Goal: Task Accomplishment & Management: Complete application form

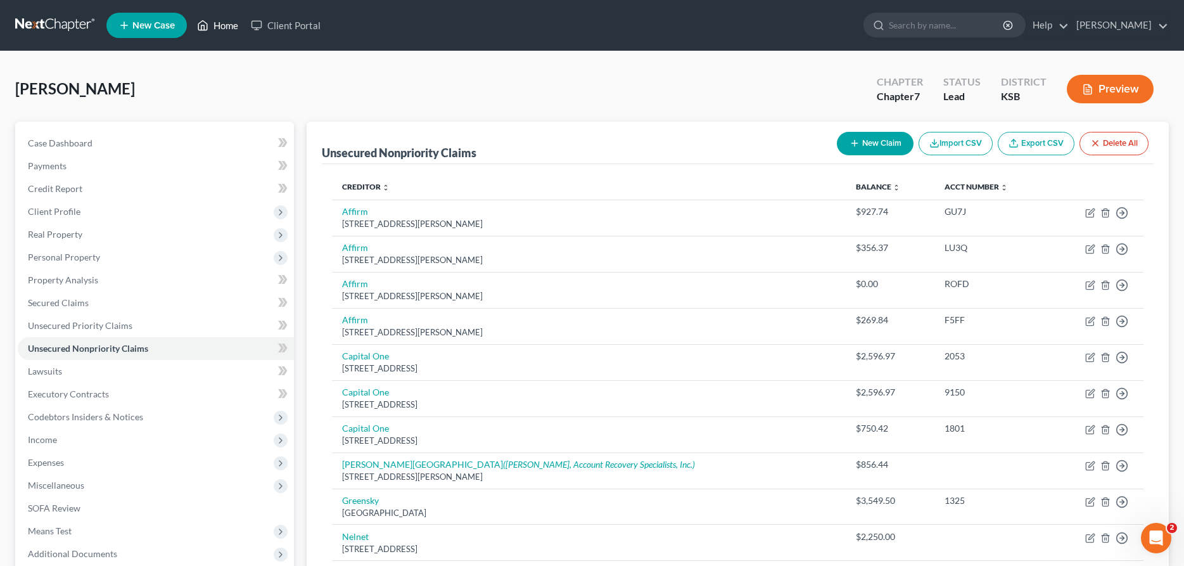
click at [234, 26] on link "Home" at bounding box center [218, 25] width 54 height 23
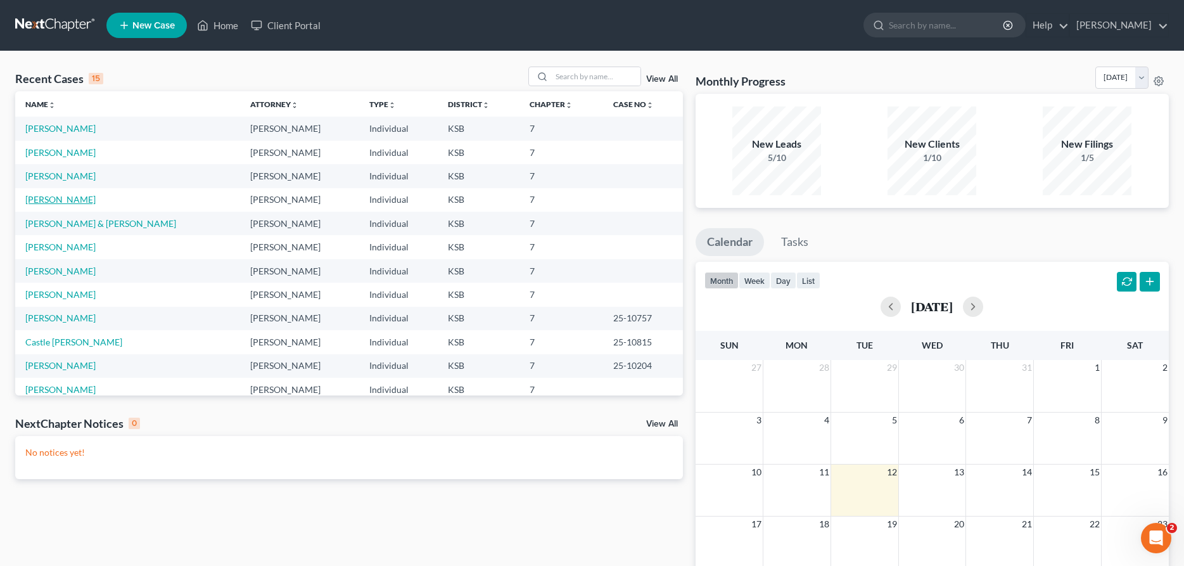
click at [63, 196] on link "[PERSON_NAME]" at bounding box center [60, 199] width 70 height 11
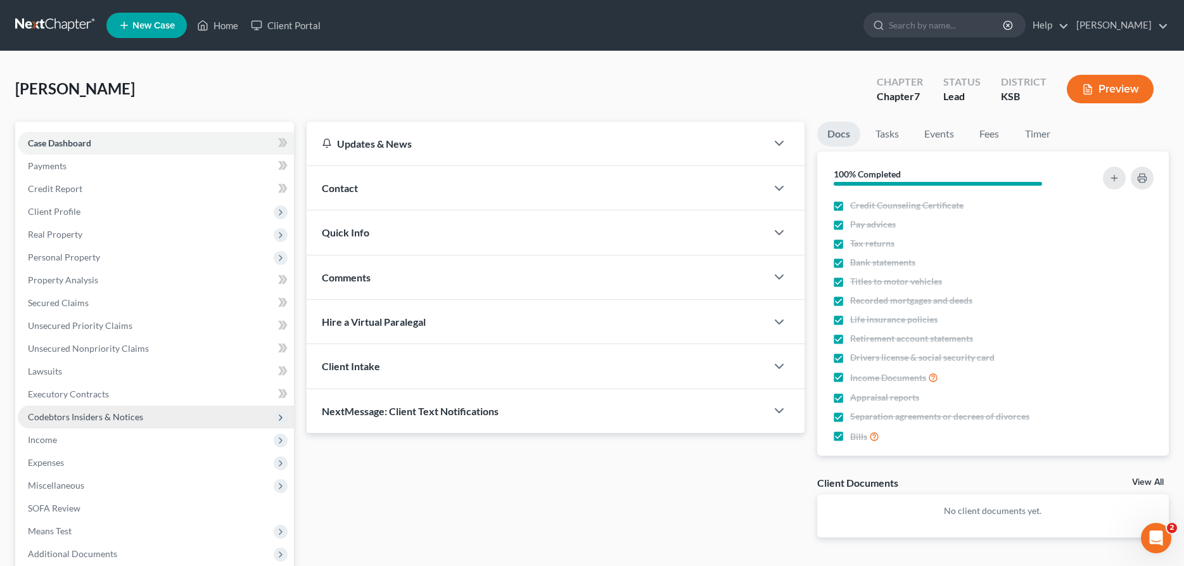
click at [49, 425] on span "Codebtors Insiders & Notices" at bounding box center [156, 417] width 276 height 23
click at [42, 437] on ul "Codebtors Insiders Notices" at bounding box center [156, 462] width 276 height 68
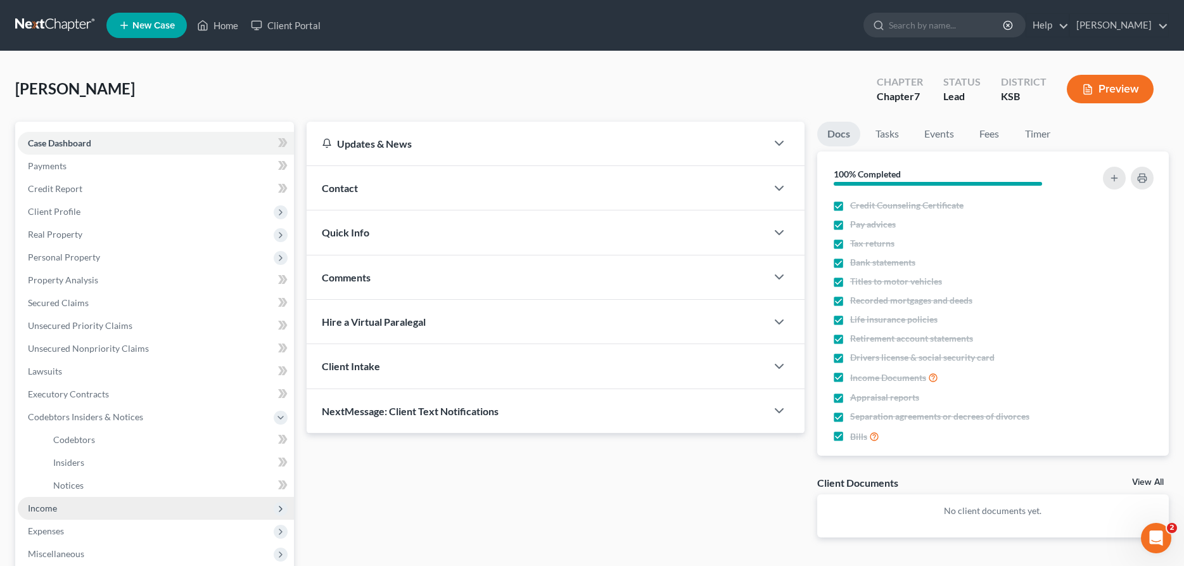
click at [46, 505] on span "Income" at bounding box center [42, 508] width 29 height 11
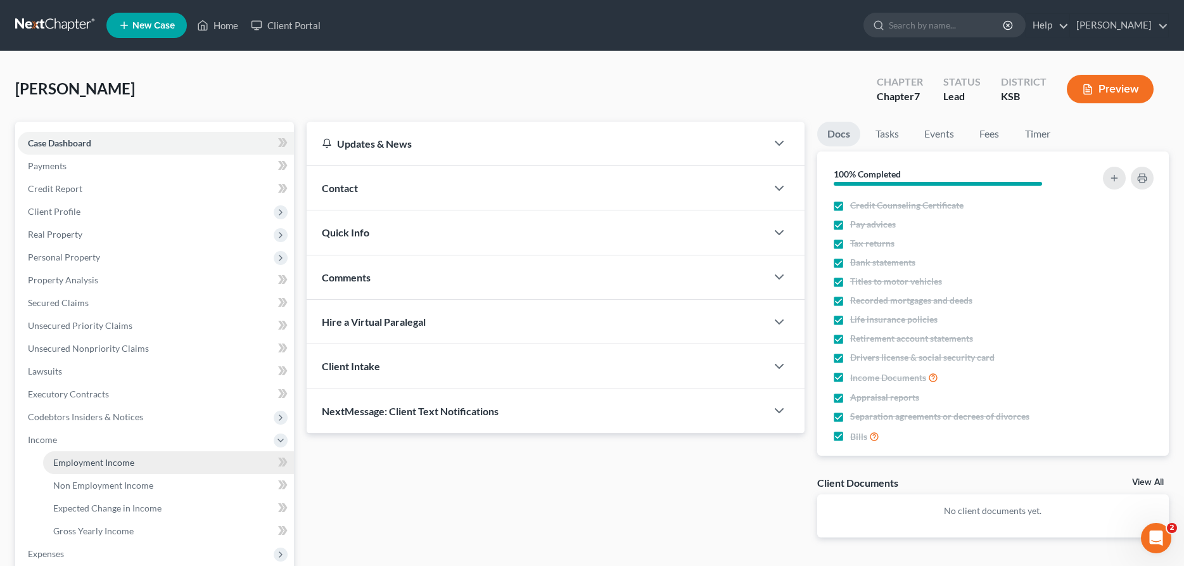
click at [86, 463] on span "Employment Income" at bounding box center [93, 462] width 81 height 11
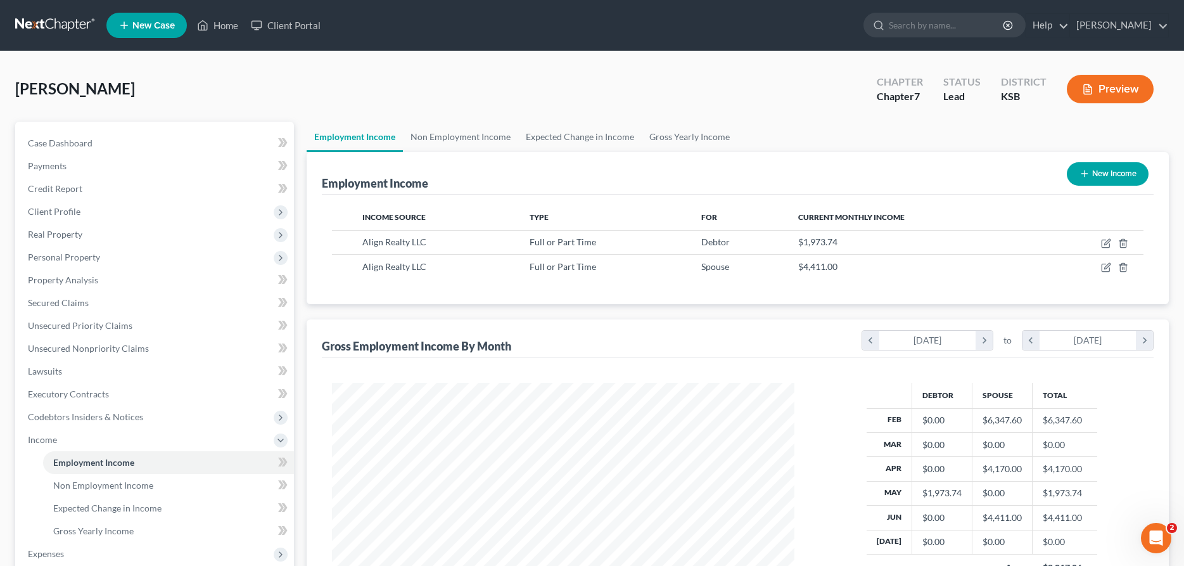
scroll to position [231, 488]
click at [1103, 241] on icon "button" at bounding box center [1106, 243] width 10 height 10
select select "0"
select select "17"
select select "0"
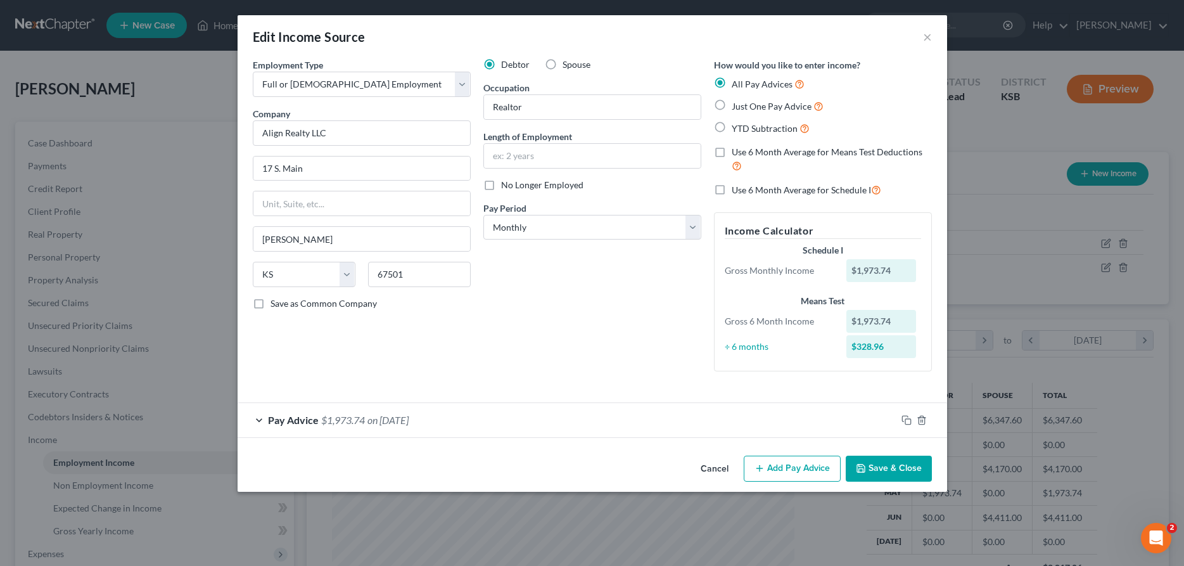
click at [732, 103] on label "Just One Pay Advice" at bounding box center [778, 106] width 92 height 15
click at [737, 103] on input "Just One Pay Advice" at bounding box center [741, 103] width 8 height 8
radio input "true"
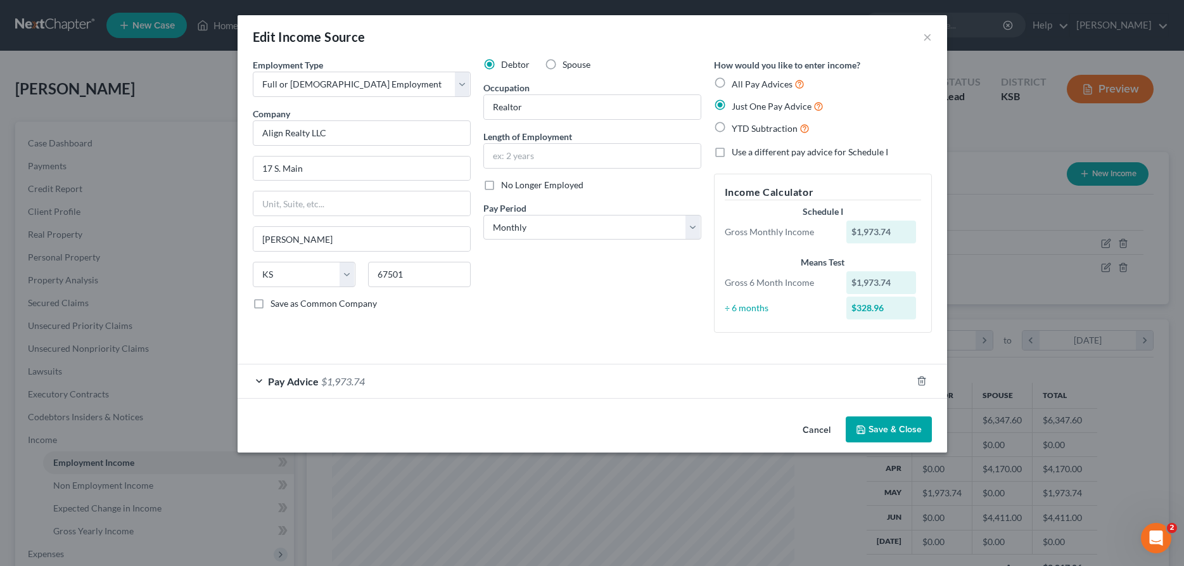
click at [877, 423] on button "Save & Close" at bounding box center [889, 429] width 86 height 27
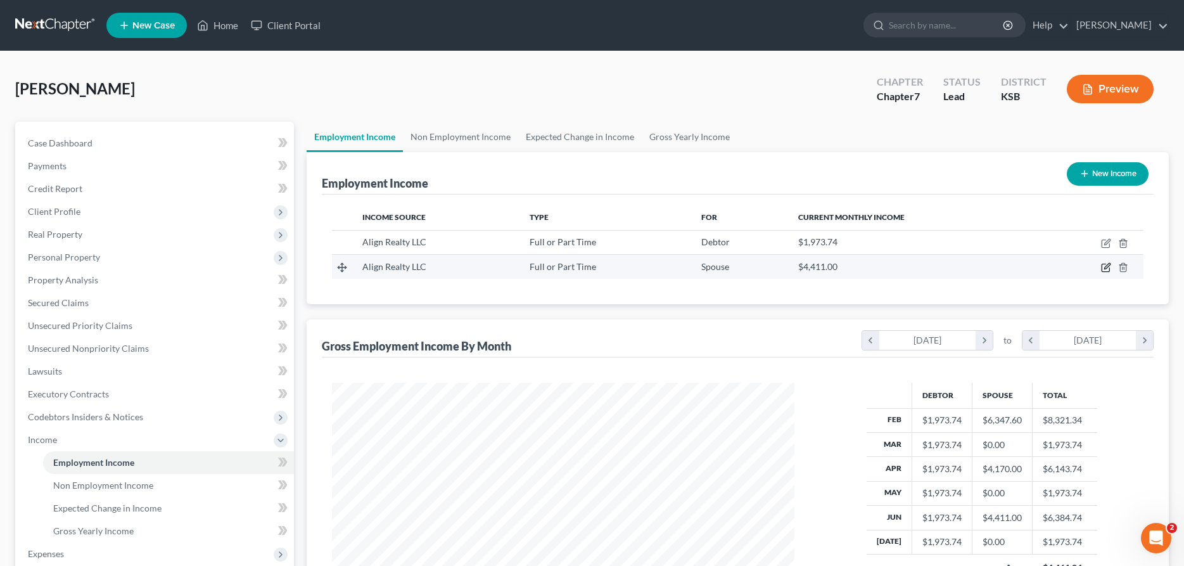
click at [1106, 269] on icon "button" at bounding box center [1108, 267] width 6 height 6
select select "0"
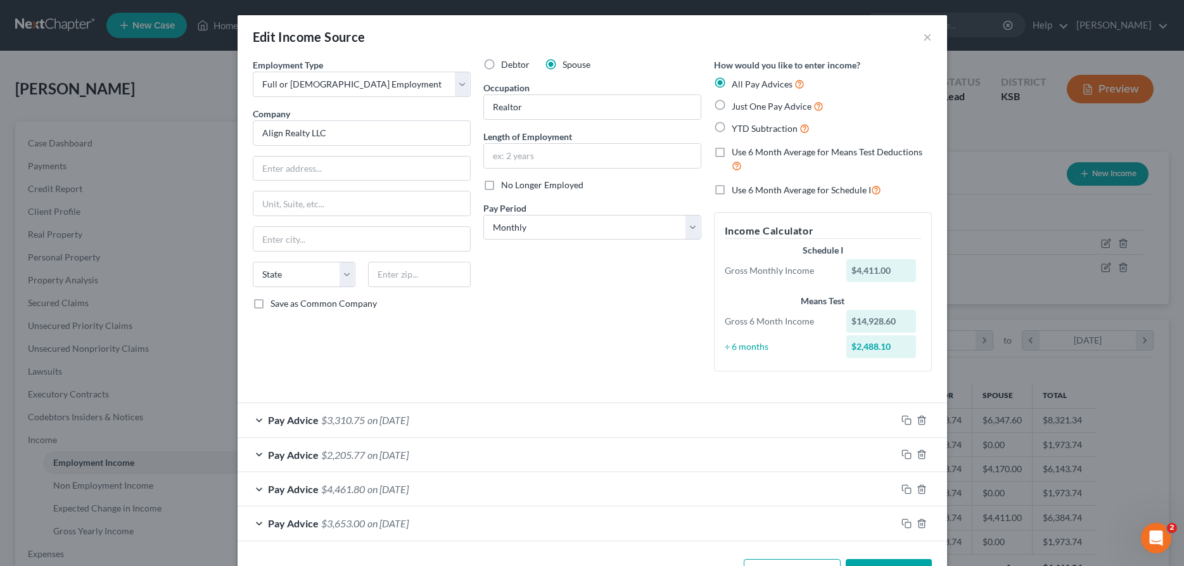
click at [732, 151] on label "Use 6 Month Average for Means Test Deductions" at bounding box center [832, 159] width 200 height 27
click at [737, 151] on input "Use 6 Month Average for Means Test Deductions" at bounding box center [741, 150] width 8 height 8
checkbox input "true"
click at [732, 189] on label "Use 6 Month Average for Schedule I" at bounding box center [807, 190] width 150 height 15
click at [737, 189] on input "Use 6 Month Average for Schedule I" at bounding box center [741, 187] width 8 height 8
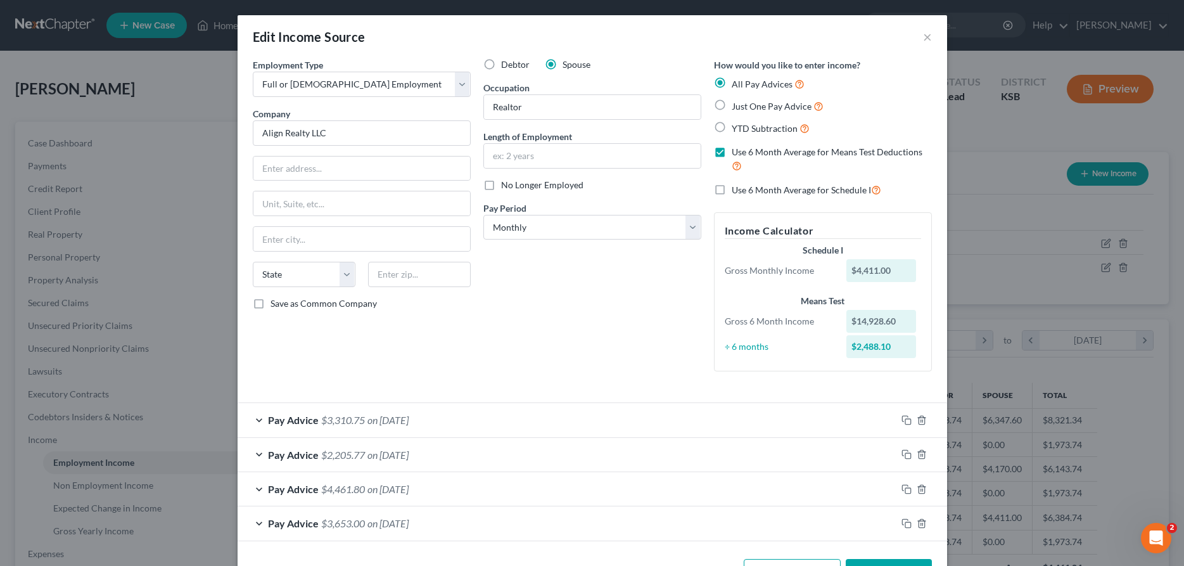
checkbox input "true"
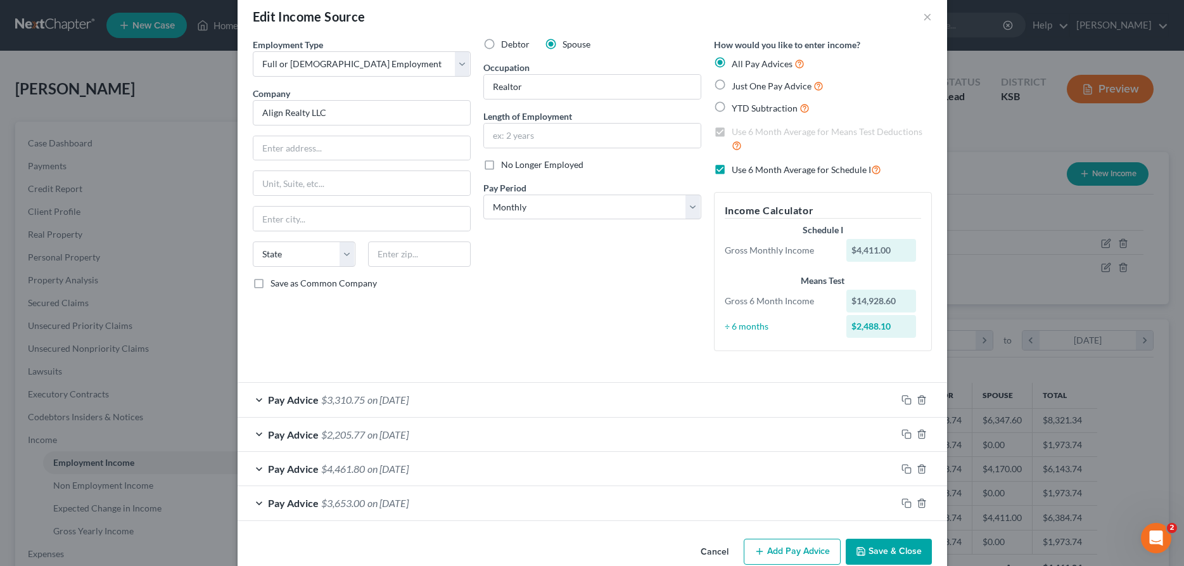
scroll to position [44, 0]
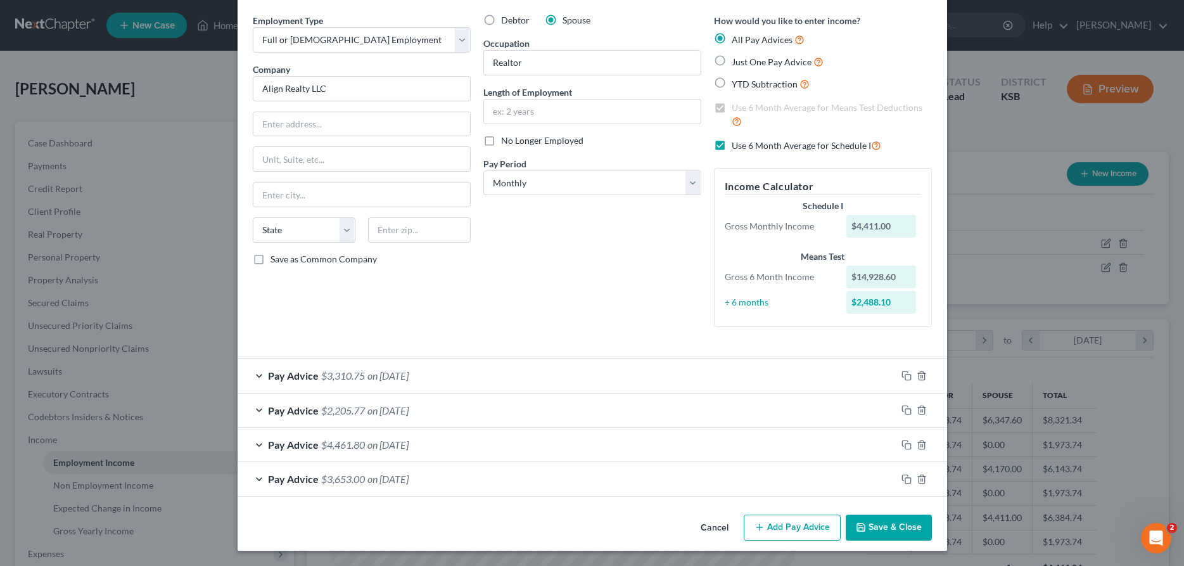
click at [879, 524] on button "Save & Close" at bounding box center [889, 528] width 86 height 27
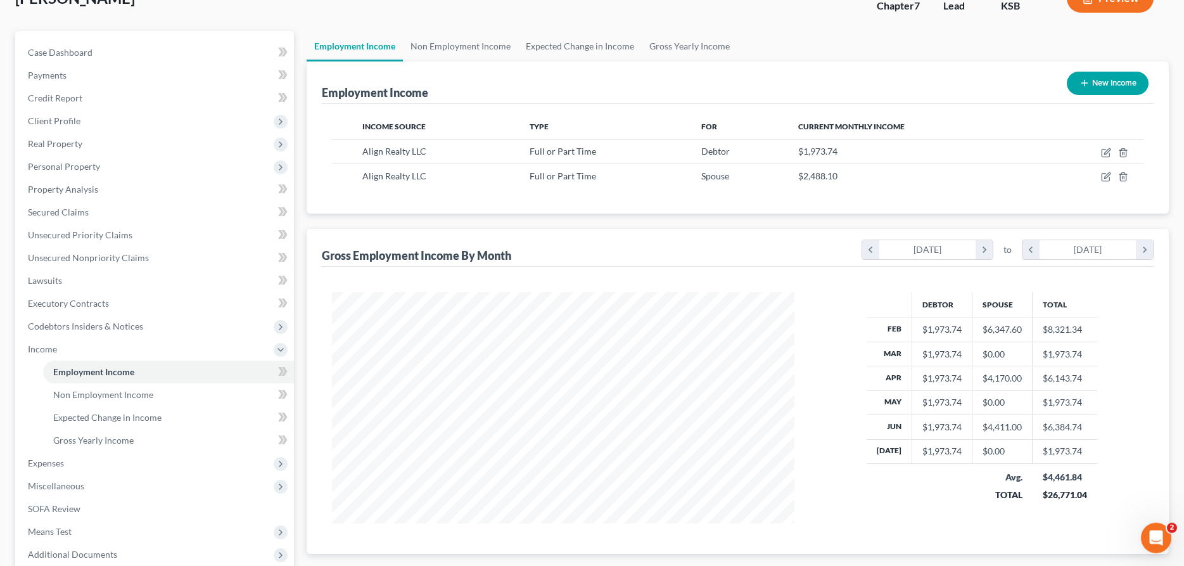
scroll to position [65, 0]
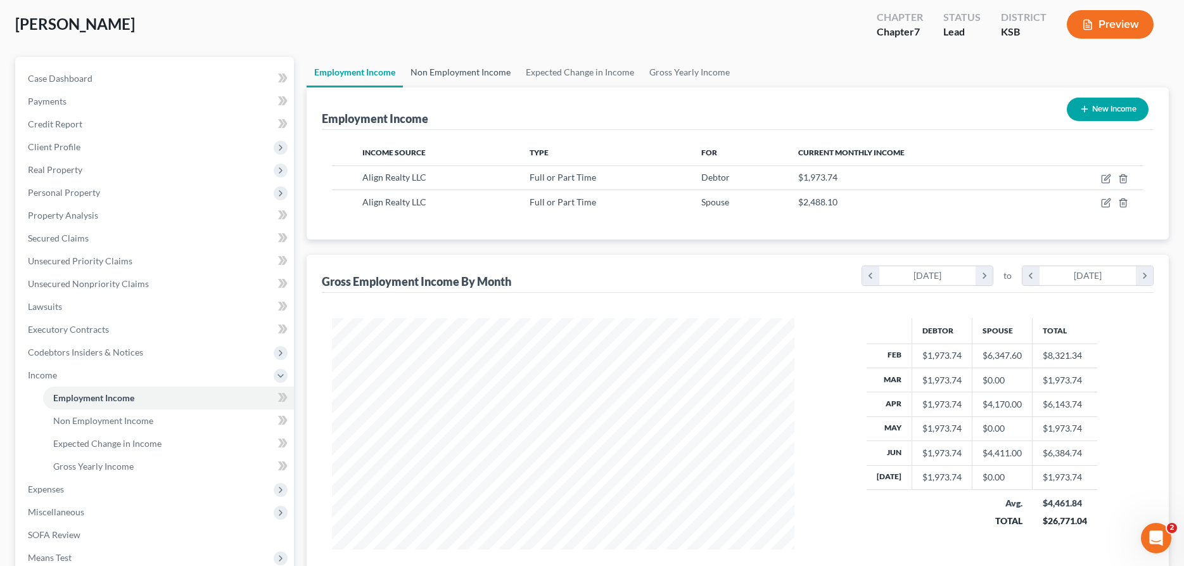
click at [470, 72] on link "Non Employment Income" at bounding box center [460, 72] width 115 height 30
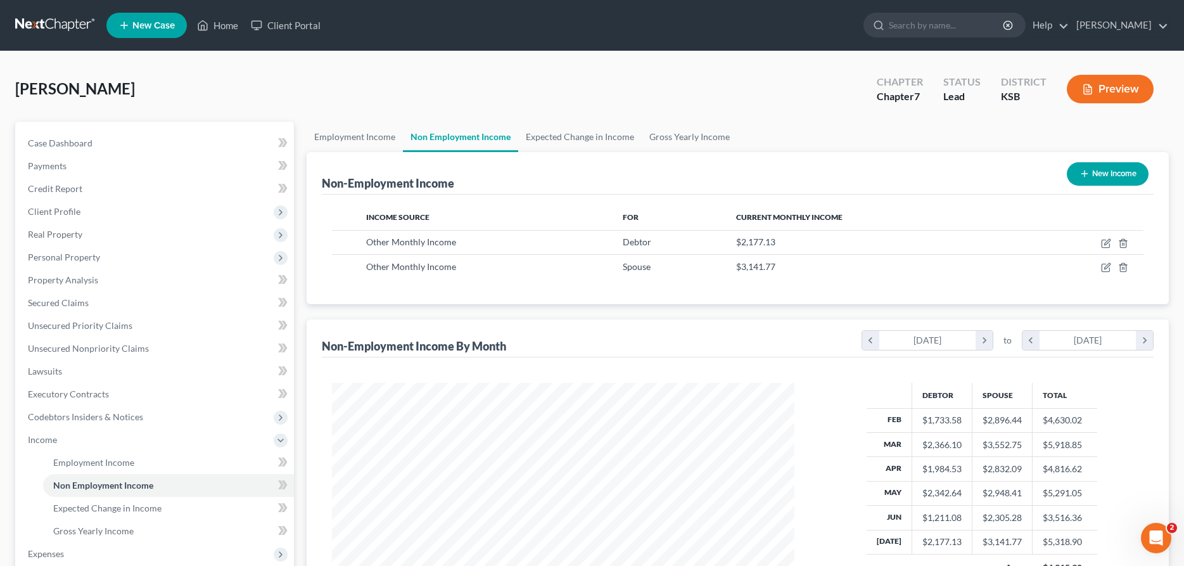
scroll to position [231, 488]
click at [364, 134] on link "Employment Income" at bounding box center [355, 137] width 96 height 30
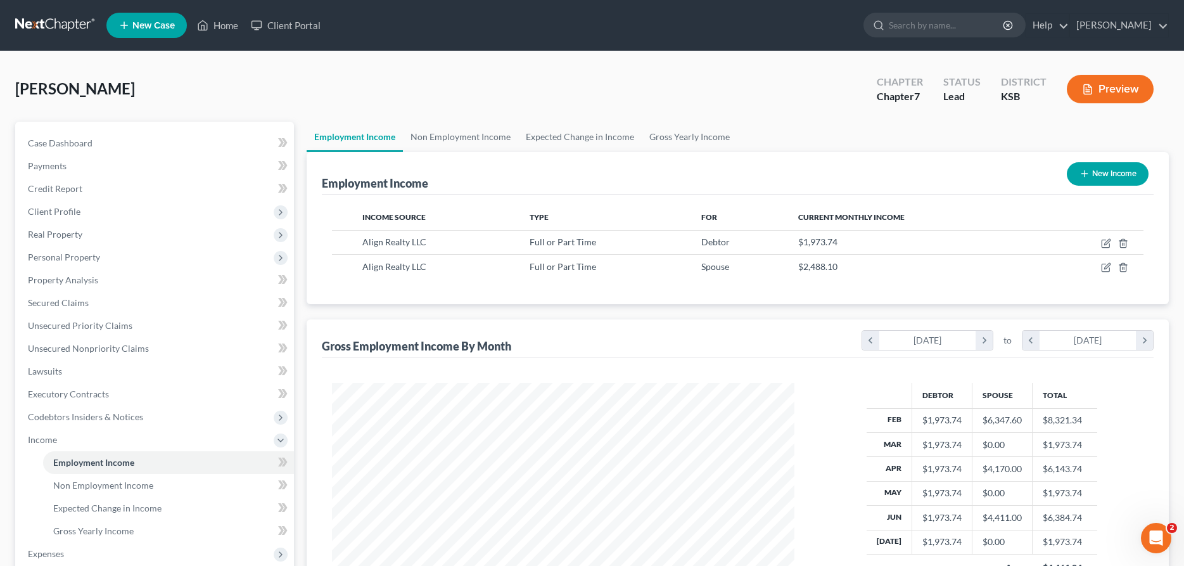
scroll to position [231, 488]
click at [454, 134] on link "Non Employment Income" at bounding box center [460, 137] width 115 height 30
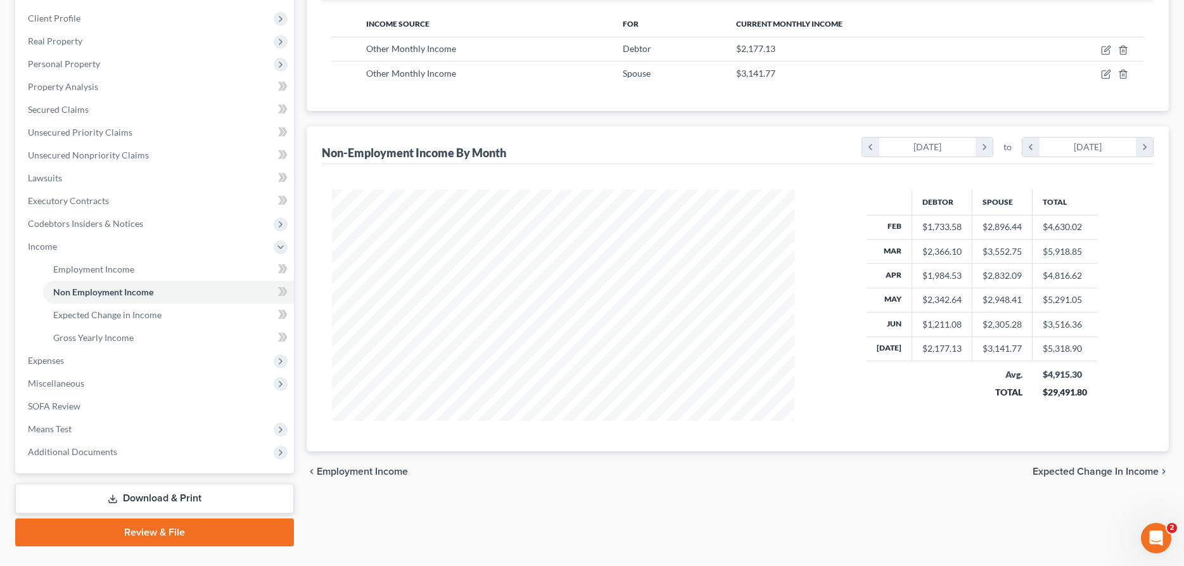
scroll to position [194, 0]
click at [54, 363] on span "Expenses" at bounding box center [46, 359] width 36 height 11
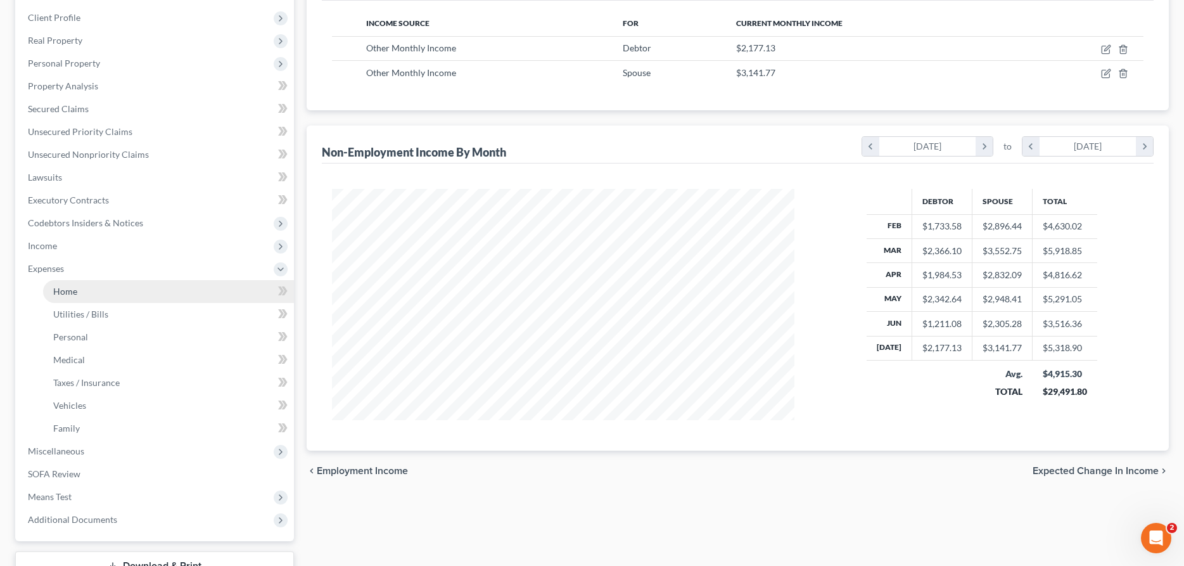
click at [76, 295] on span "Home" at bounding box center [65, 291] width 24 height 11
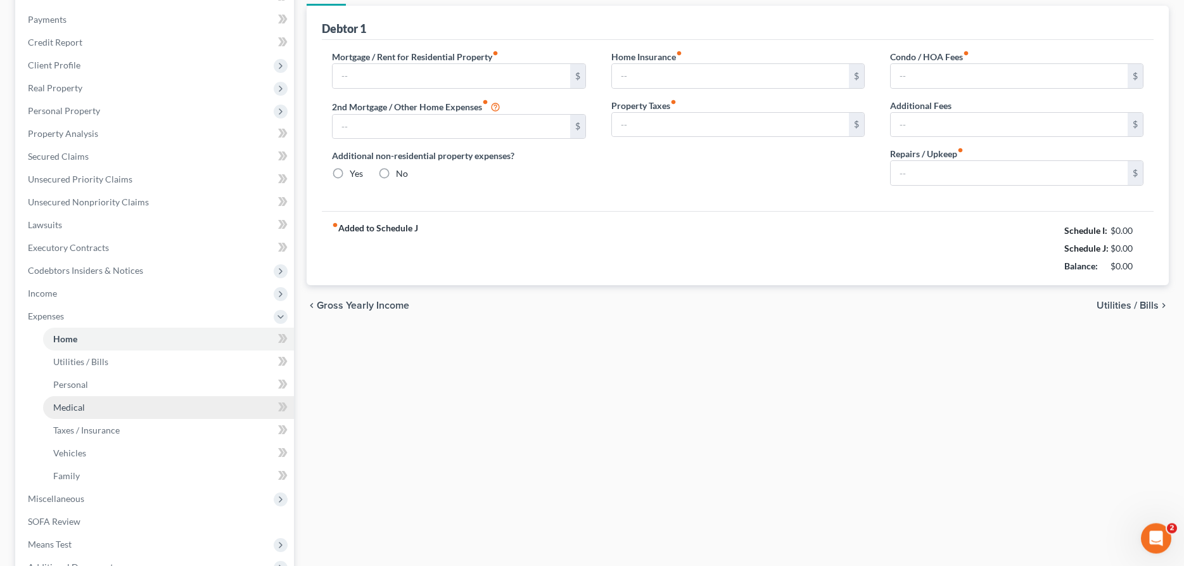
type input "775.00"
type input "0.00"
radio input "true"
type input "50.00"
type input "0.00"
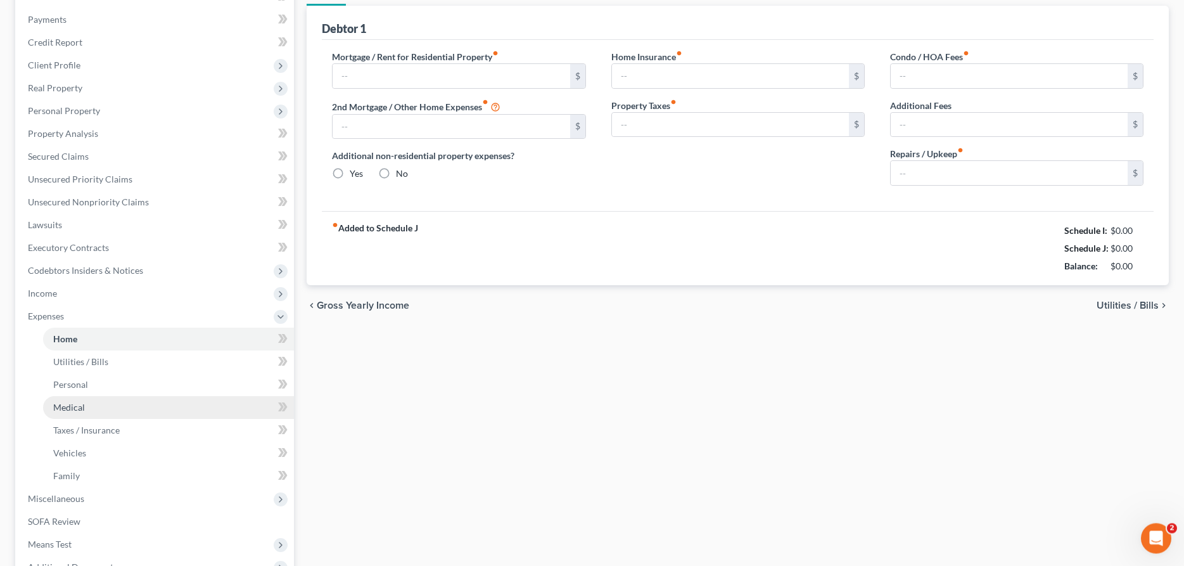
type input "0.00"
type input "50.00"
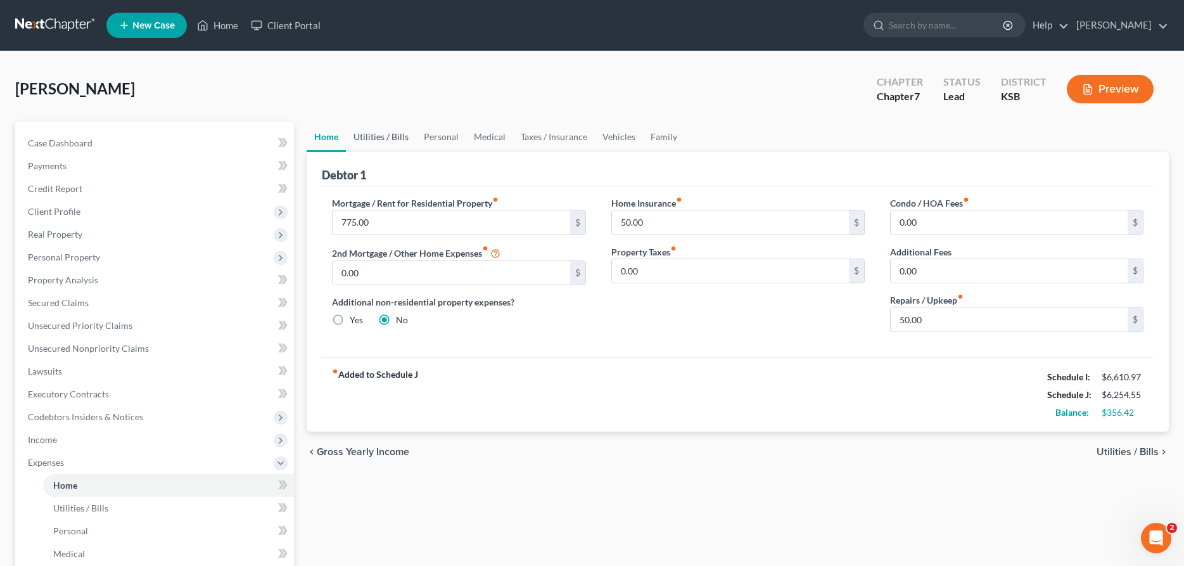
click at [372, 135] on link "Utilities / Bills" at bounding box center [381, 137] width 70 height 30
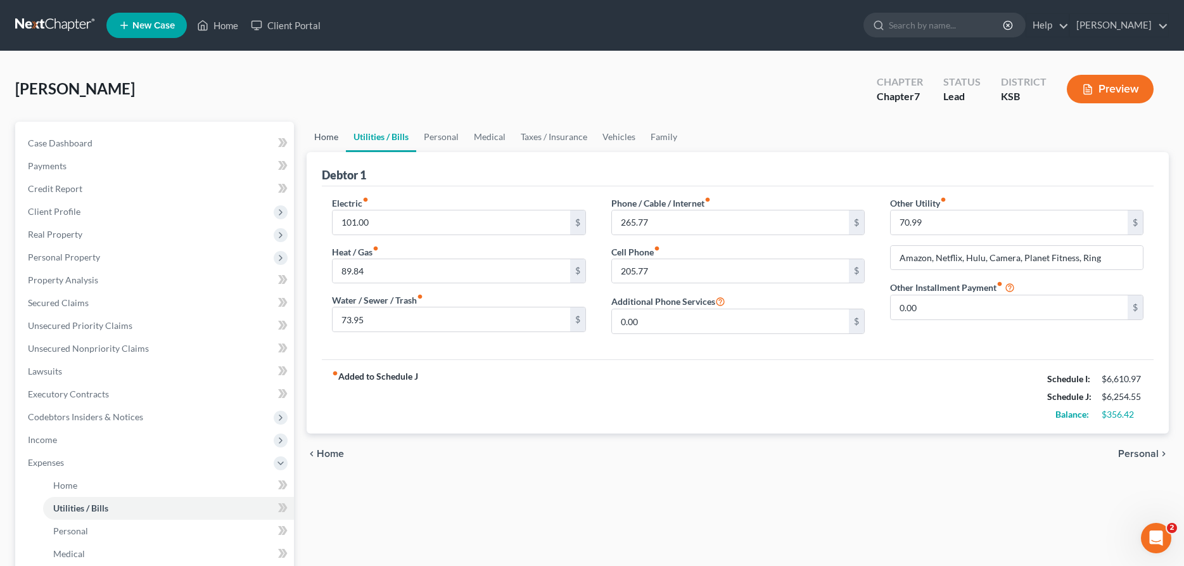
click at [333, 136] on link "Home" at bounding box center [326, 137] width 39 height 30
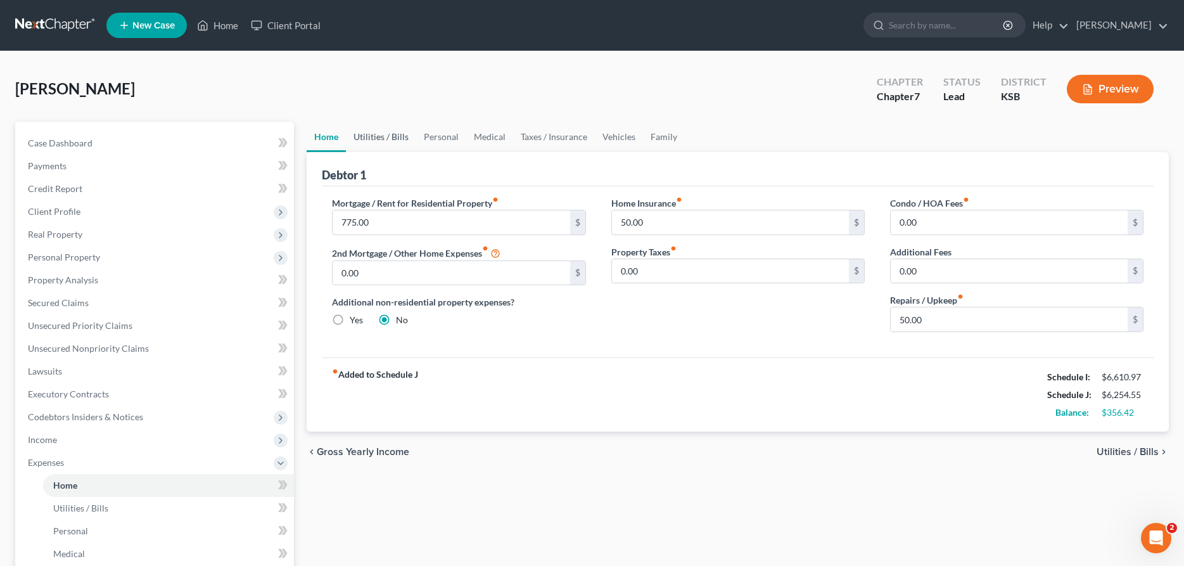
click at [382, 137] on link "Utilities / Bills" at bounding box center [381, 137] width 70 height 30
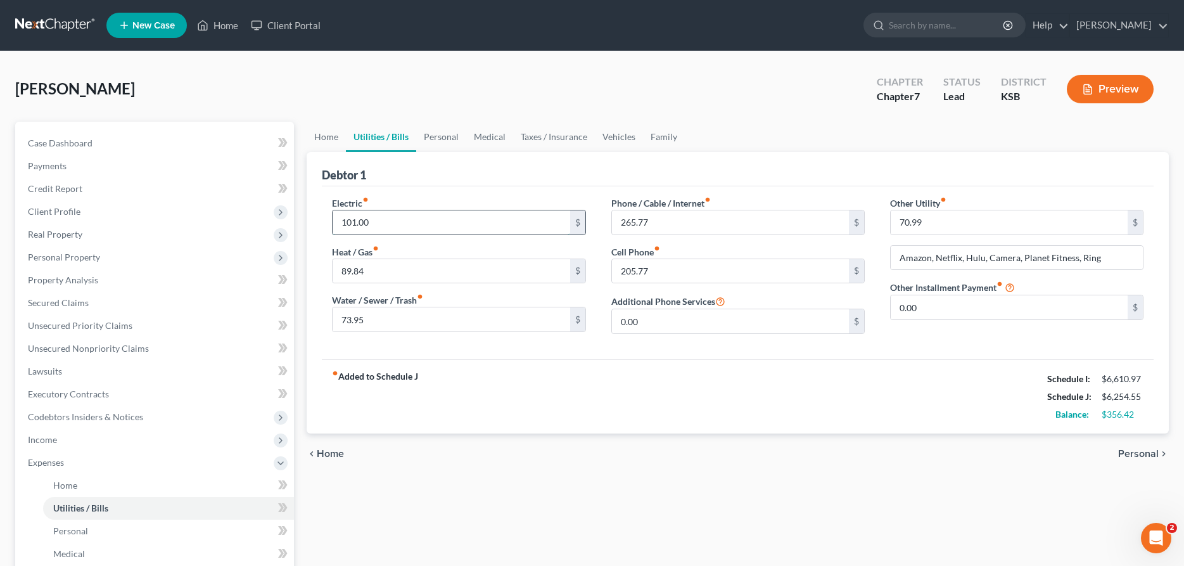
click at [436, 225] on input "101.00" at bounding box center [451, 222] width 237 height 24
click at [489, 217] on input "101.00" at bounding box center [451, 222] width 237 height 24
type input "115.00"
type input "95.00"
type input "80.00"
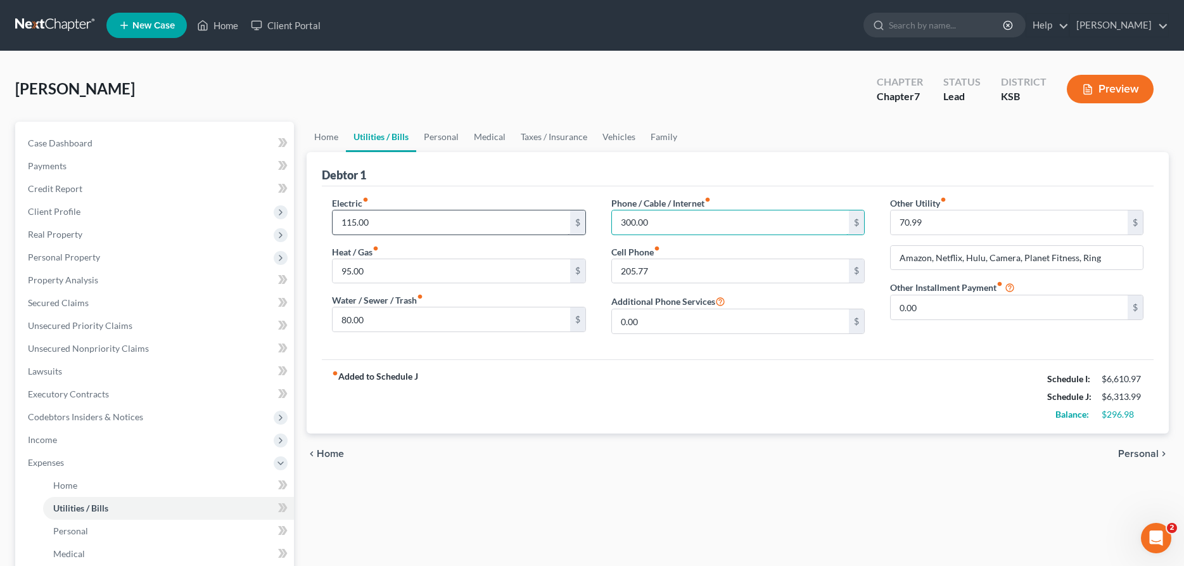
type input "300.00"
type input "215.00"
type input "90.00"
click at [438, 134] on link "Personal" at bounding box center [441, 137] width 50 height 30
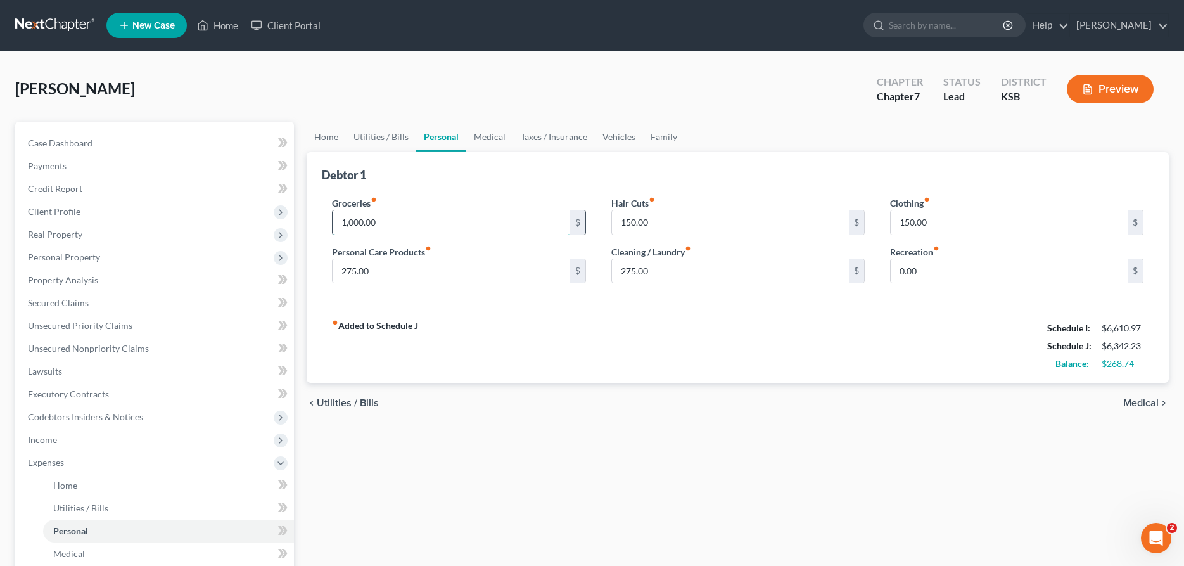
click at [402, 222] on input "1,000.00" at bounding box center [451, 222] width 237 height 24
type input "1,100.00"
type input "300.00"
type input "200.00"
type input "280.00"
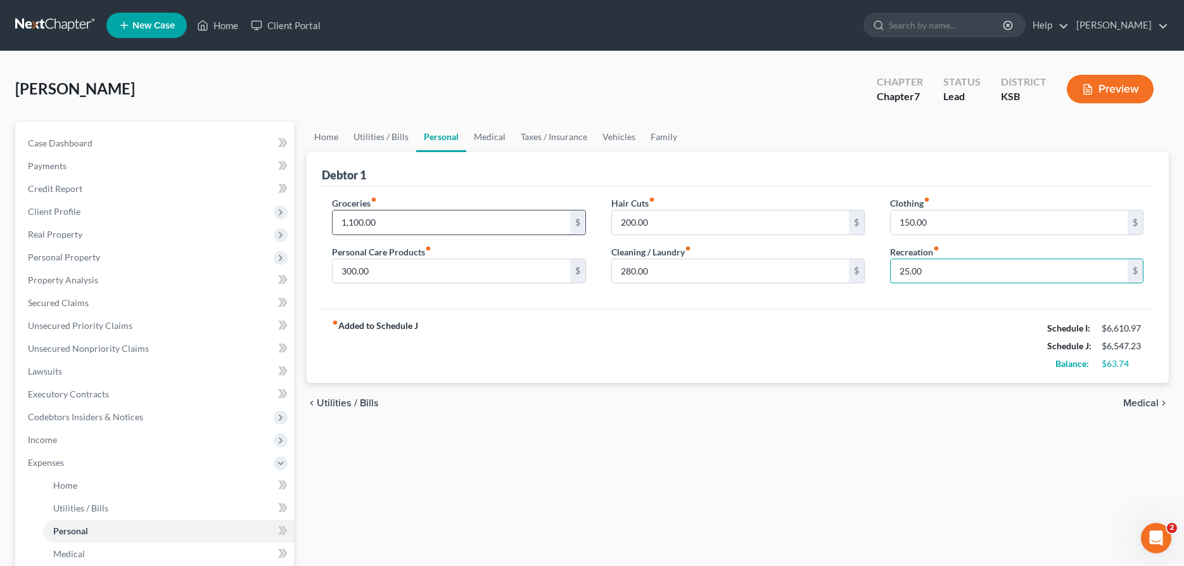
type input "25.00"
click at [485, 136] on link "Medical" at bounding box center [489, 137] width 47 height 30
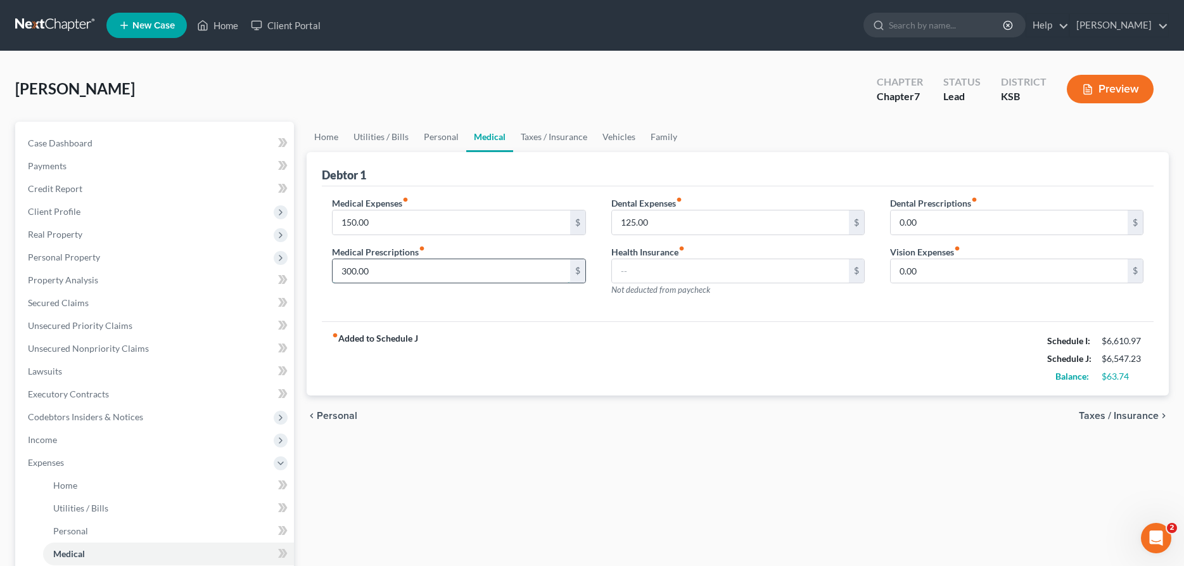
click at [426, 273] on input "300.00" at bounding box center [451, 271] width 237 height 24
click at [548, 132] on link "Taxes / Insurance" at bounding box center [554, 137] width 82 height 30
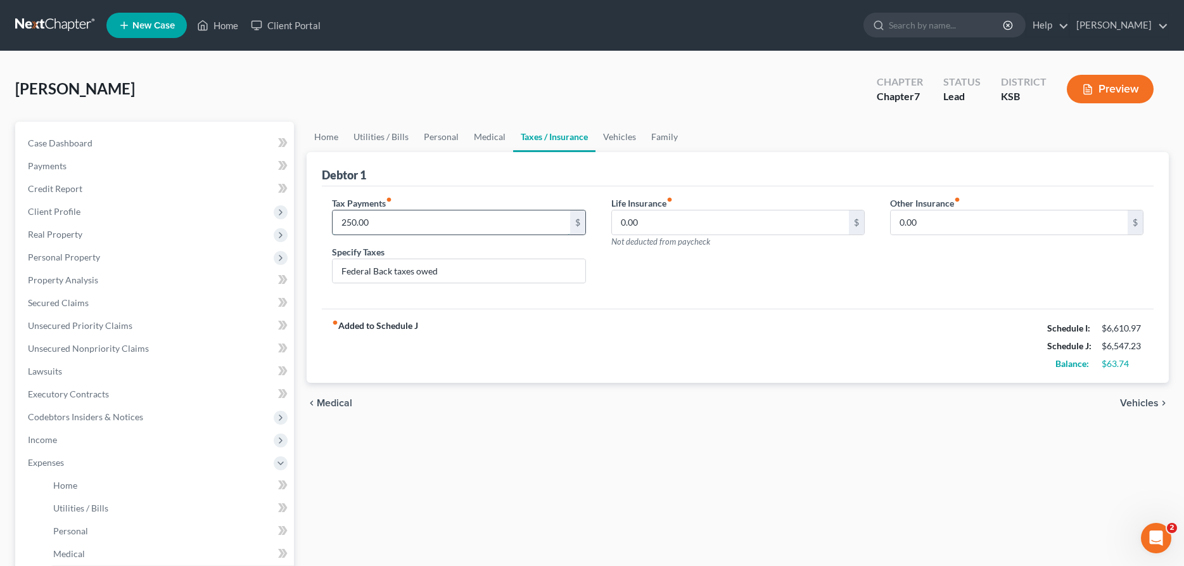
click at [447, 222] on input "250.00" at bounding box center [451, 222] width 237 height 24
type input "300.00"
click at [613, 139] on link "Vehicles" at bounding box center [620, 137] width 48 height 30
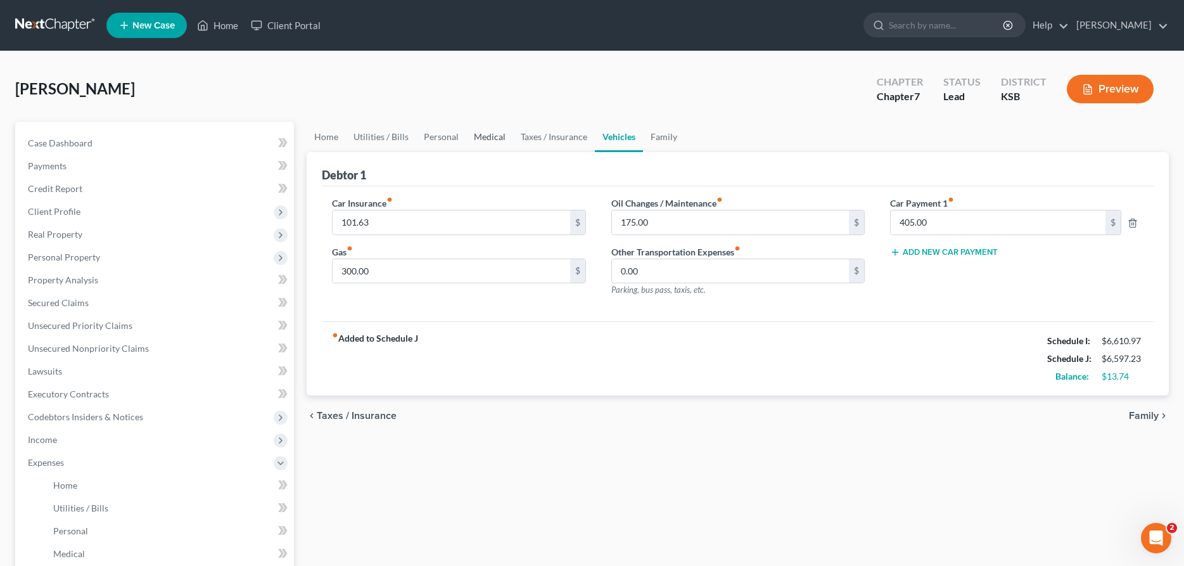
click at [484, 138] on link "Medical" at bounding box center [489, 137] width 47 height 30
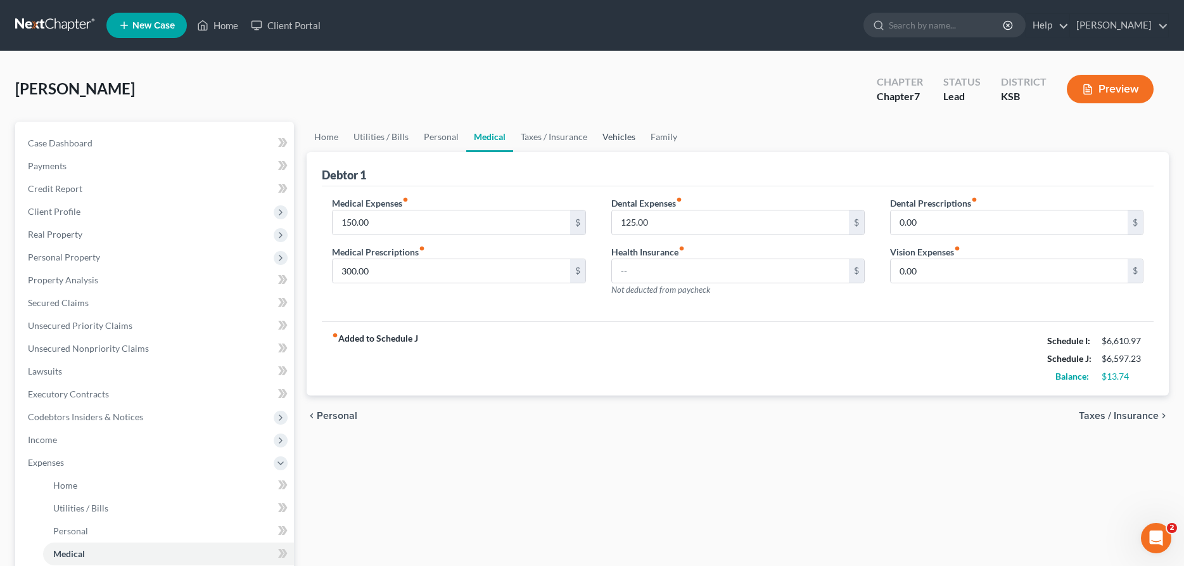
click at [615, 134] on link "Vehicles" at bounding box center [619, 137] width 48 height 30
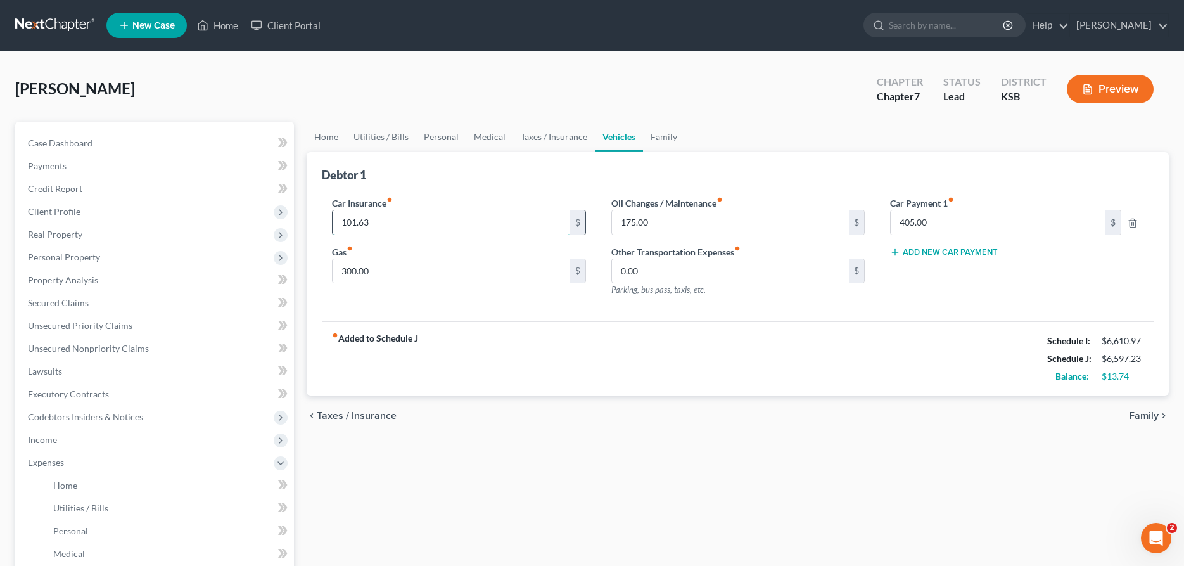
click at [534, 219] on input "101.63" at bounding box center [451, 222] width 237 height 24
type input "106.00"
type input "350.00"
click at [484, 135] on link "Medical" at bounding box center [489, 137] width 47 height 30
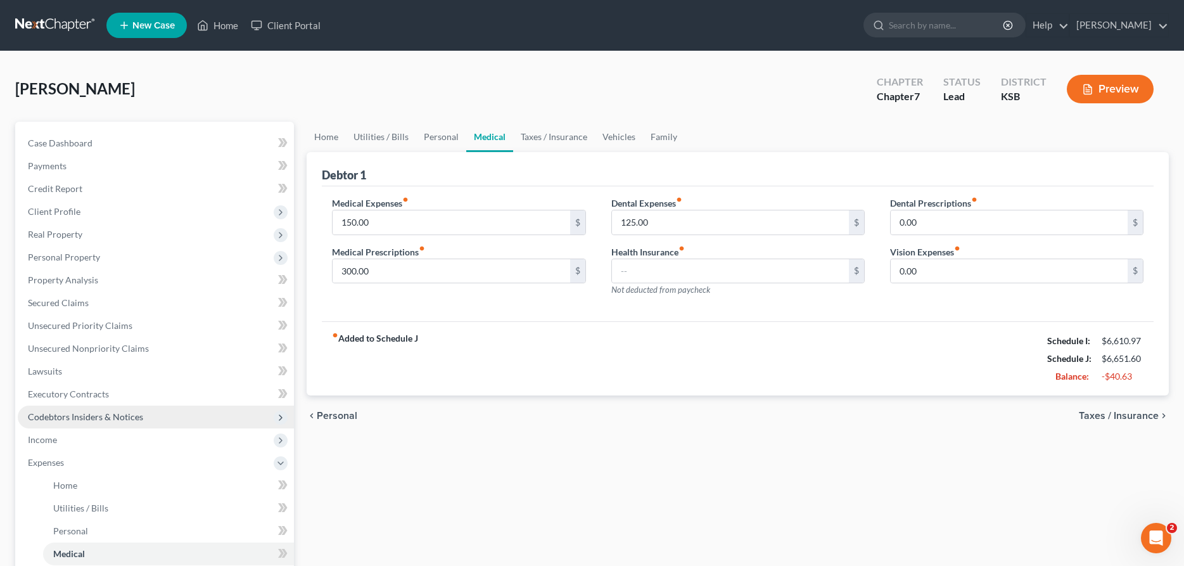
scroll to position [259, 0]
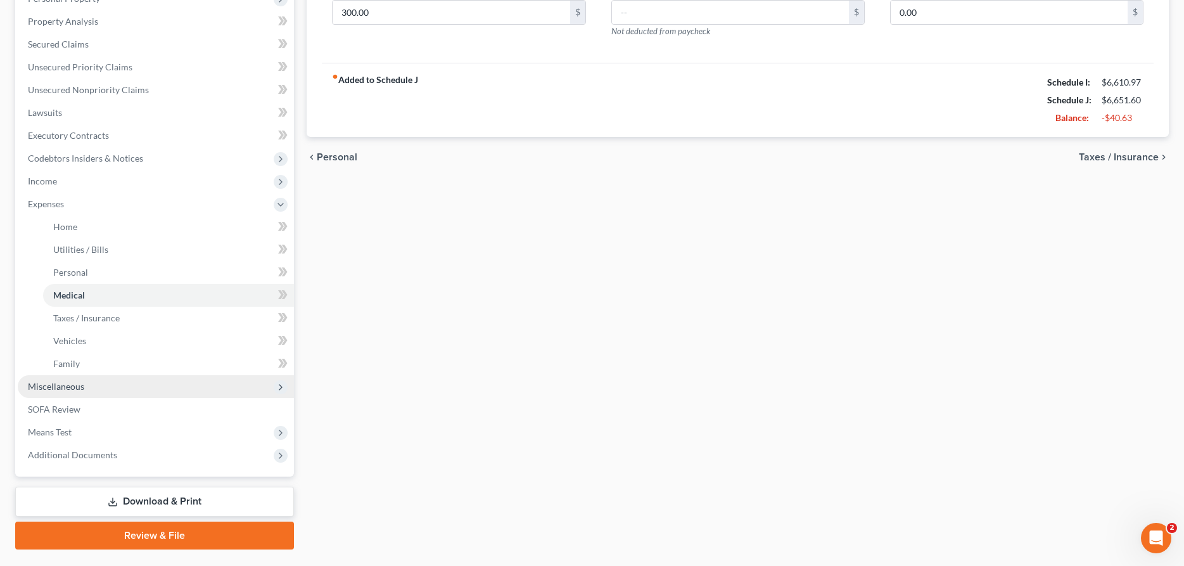
click at [66, 386] on span "Miscellaneous" at bounding box center [56, 386] width 56 height 11
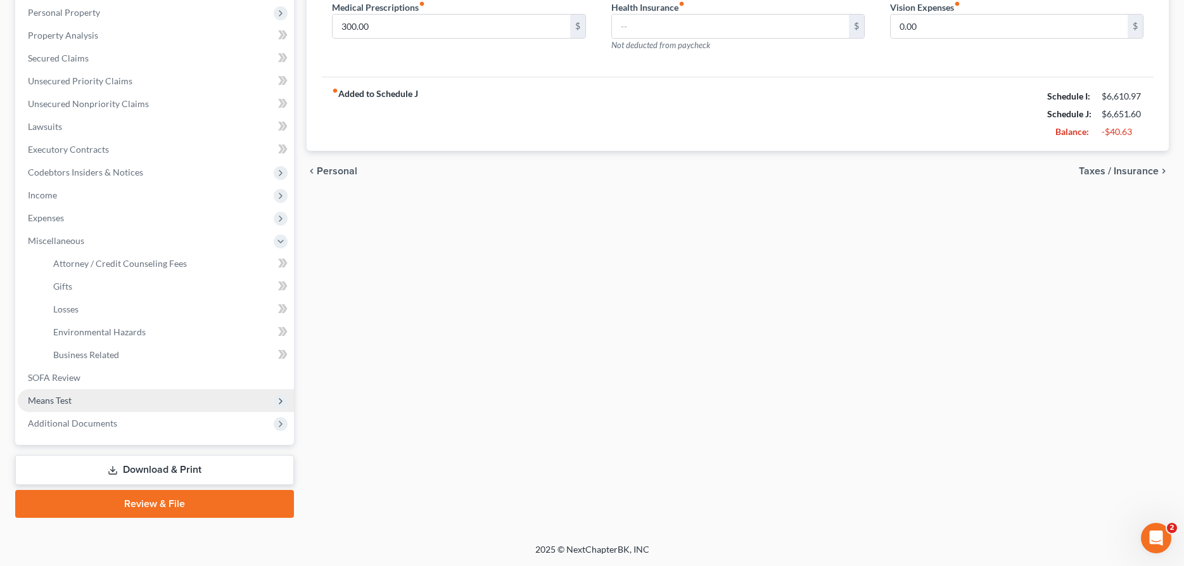
scroll to position [243, 0]
click at [80, 395] on span "Means Test" at bounding box center [156, 401] width 276 height 23
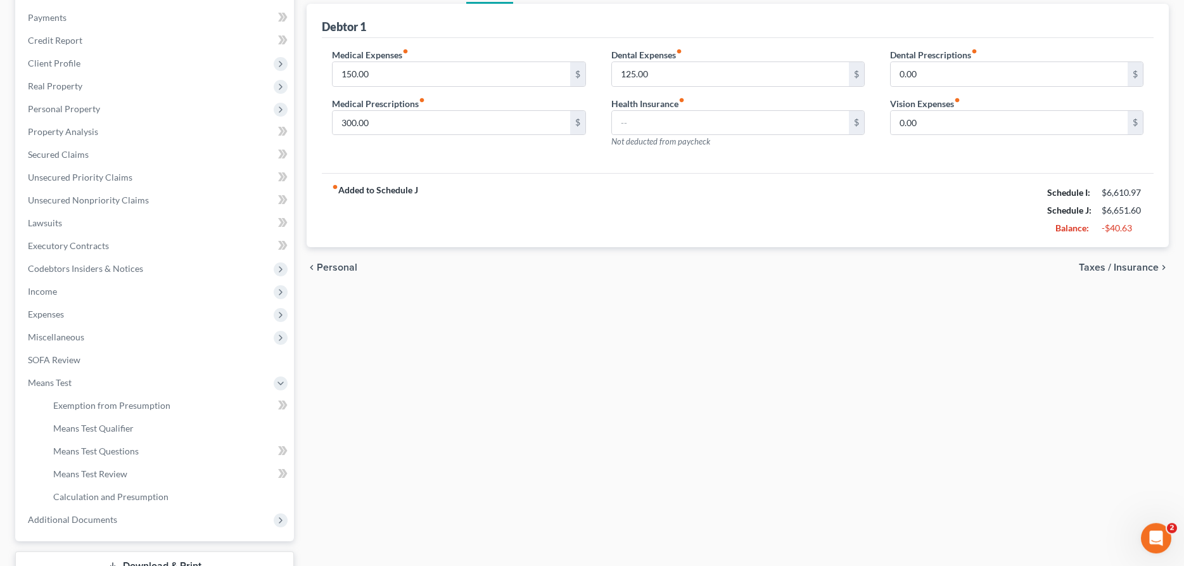
scroll to position [114, 0]
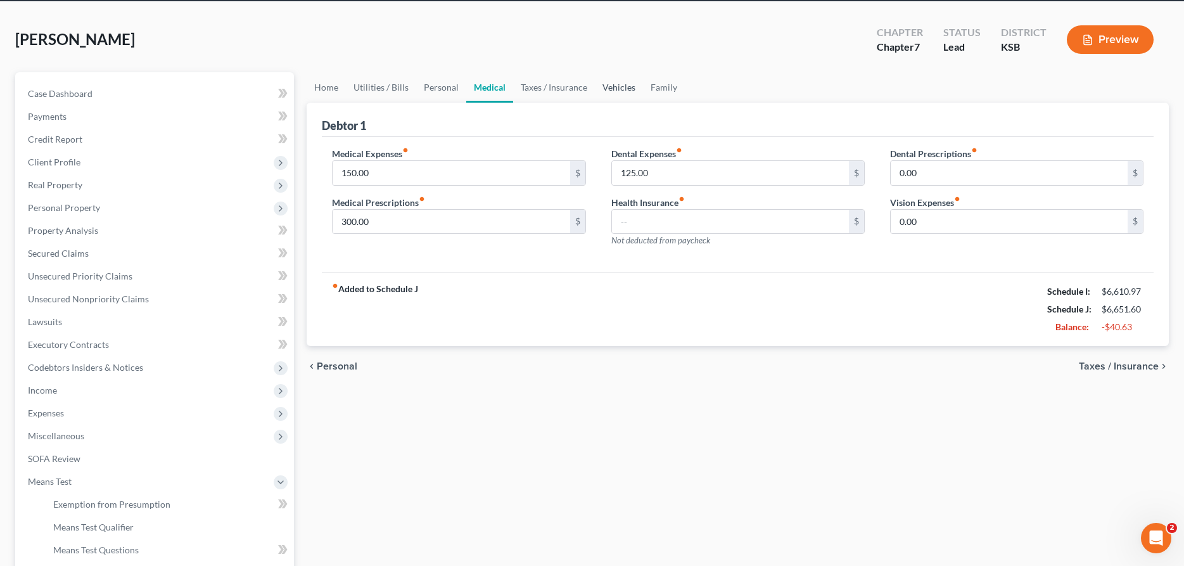
click at [611, 82] on link "Vehicles" at bounding box center [619, 87] width 48 height 30
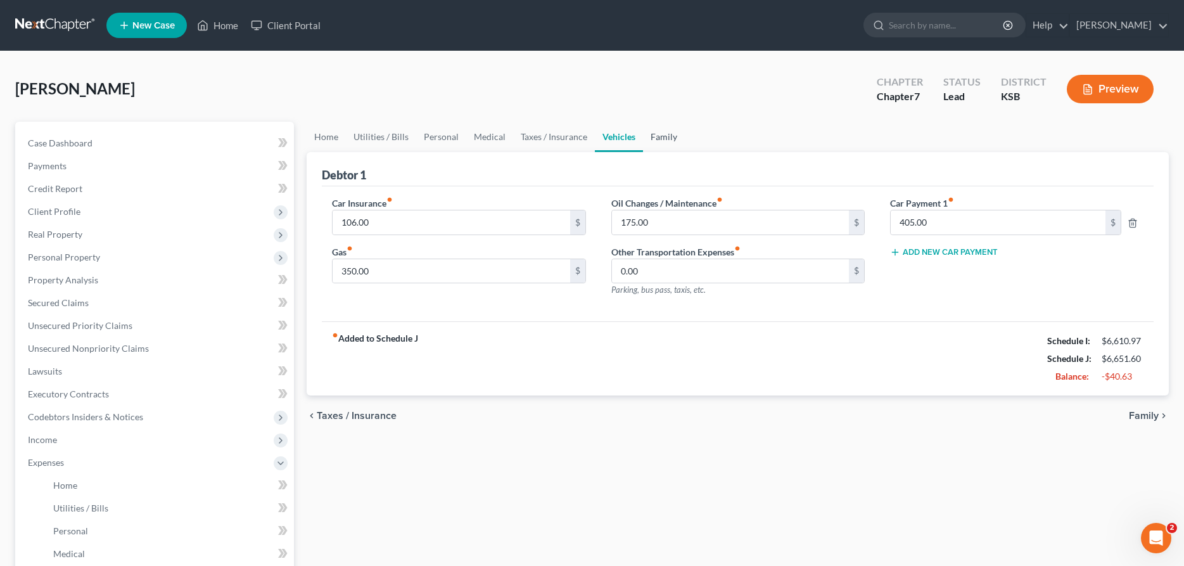
click at [655, 139] on link "Family" at bounding box center [664, 137] width 42 height 30
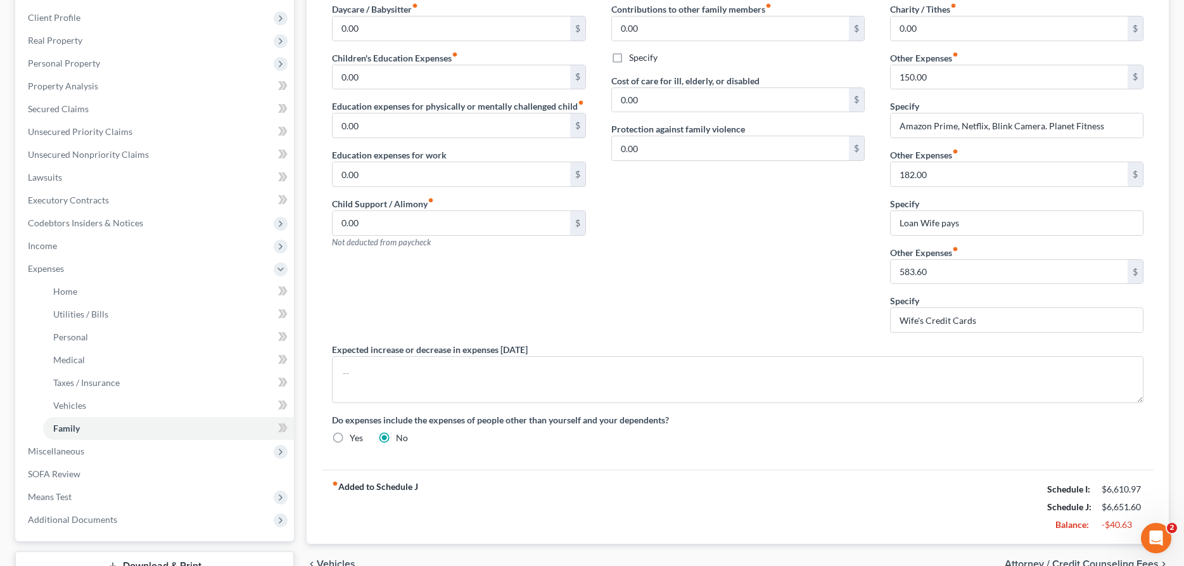
scroll to position [289, 0]
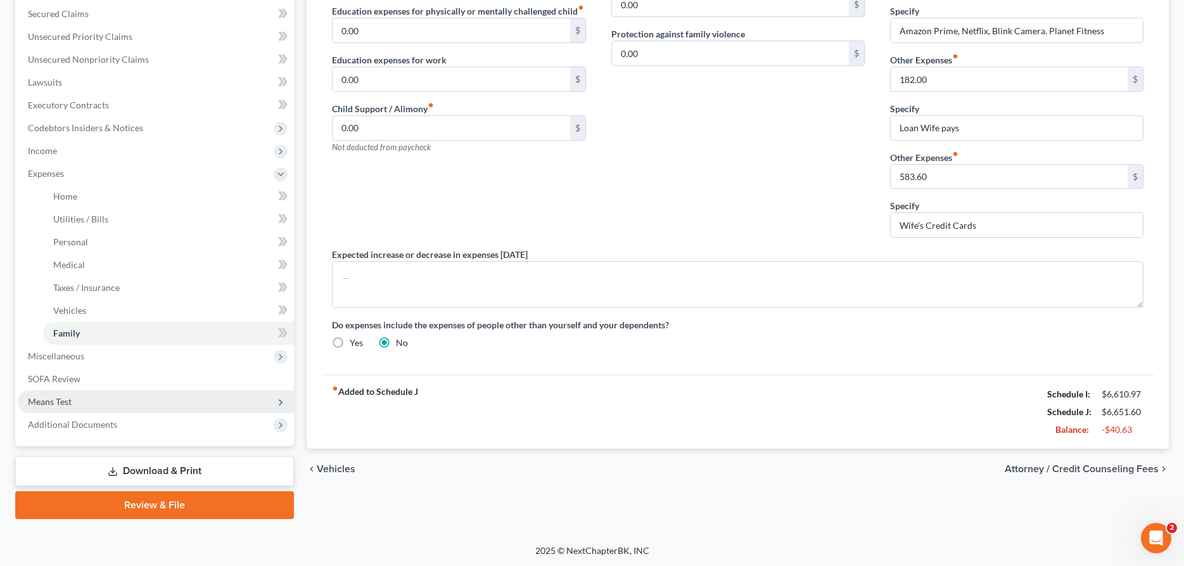
click at [58, 400] on span "Means Test" at bounding box center [50, 401] width 44 height 11
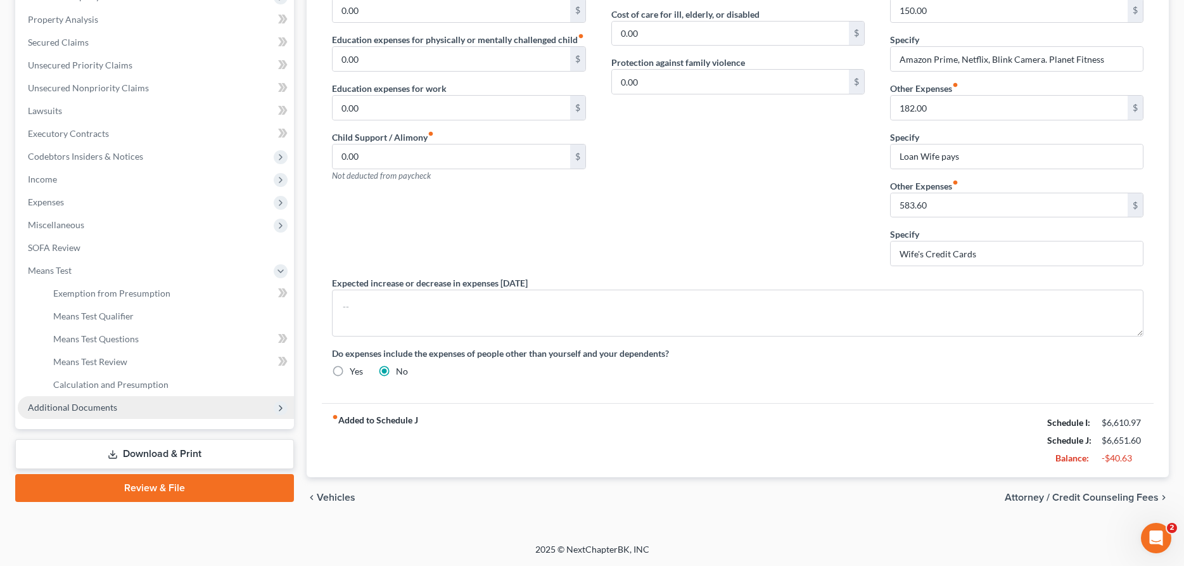
scroll to position [260, 0]
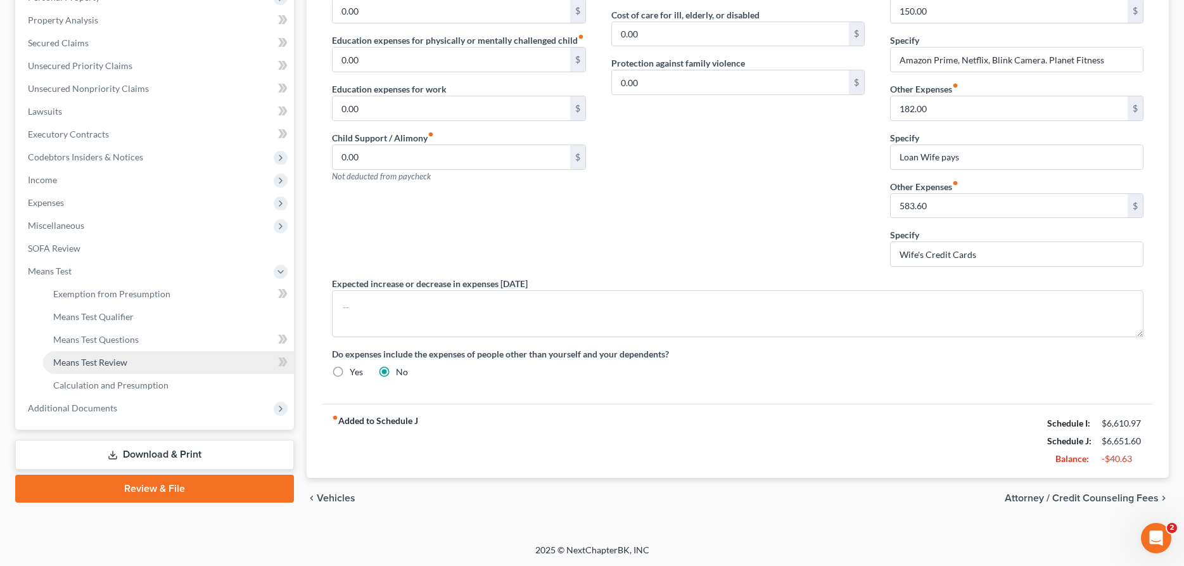
click at [93, 361] on span "Means Test Review" at bounding box center [90, 362] width 74 height 11
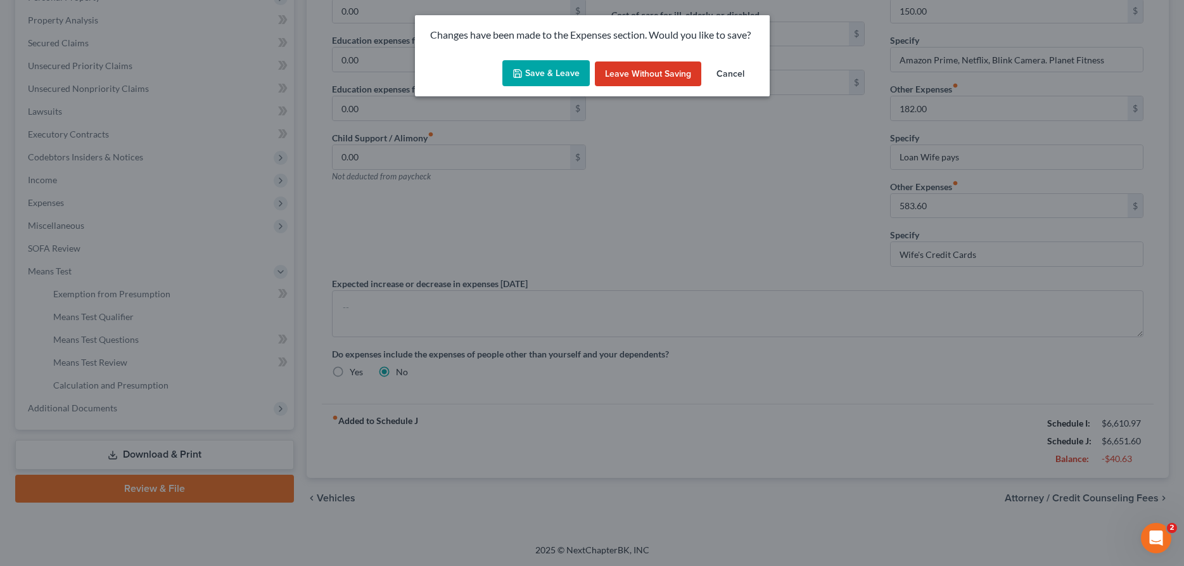
click at [532, 78] on button "Save & Leave" at bounding box center [546, 73] width 87 height 27
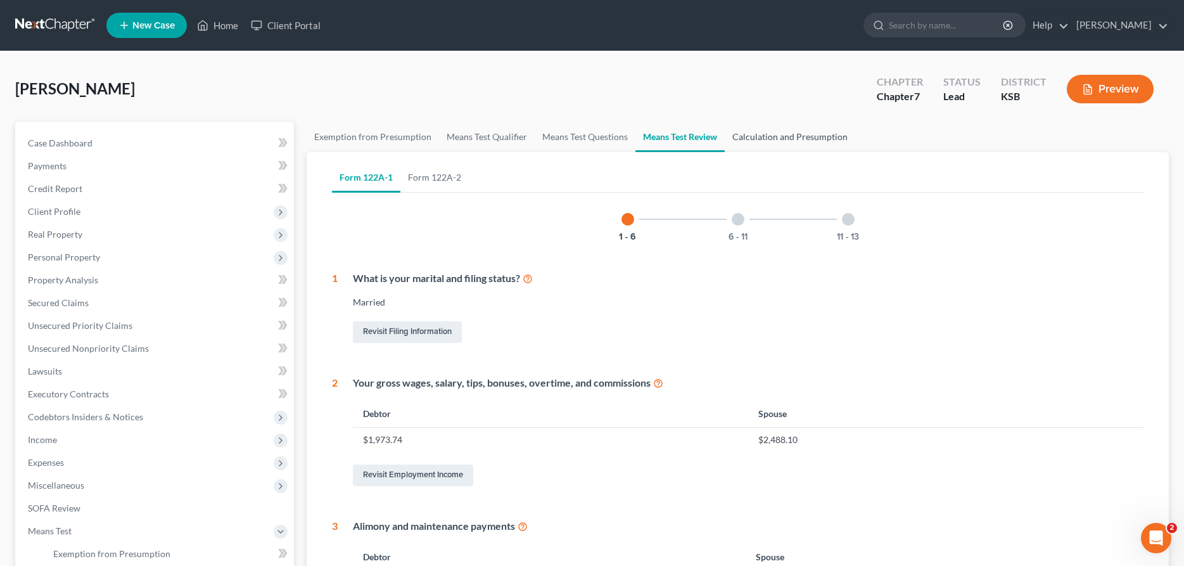
click at [788, 132] on link "Calculation and Presumption" at bounding box center [790, 137] width 131 height 30
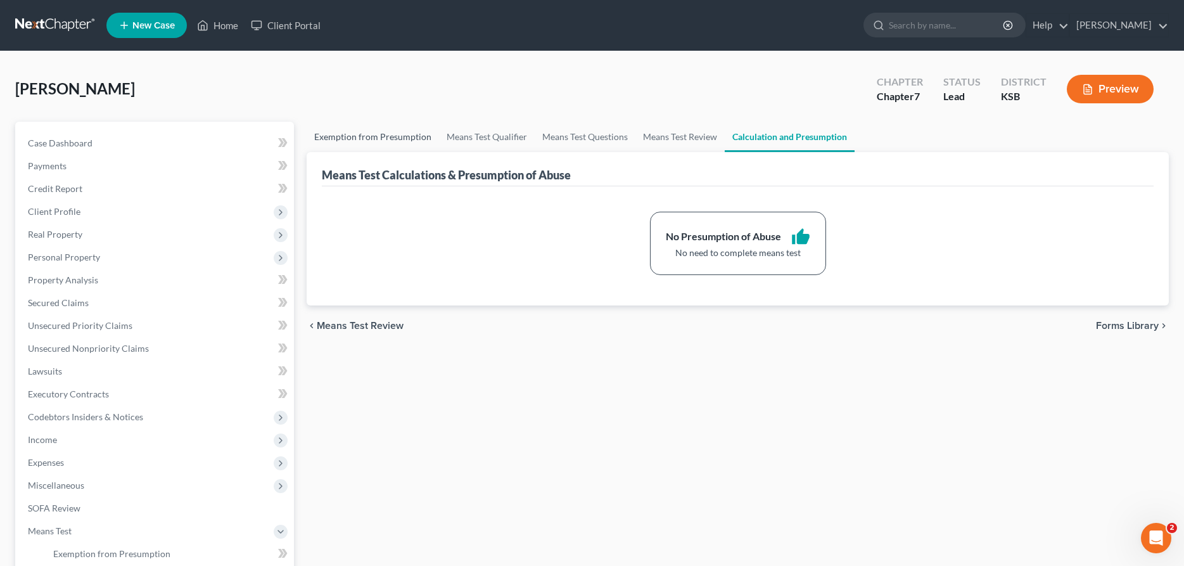
click at [347, 134] on link "Exemption from Presumption" at bounding box center [373, 137] width 132 height 30
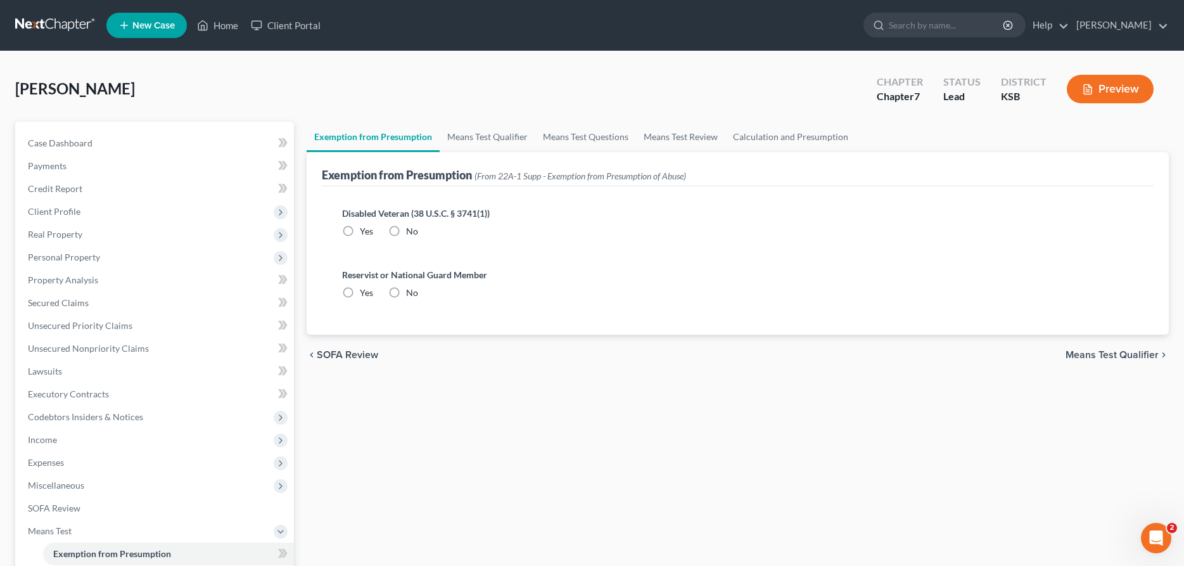
radio input "true"
click at [490, 134] on link "Means Test Qualifier" at bounding box center [488, 137] width 96 height 30
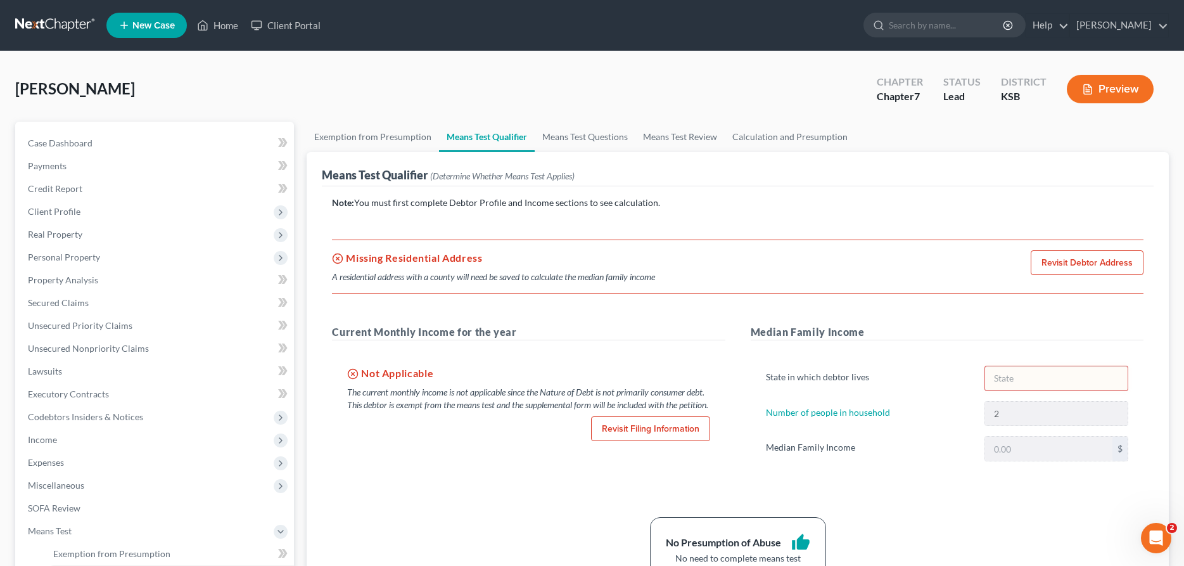
drag, startPoint x: 1041, startPoint y: 363, endPoint x: 1040, endPoint y: 374, distance: 11.4
click at [1040, 363] on div "State in which debtor lives Number of people in household 2 Median Family Incom…" at bounding box center [947, 418] width 393 height 136
click at [811, 412] on link "Number of people in household" at bounding box center [828, 412] width 124 height 11
select select "1"
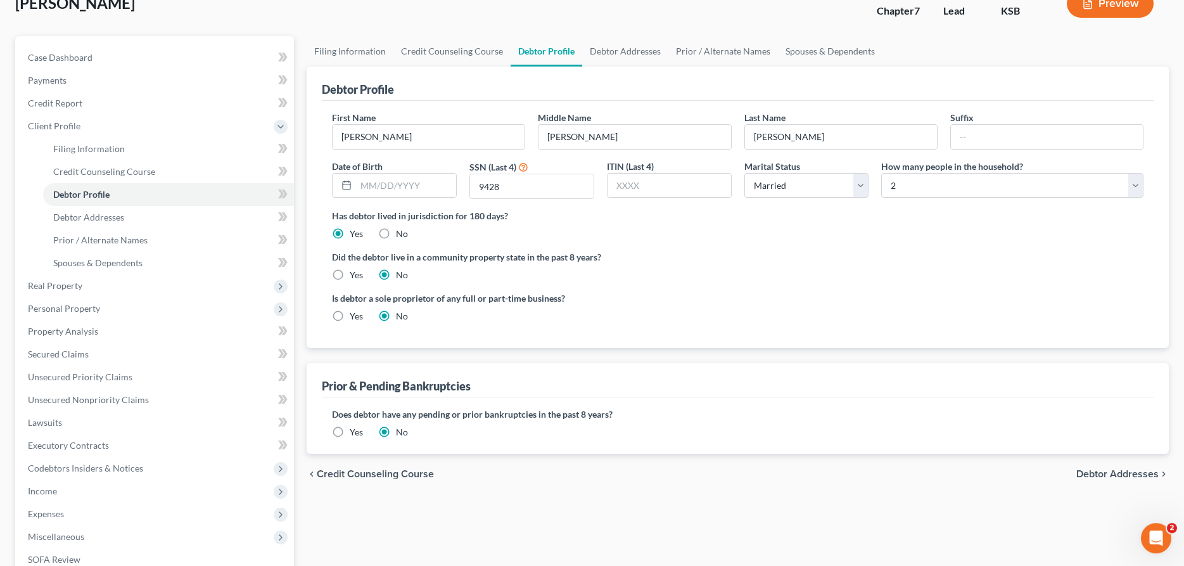
scroll to position [65, 0]
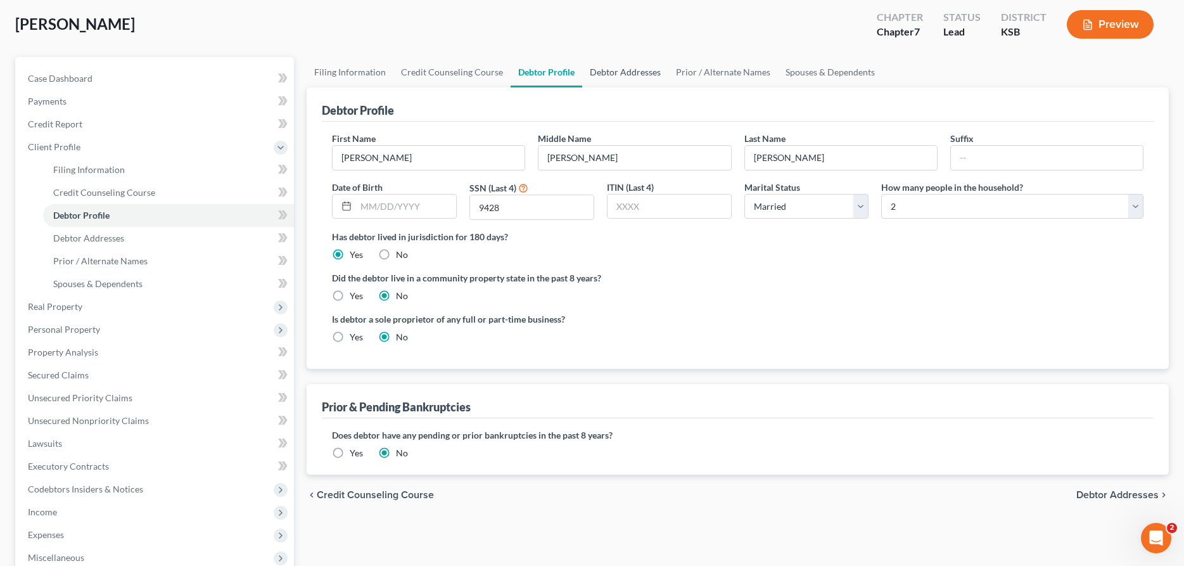
click at [634, 75] on link "Debtor Addresses" at bounding box center [625, 72] width 86 height 30
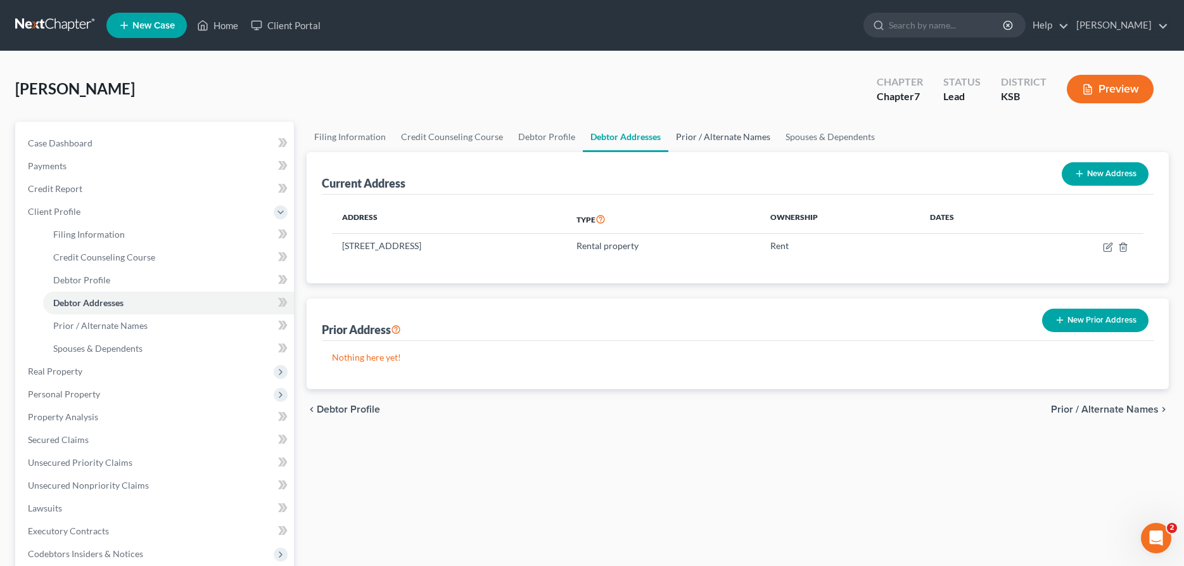
click at [716, 136] on link "Prior / Alternate Names" at bounding box center [724, 137] width 110 height 30
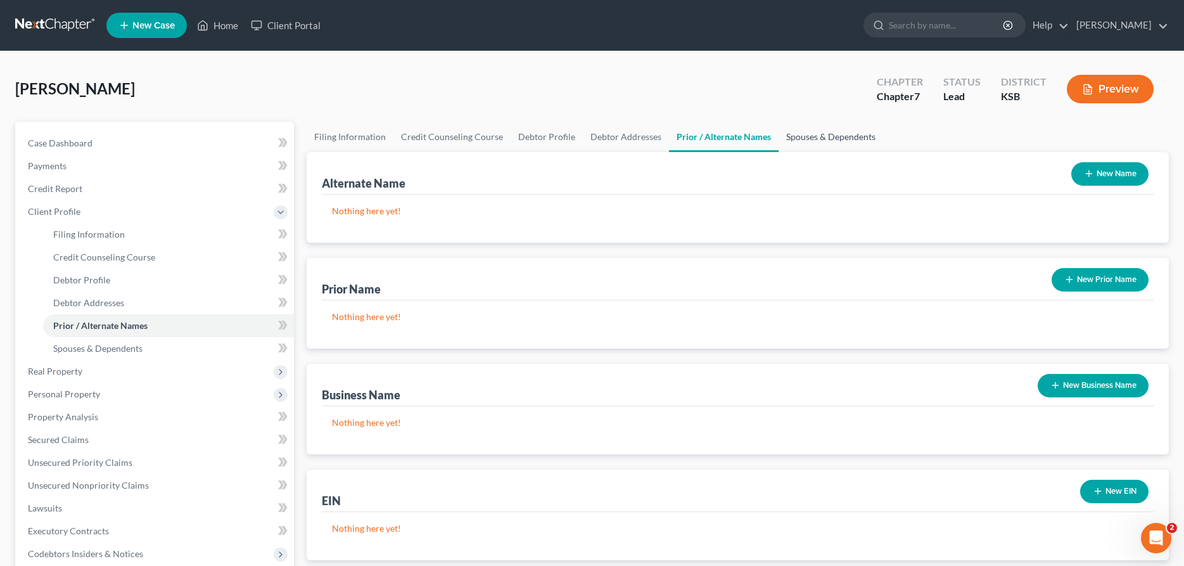
click at [814, 137] on link "Spouses & Dependents" at bounding box center [831, 137] width 105 height 30
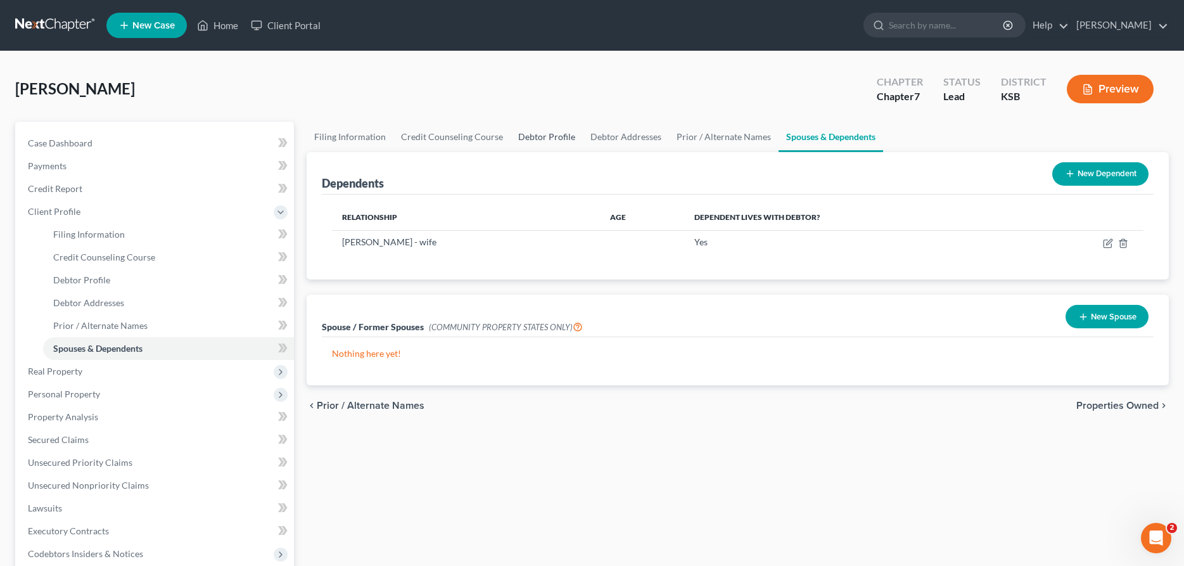
click at [556, 138] on link "Debtor Profile" at bounding box center [547, 137] width 72 height 30
select select "1"
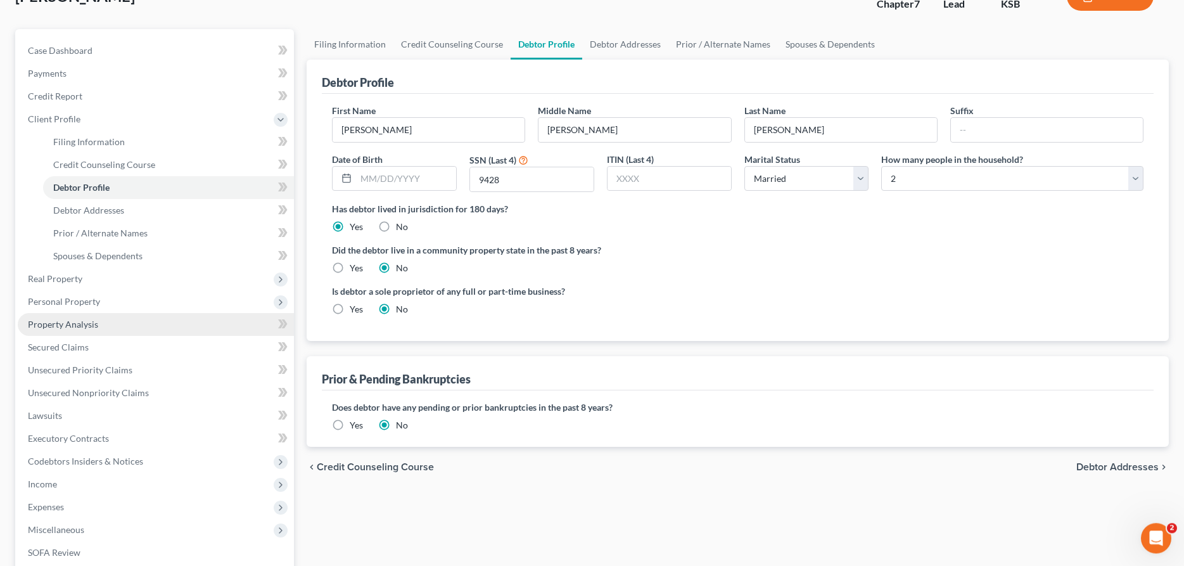
scroll to position [194, 0]
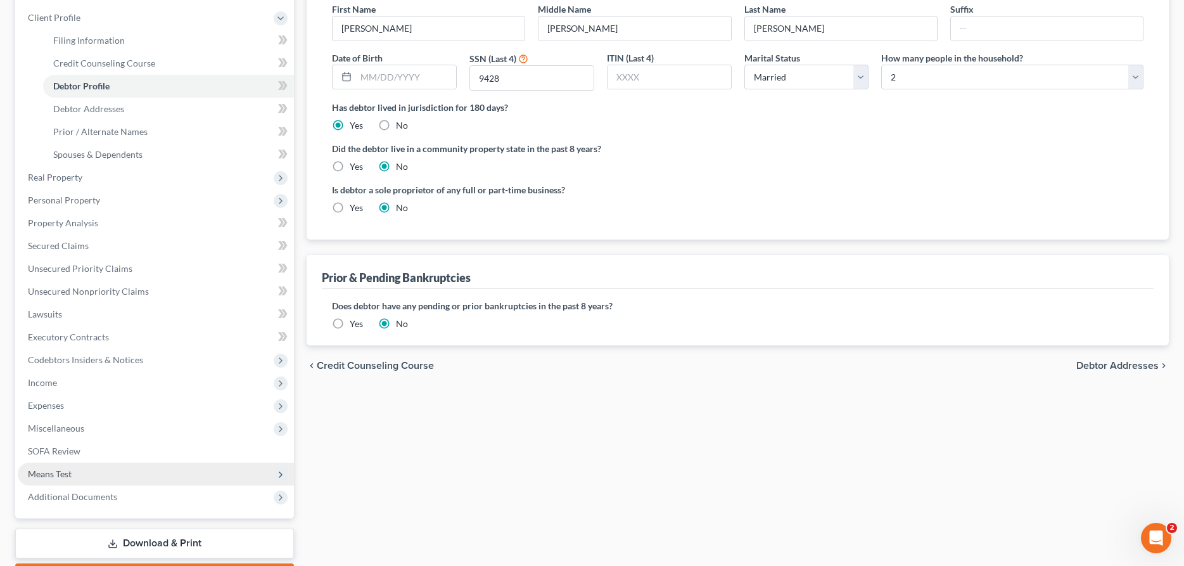
click at [139, 473] on span "Means Test" at bounding box center [156, 474] width 276 height 23
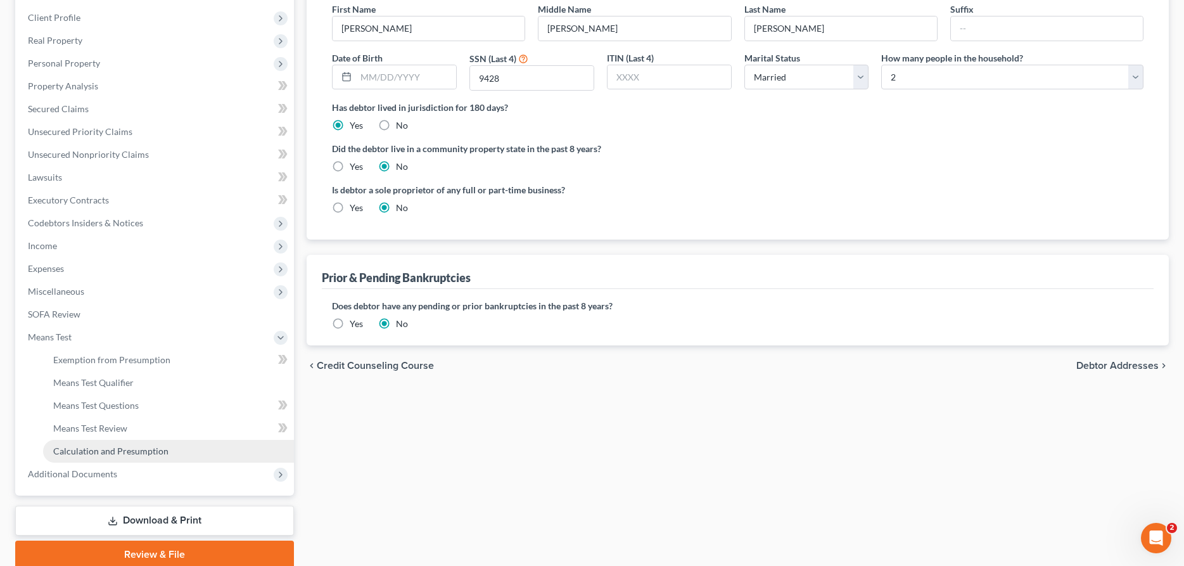
click at [122, 456] on span "Calculation and Presumption" at bounding box center [110, 451] width 115 height 11
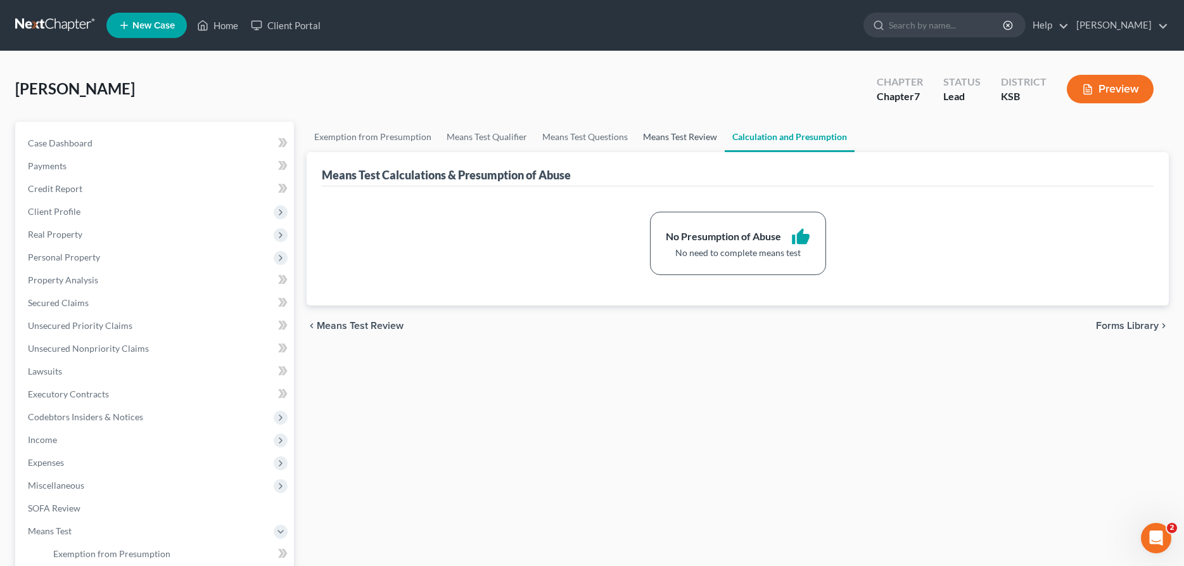
click at [677, 132] on link "Means Test Review" at bounding box center [680, 137] width 89 height 30
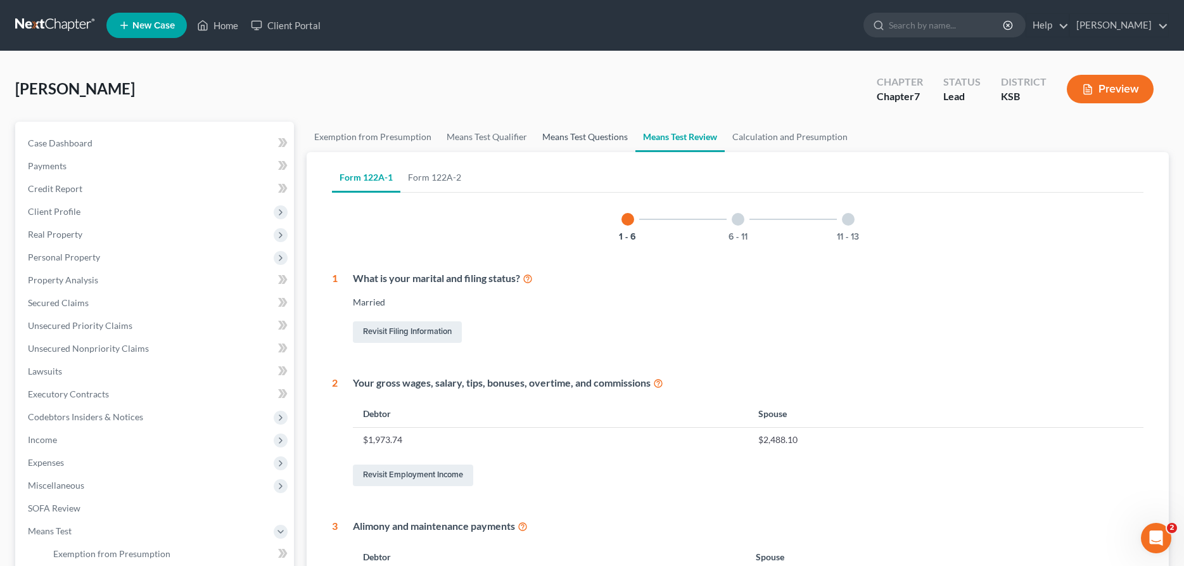
click at [600, 136] on link "Means Test Questions" at bounding box center [585, 137] width 101 height 30
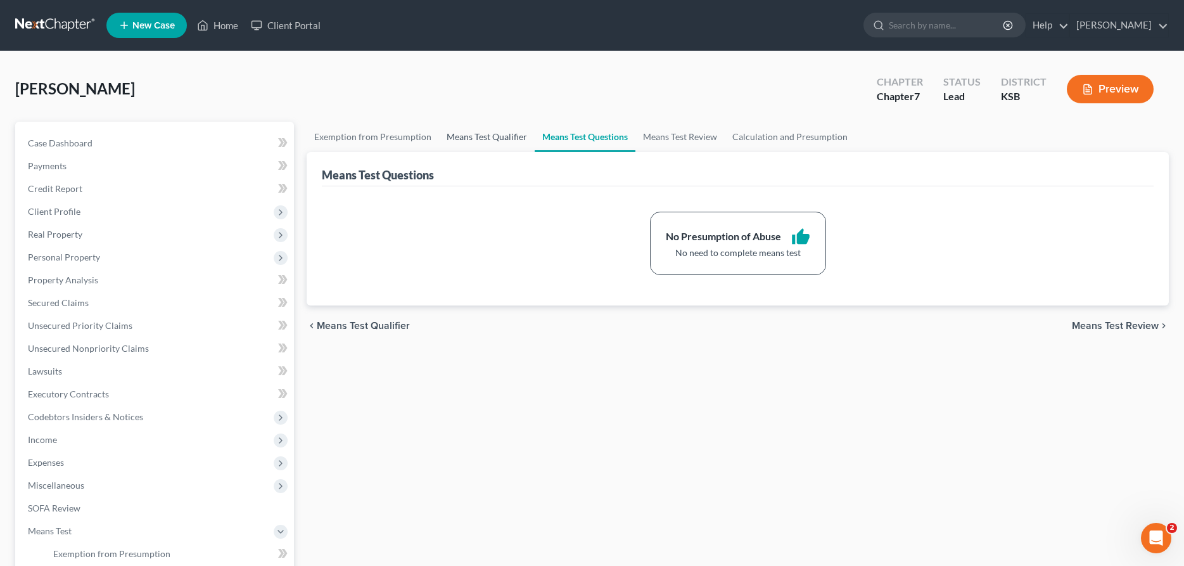
click at [480, 138] on link "Means Test Qualifier" at bounding box center [487, 137] width 96 height 30
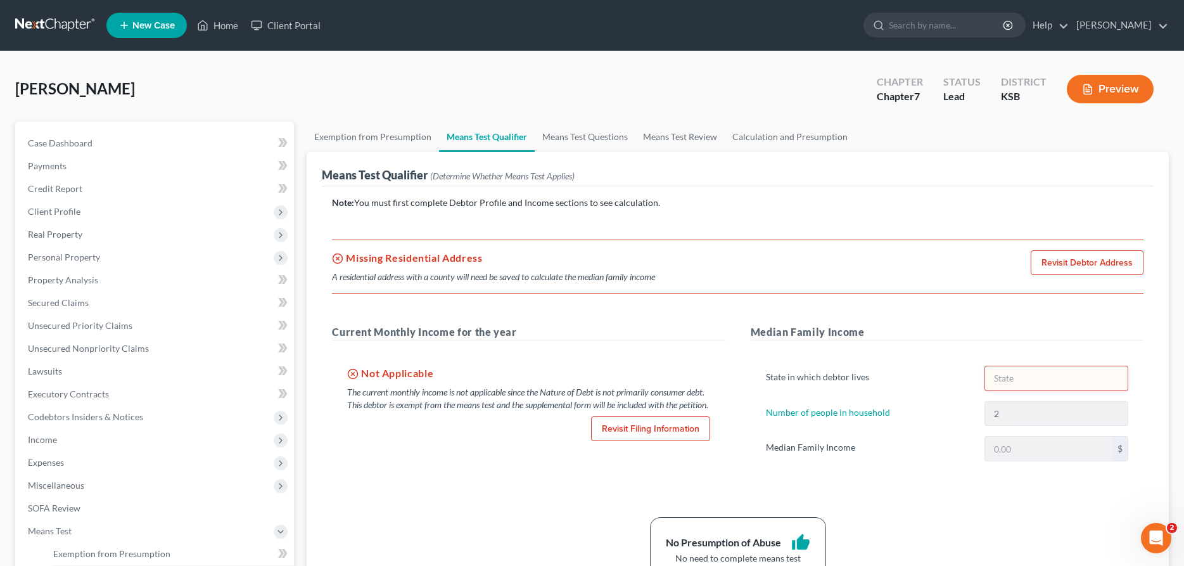
click at [1081, 262] on link "Revisit Debtor Address" at bounding box center [1087, 262] width 113 height 25
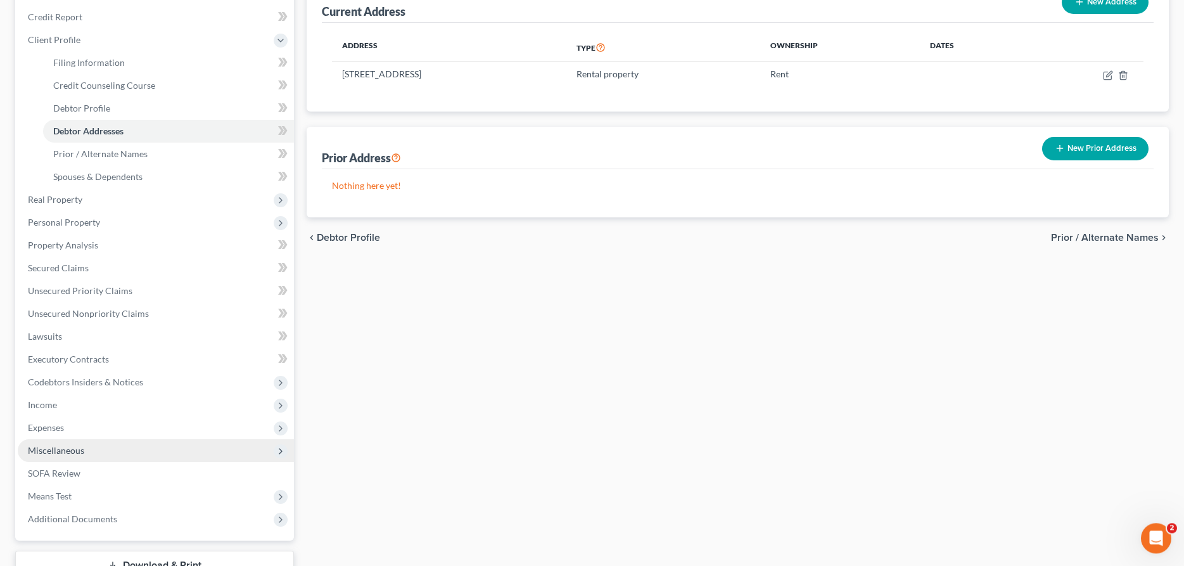
scroll to position [194, 0]
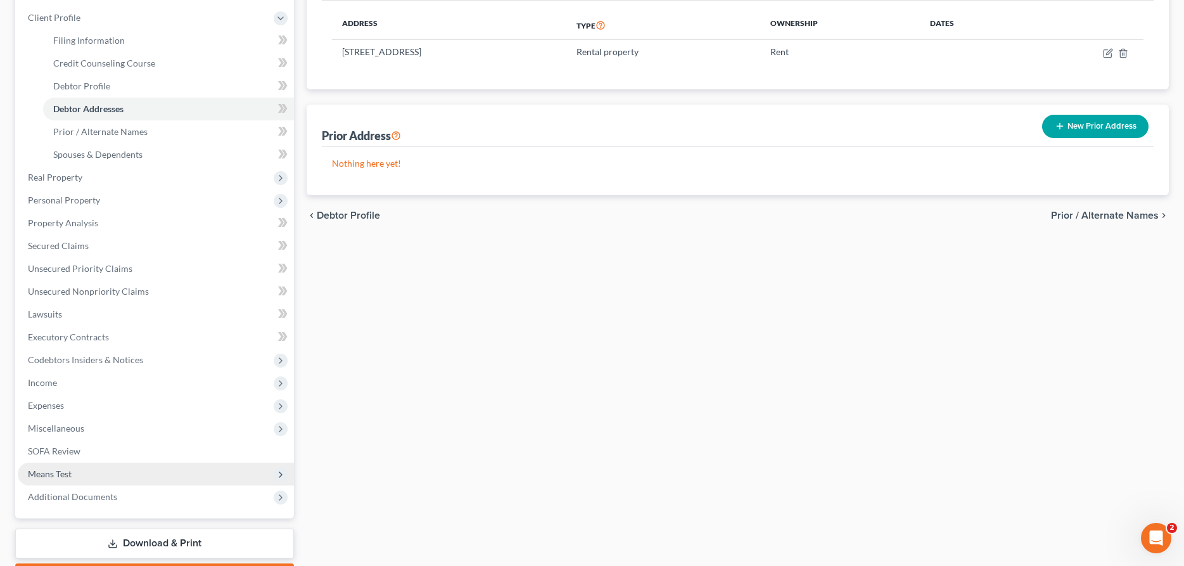
click at [50, 475] on span "Means Test" at bounding box center [50, 473] width 44 height 11
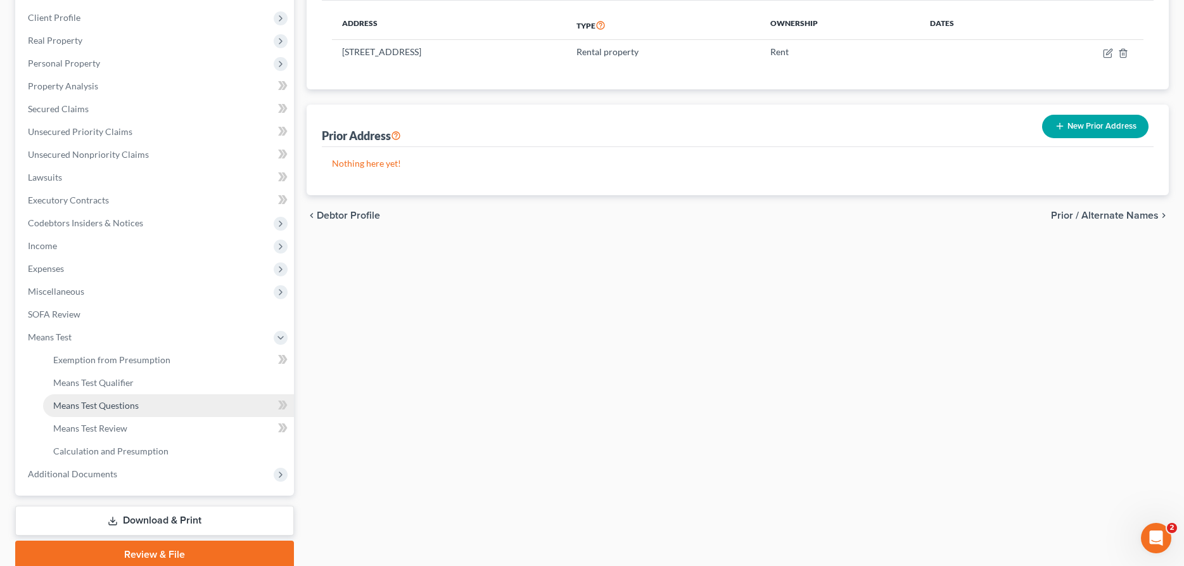
click at [68, 402] on span "Means Test Questions" at bounding box center [96, 405] width 86 height 11
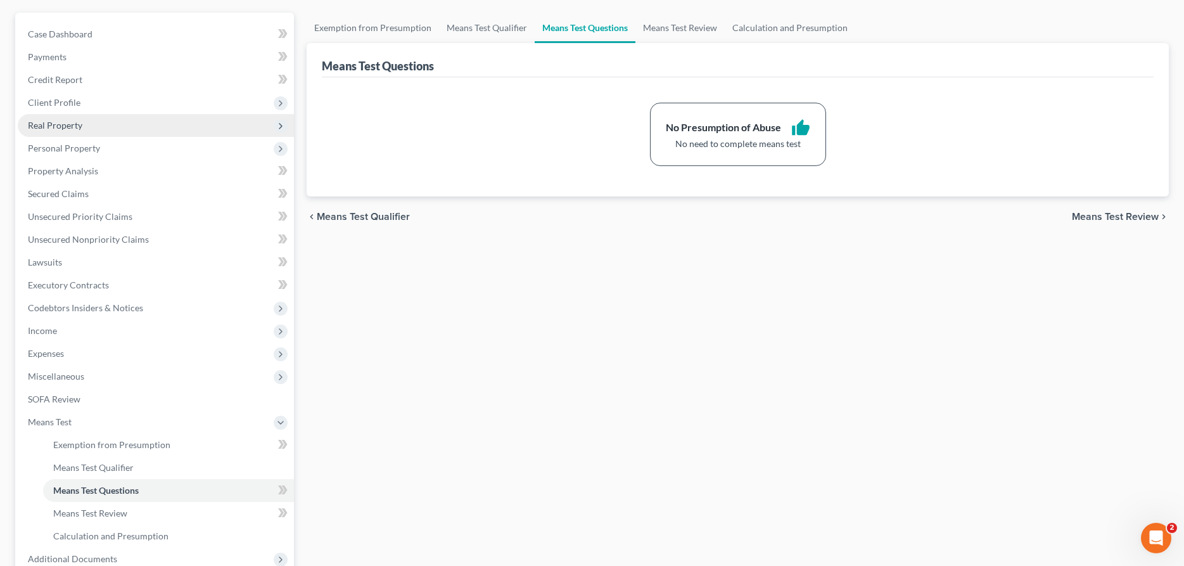
scroll to position [194, 0]
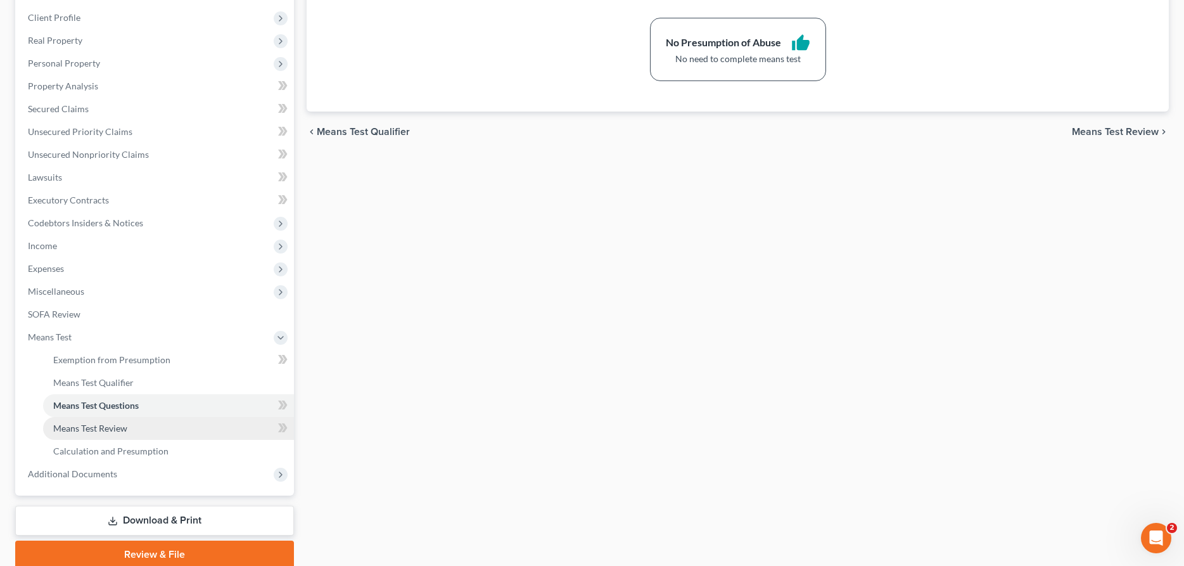
click at [120, 422] on link "Means Test Review" at bounding box center [168, 428] width 251 height 23
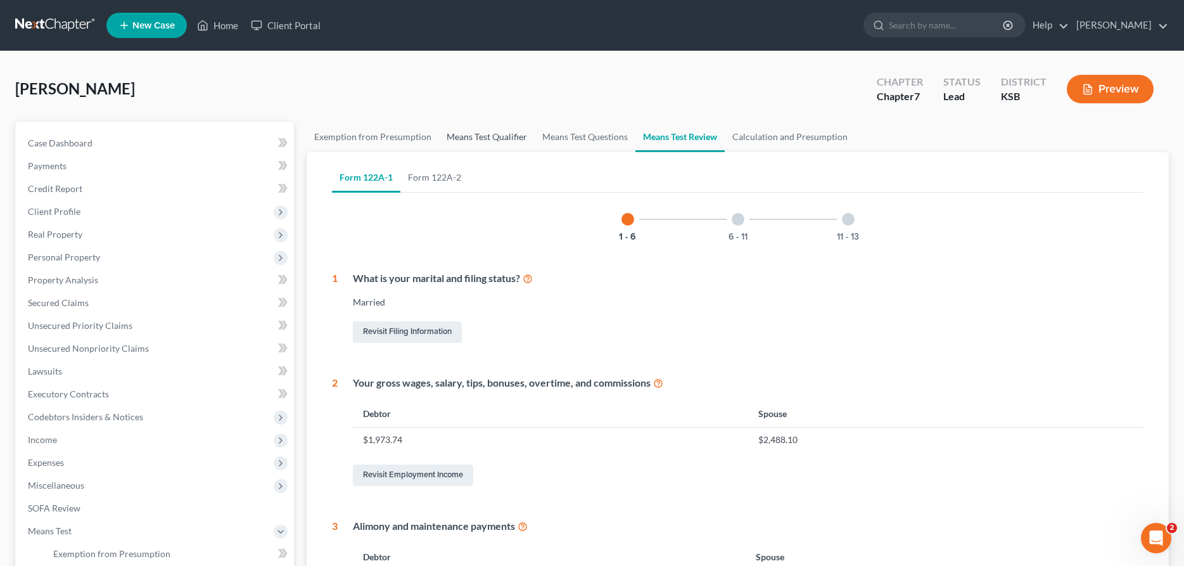
click at [503, 140] on link "Means Test Qualifier" at bounding box center [487, 137] width 96 height 30
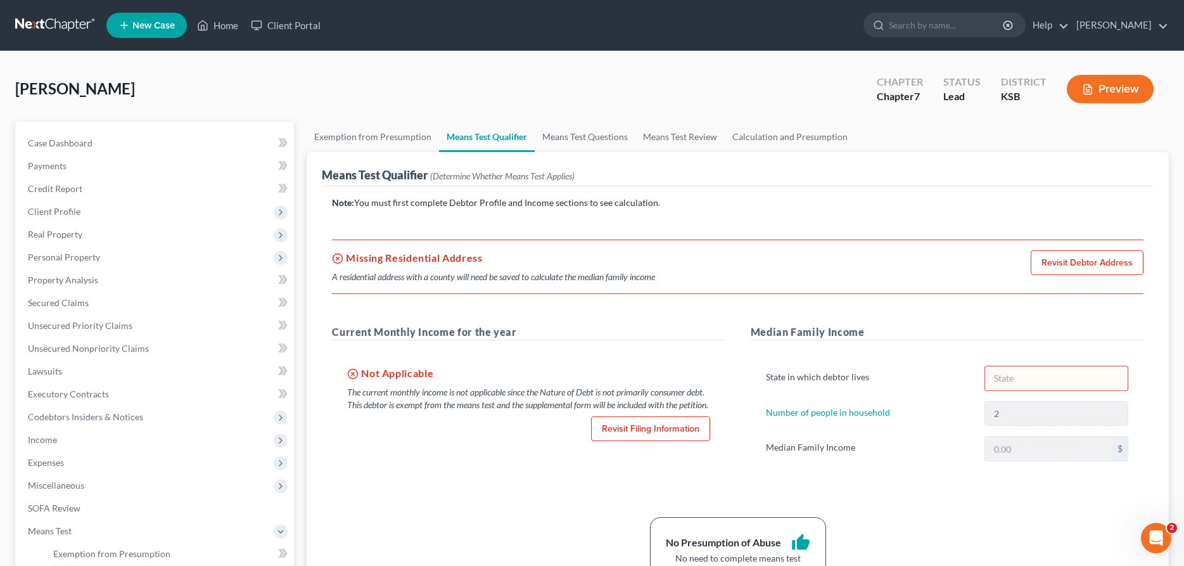
click at [653, 442] on link "Revisit Filing Information" at bounding box center [650, 428] width 119 height 25
select select "0"
select select "3"
select select "0"
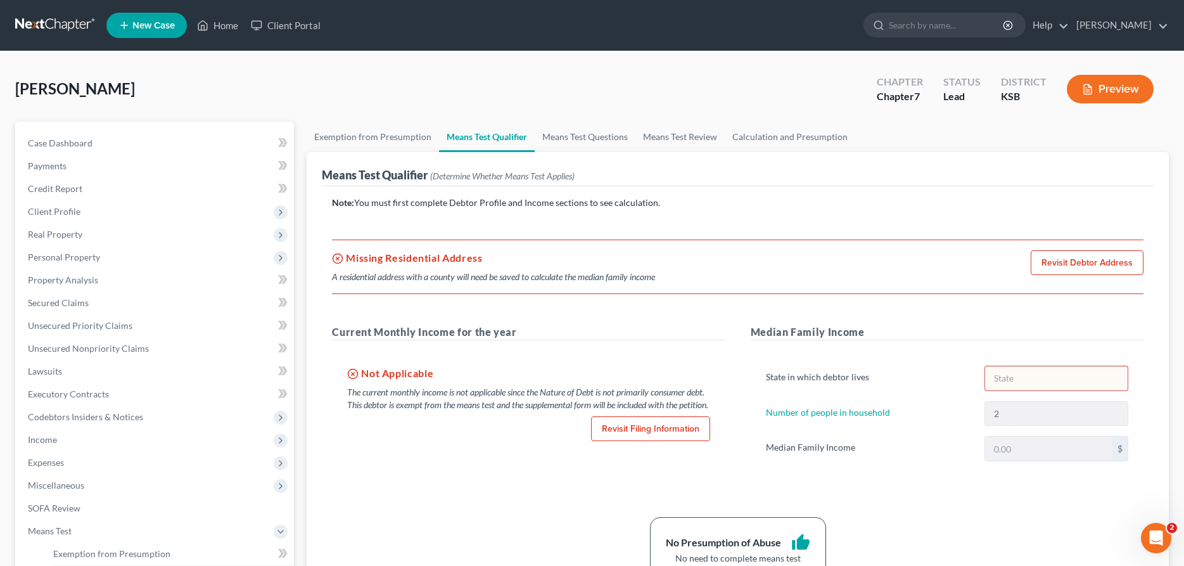
select select "31"
select select "0"
select select "17"
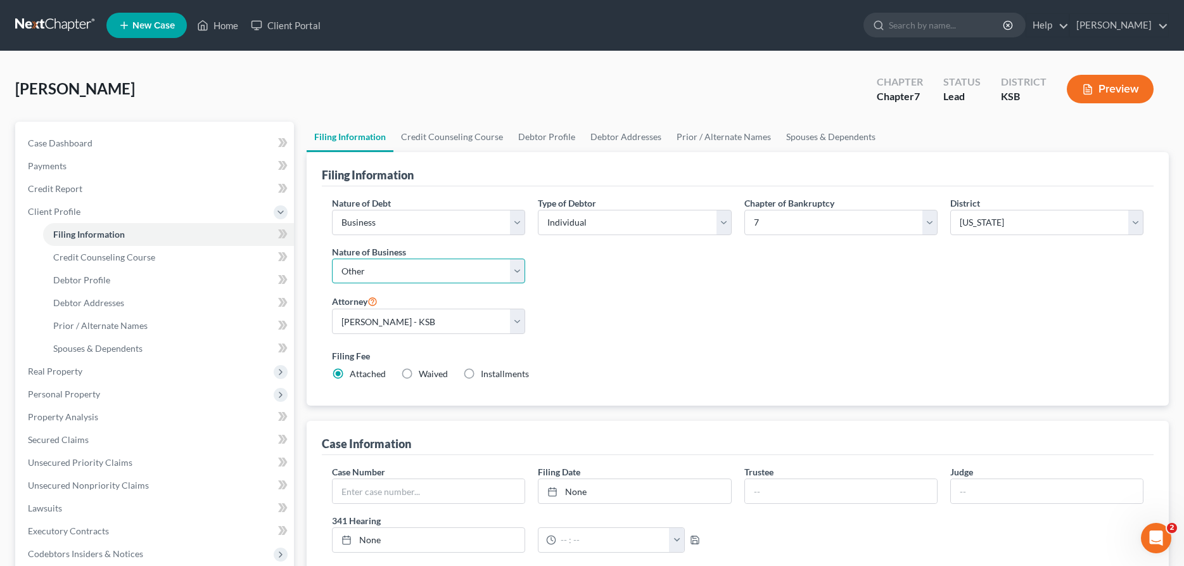
click at [332, 259] on select "Select Clearing Bank Commodity Broker Health Care Business Other Railroad Singl…" at bounding box center [428, 271] width 193 height 25
click at [516, 267] on select "Select Clearing Bank Commodity Broker Health Care Business Other Railroad Singl…" at bounding box center [428, 271] width 193 height 25
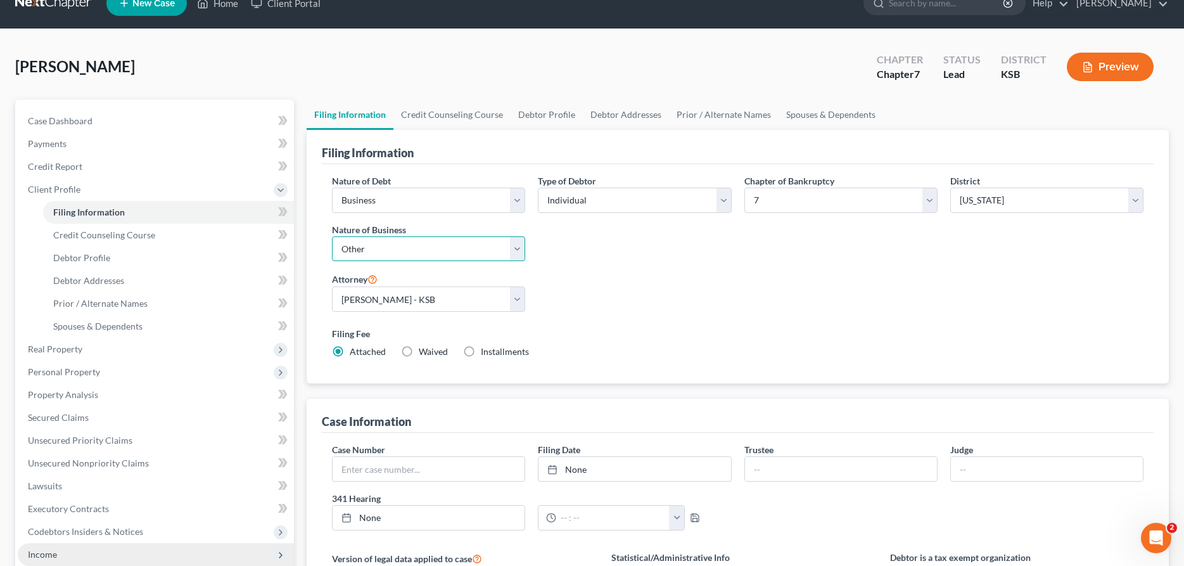
scroll to position [194, 0]
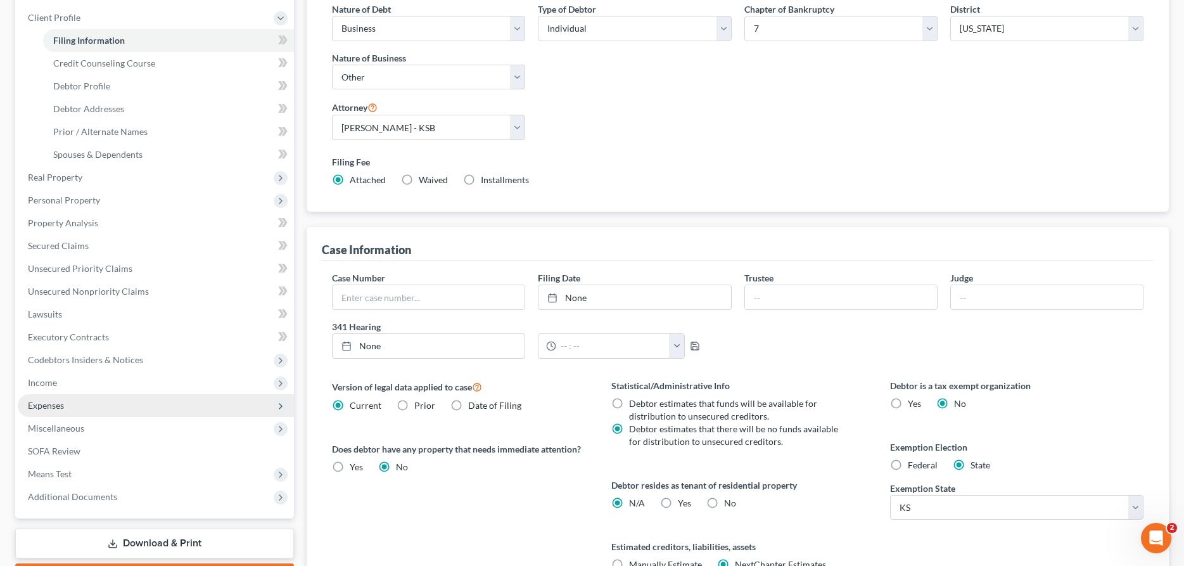
click at [51, 401] on span "Expenses" at bounding box center [46, 405] width 36 height 11
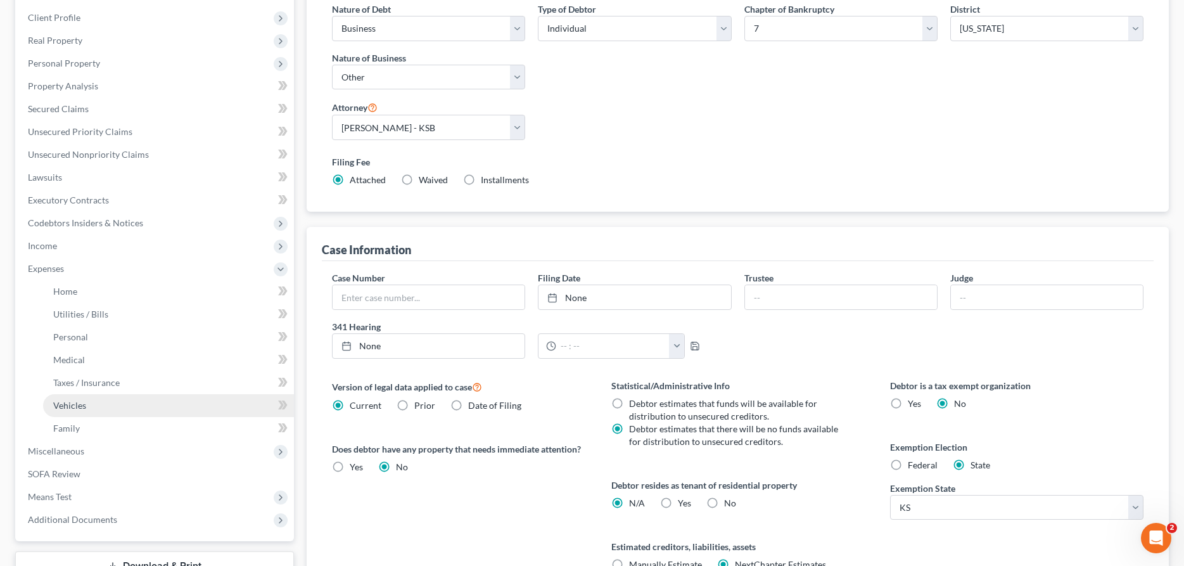
click at [80, 408] on span "Vehicles" at bounding box center [69, 405] width 33 height 11
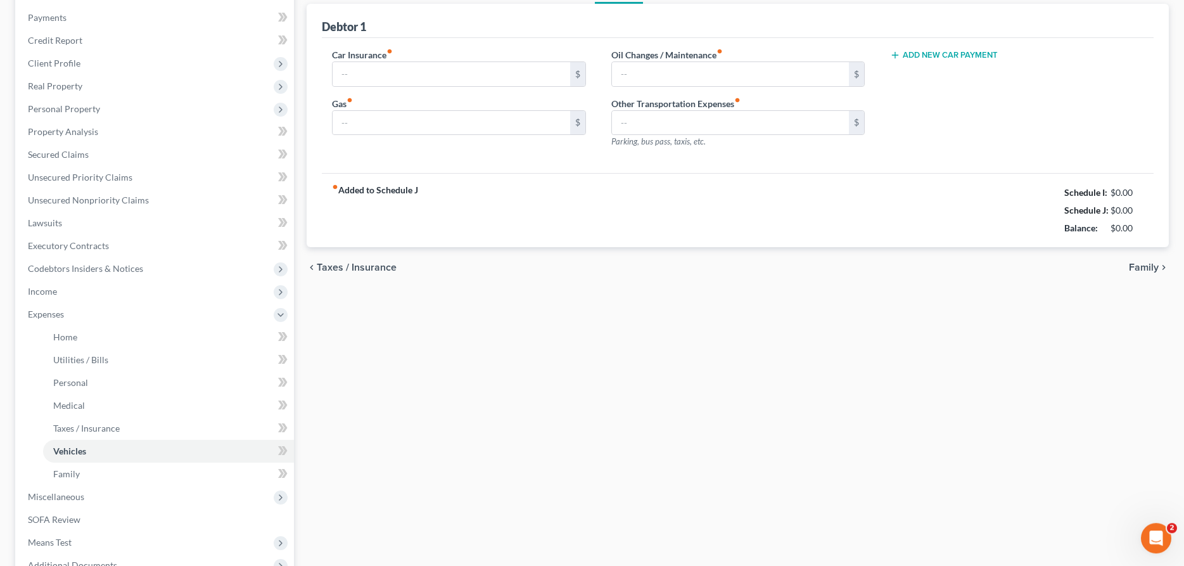
type input "106.00"
type input "350.00"
type input "175.00"
type input "0.00"
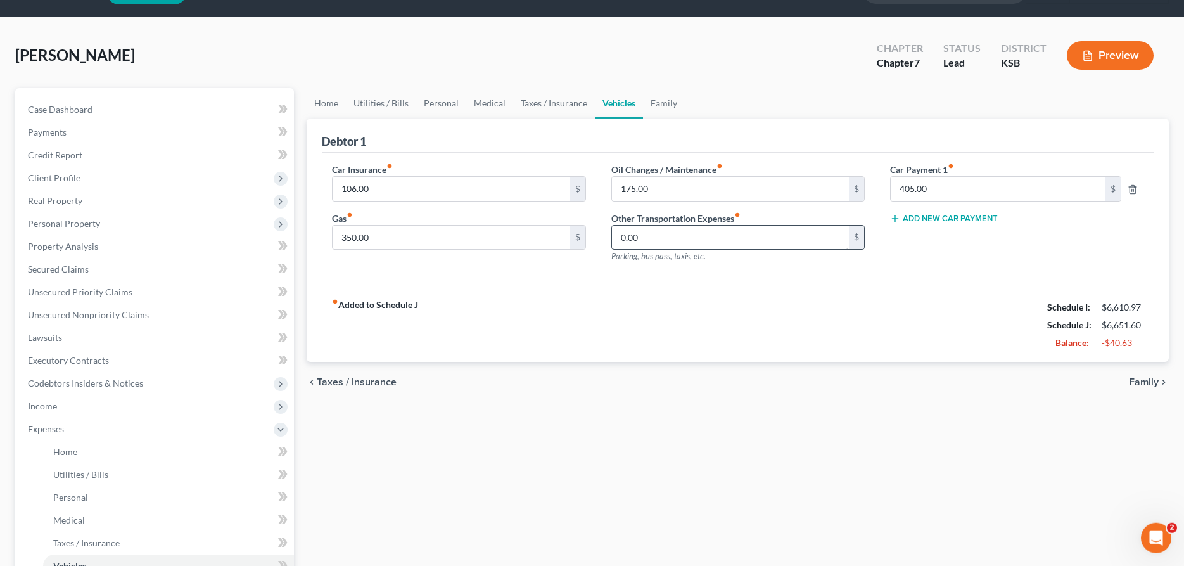
scroll to position [30, 0]
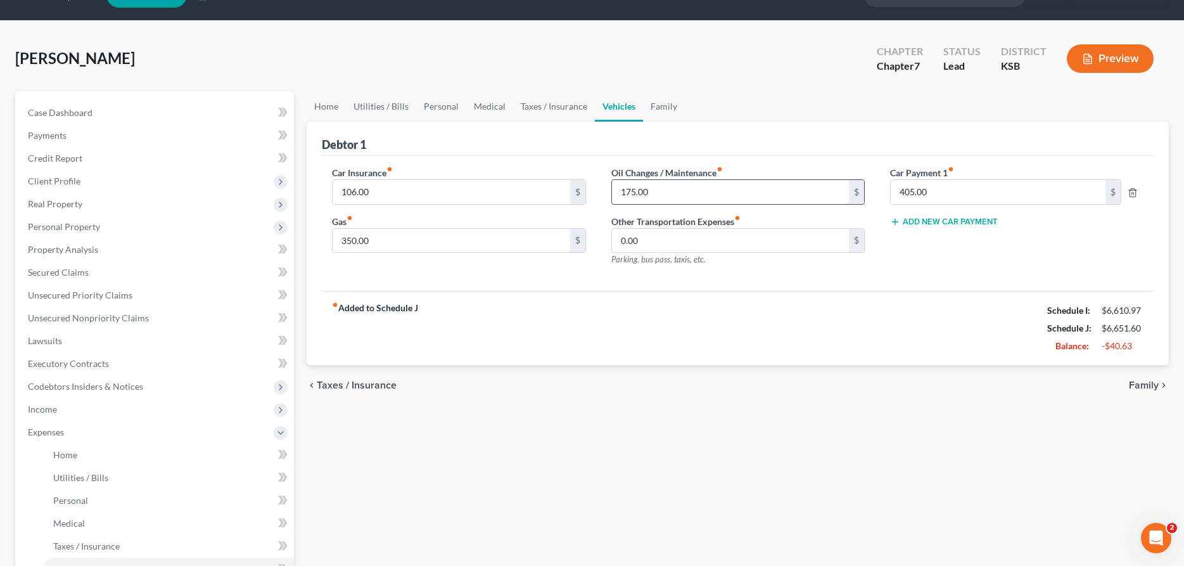
drag, startPoint x: 668, startPoint y: 189, endPoint x: 688, endPoint y: 201, distance: 22.7
click at [688, 201] on input "175.00" at bounding box center [730, 192] width 237 height 24
type input "200.00"
click at [665, 112] on link "Family" at bounding box center [664, 106] width 42 height 30
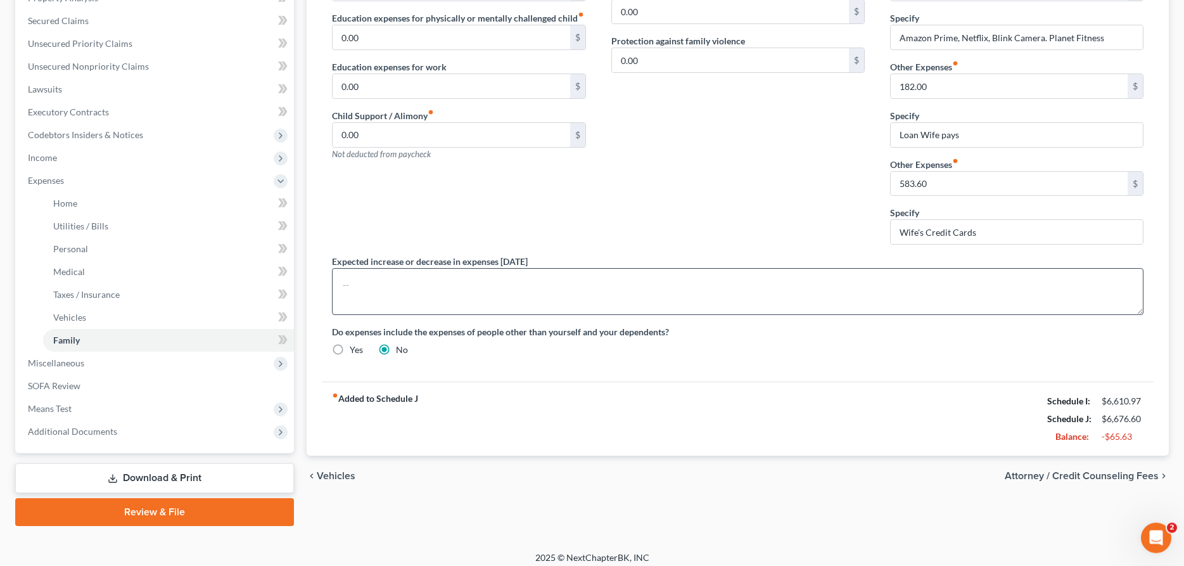
scroll to position [289, 0]
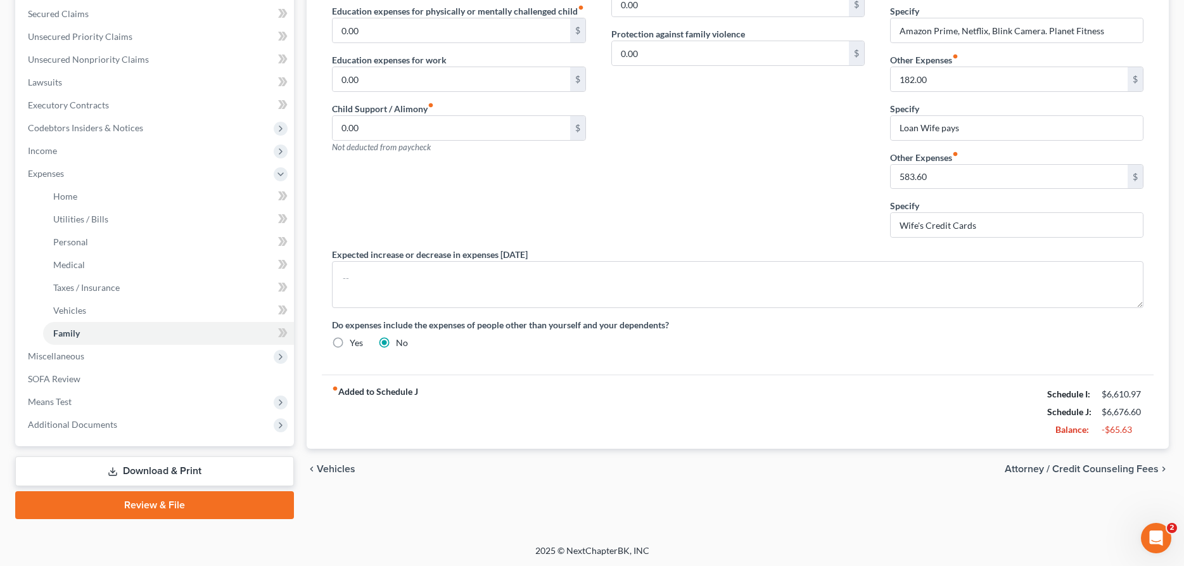
click at [139, 473] on link "Download & Print" at bounding box center [154, 471] width 279 height 30
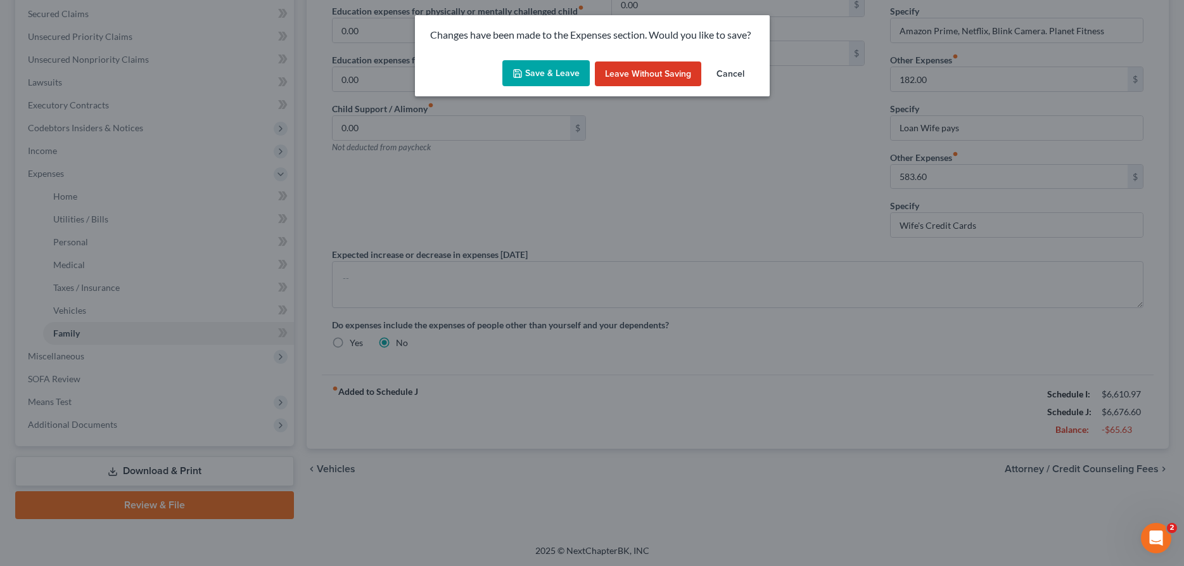
click at [522, 72] on icon "button" at bounding box center [518, 74] width 8 height 8
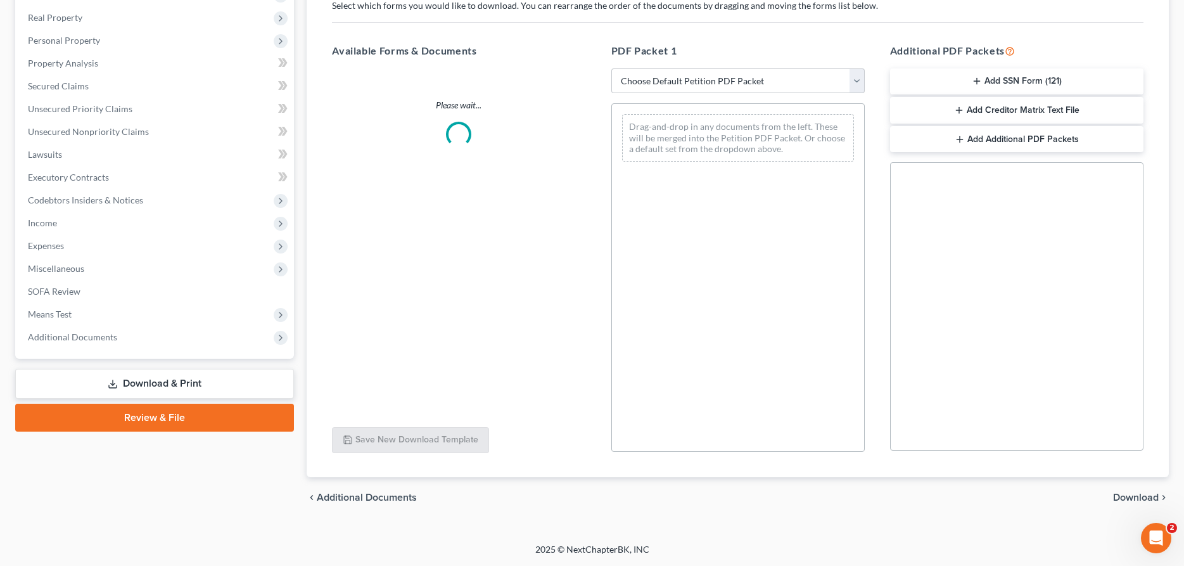
scroll to position [216, 0]
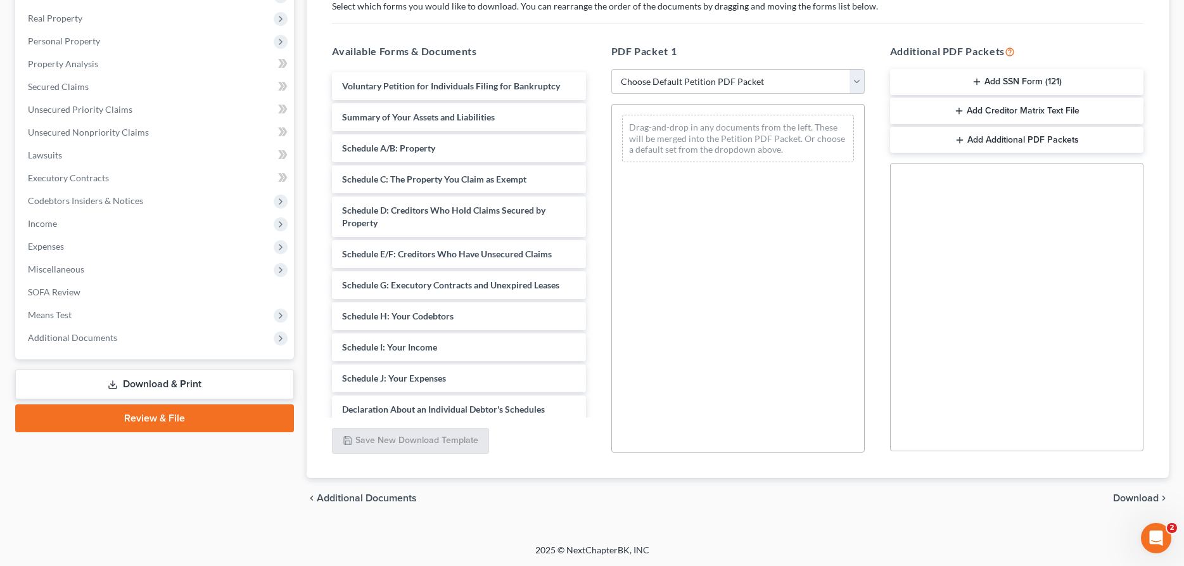
click at [612, 69] on select "Choose Default Petition PDF Packet Complete Bankruptcy Petition (all forms and …" at bounding box center [739, 81] width 254 height 25
select select "4"
click option "District of KS" at bounding box center [0, 0] width 0 height 0
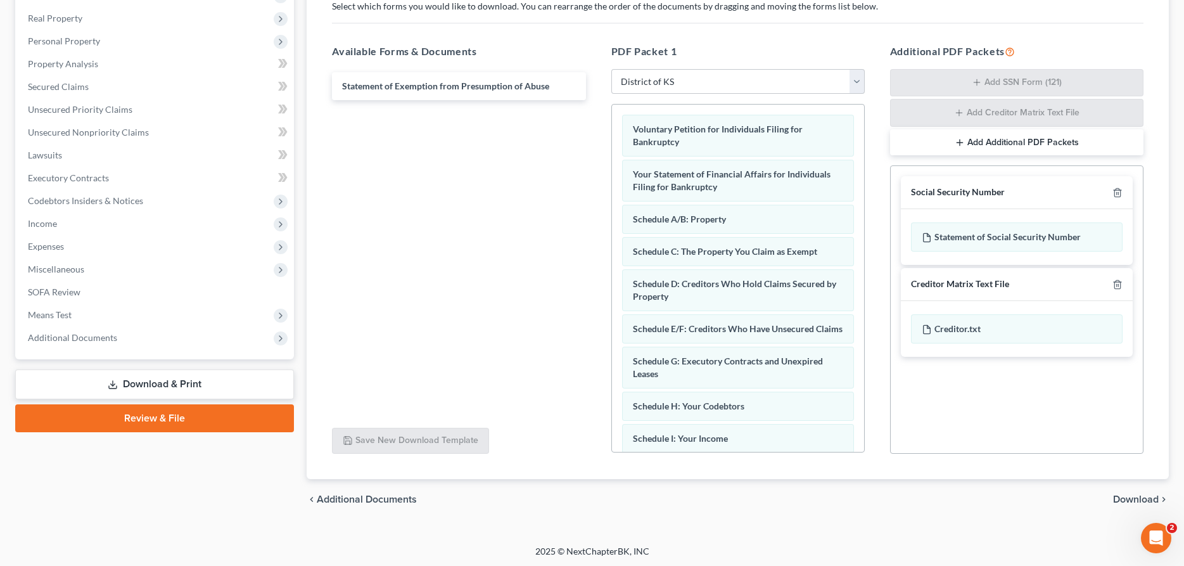
click at [1129, 501] on span "Download" at bounding box center [1137, 499] width 46 height 10
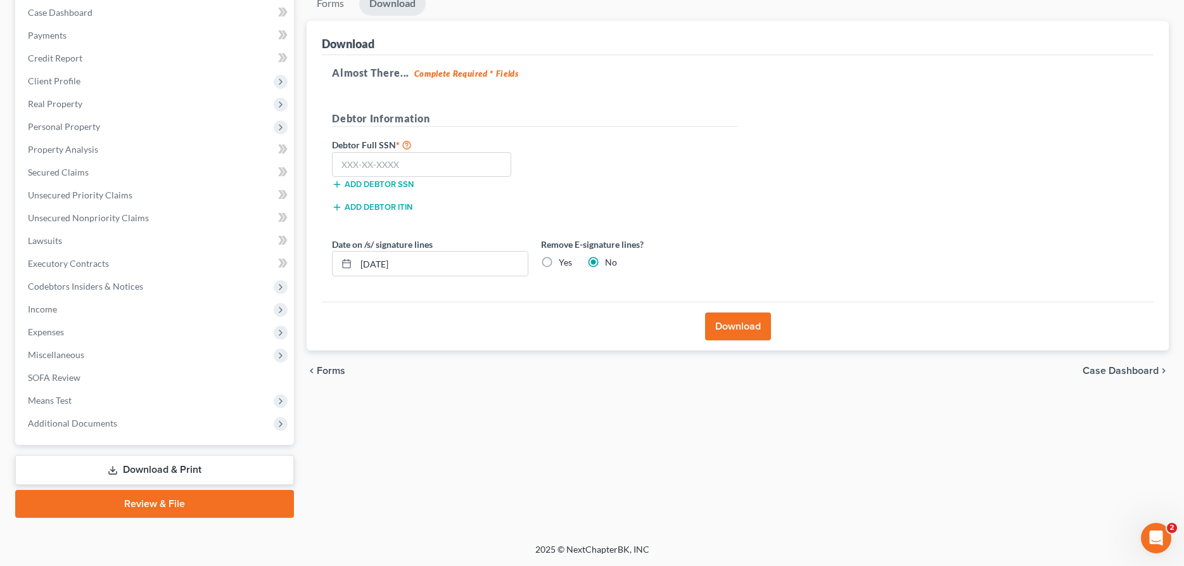
scroll to position [129, 0]
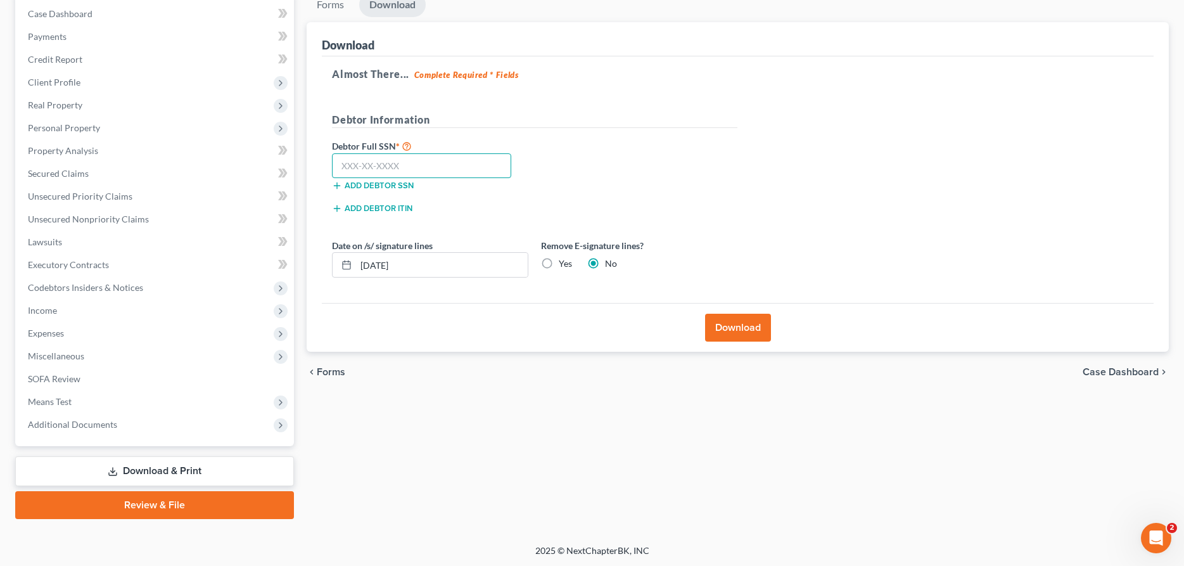
click at [463, 163] on input "text" at bounding box center [421, 165] width 179 height 25
type input "511-96-9428"
click at [722, 324] on button "Download" at bounding box center [738, 328] width 66 height 28
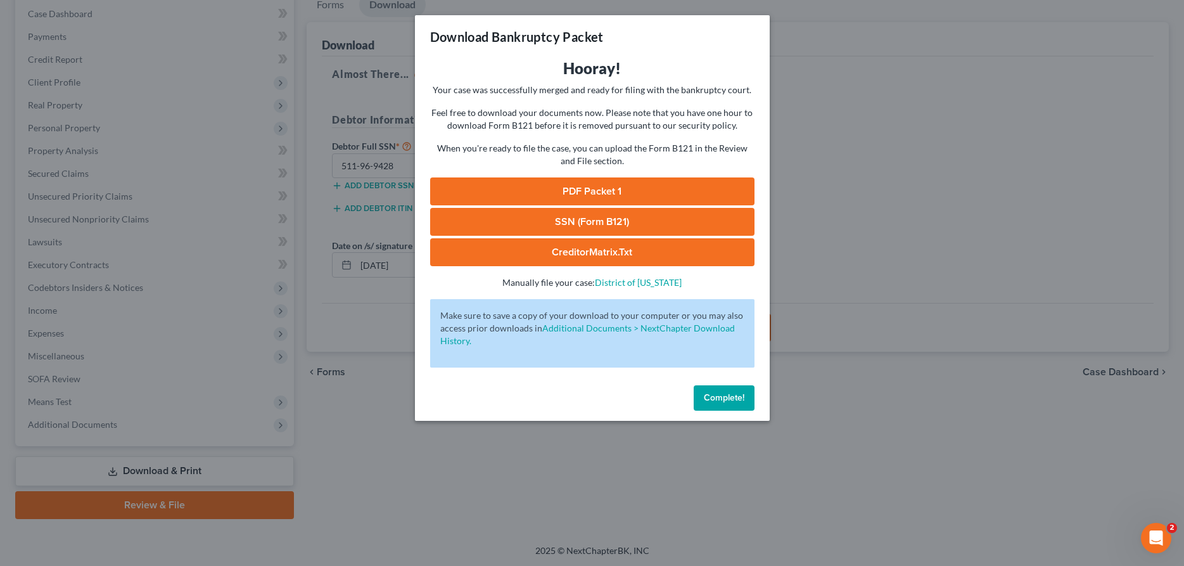
click at [588, 188] on link "PDF Packet 1" at bounding box center [592, 191] width 324 height 28
click at [718, 397] on span "Complete!" at bounding box center [724, 397] width 41 height 11
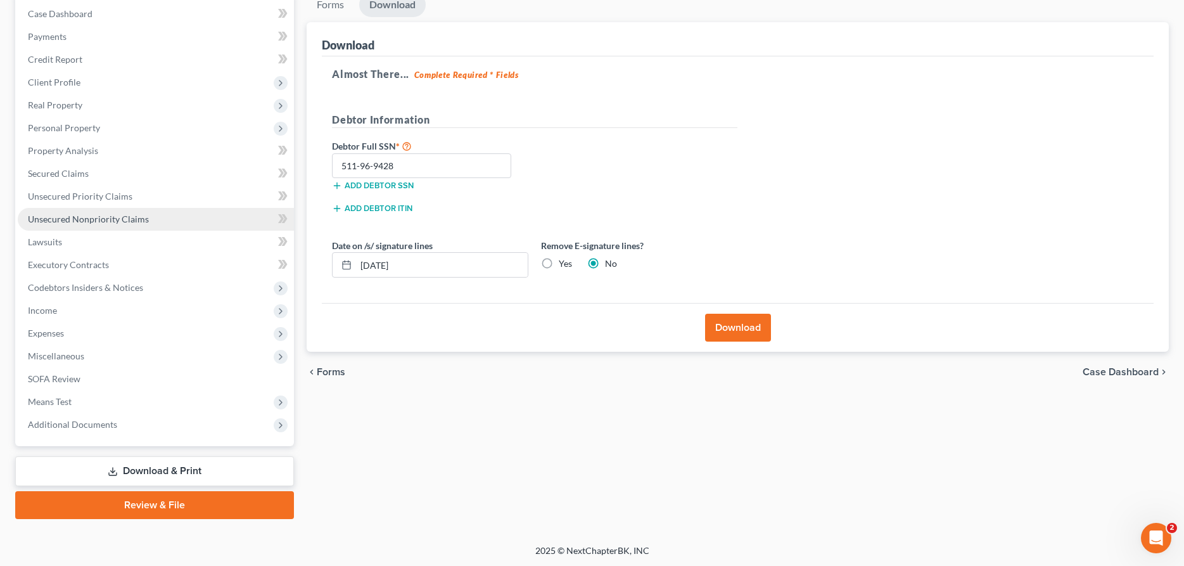
click at [93, 219] on span "Unsecured Nonpriority Claims" at bounding box center [88, 219] width 121 height 11
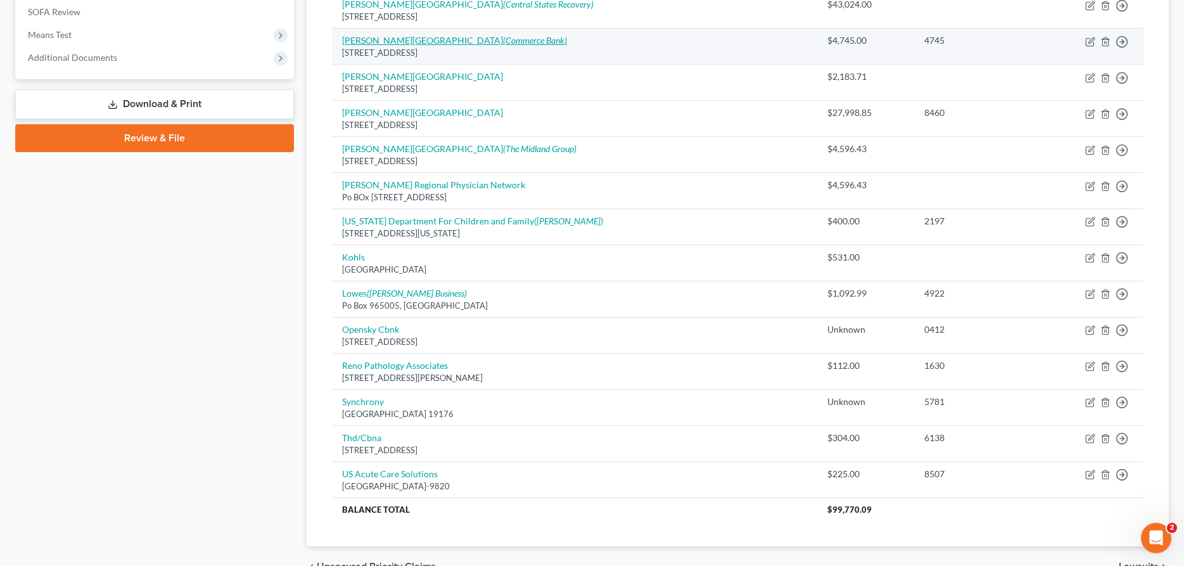
scroll to position [517, 0]
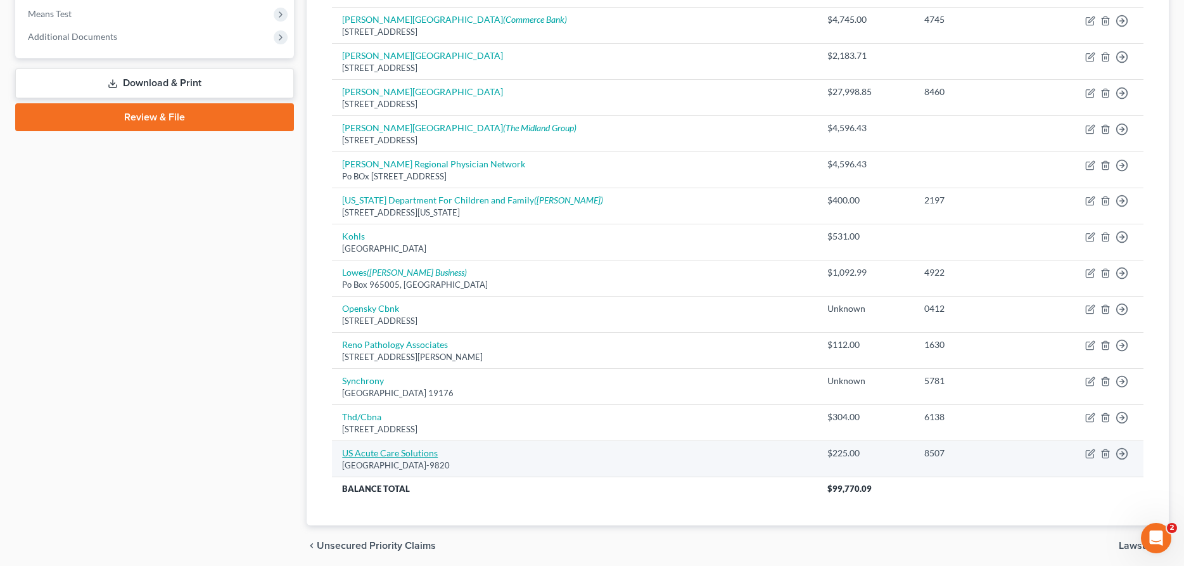
click at [394, 452] on link "US Acute Care Solutions" at bounding box center [390, 452] width 96 height 11
select select "9"
select select "0"
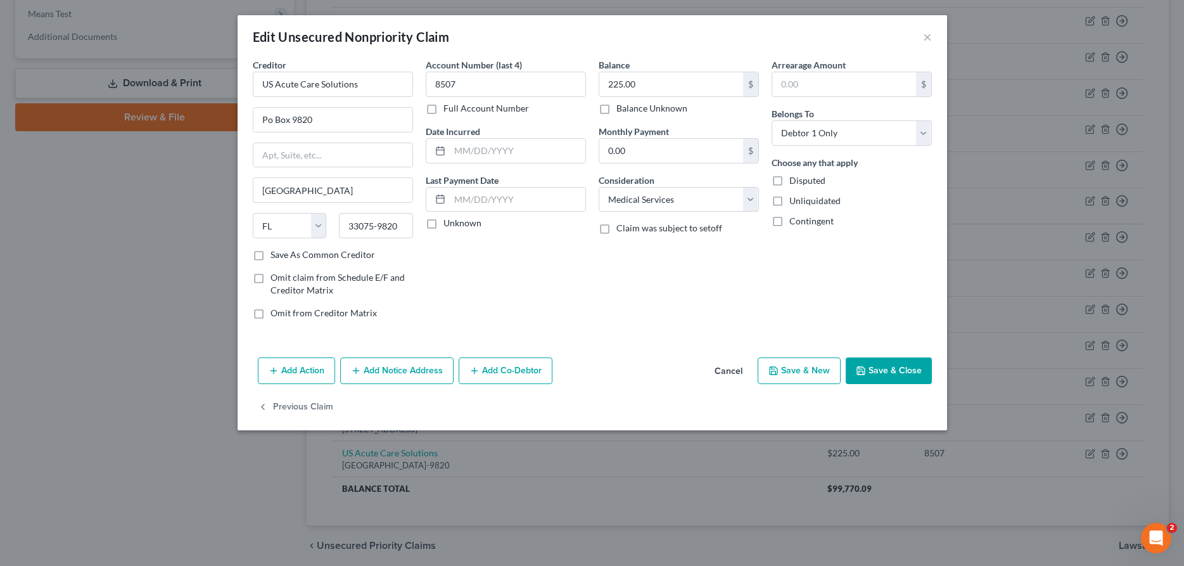
click at [873, 373] on button "Save & Close" at bounding box center [889, 370] width 86 height 27
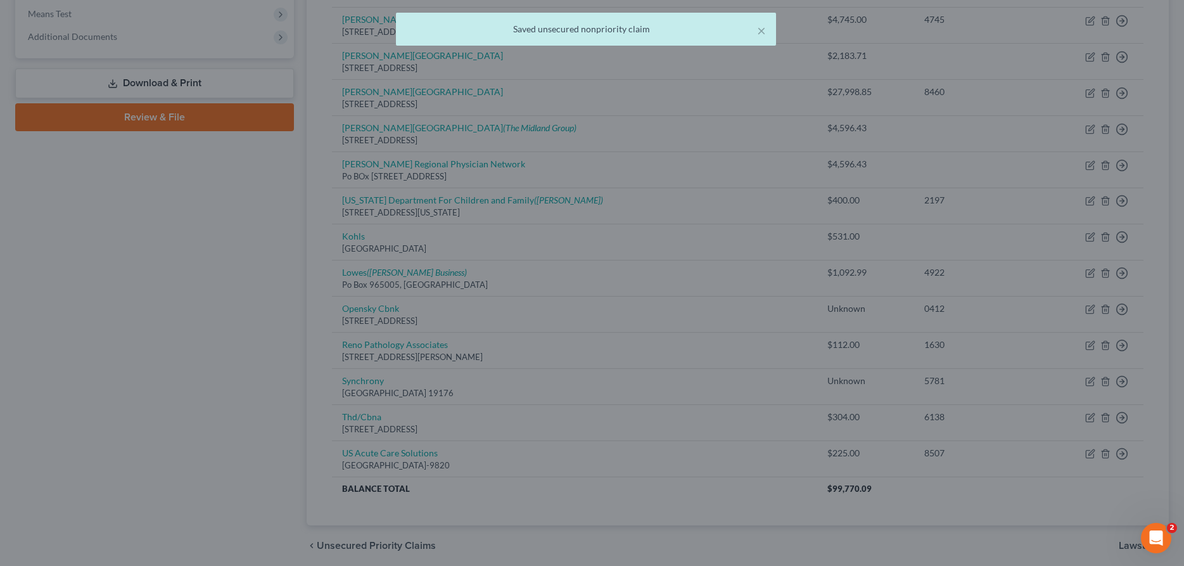
type input "0"
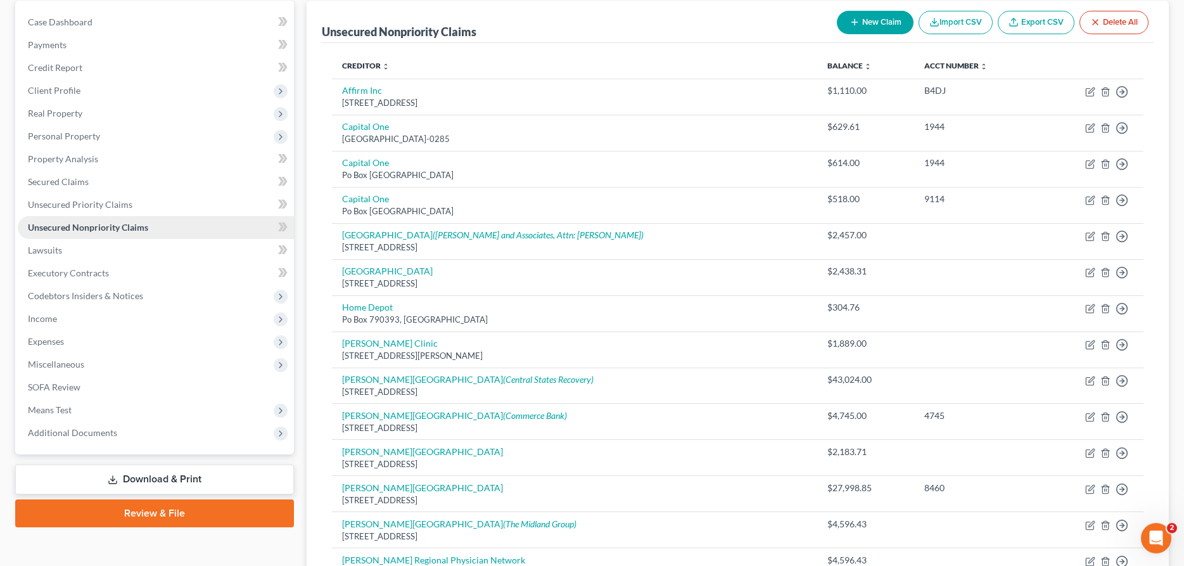
scroll to position [0, 0]
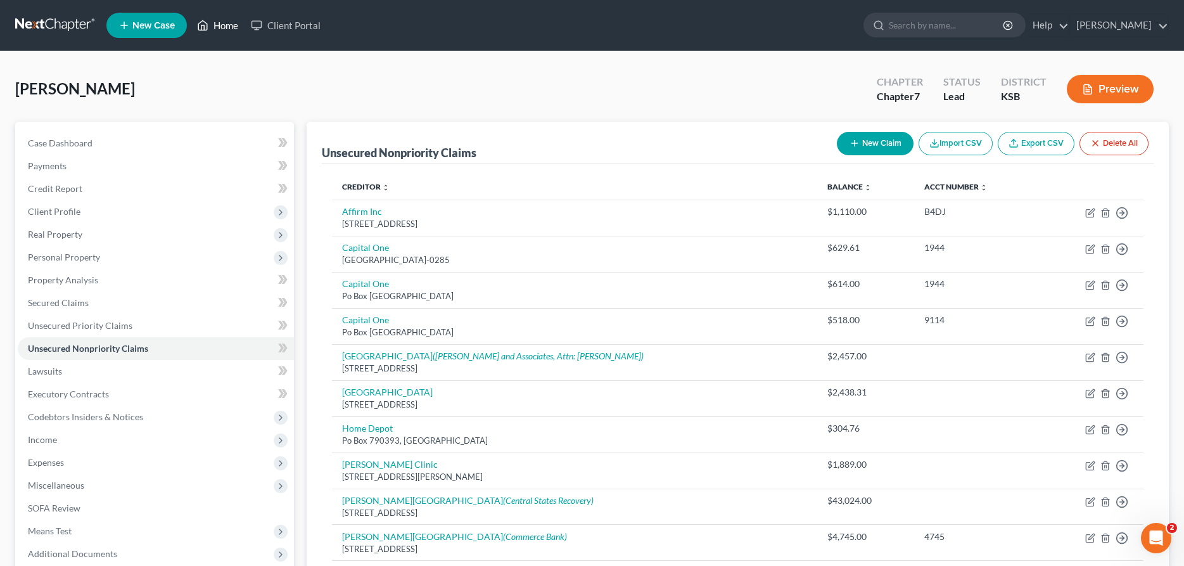
click at [233, 23] on link "Home" at bounding box center [218, 25] width 54 height 23
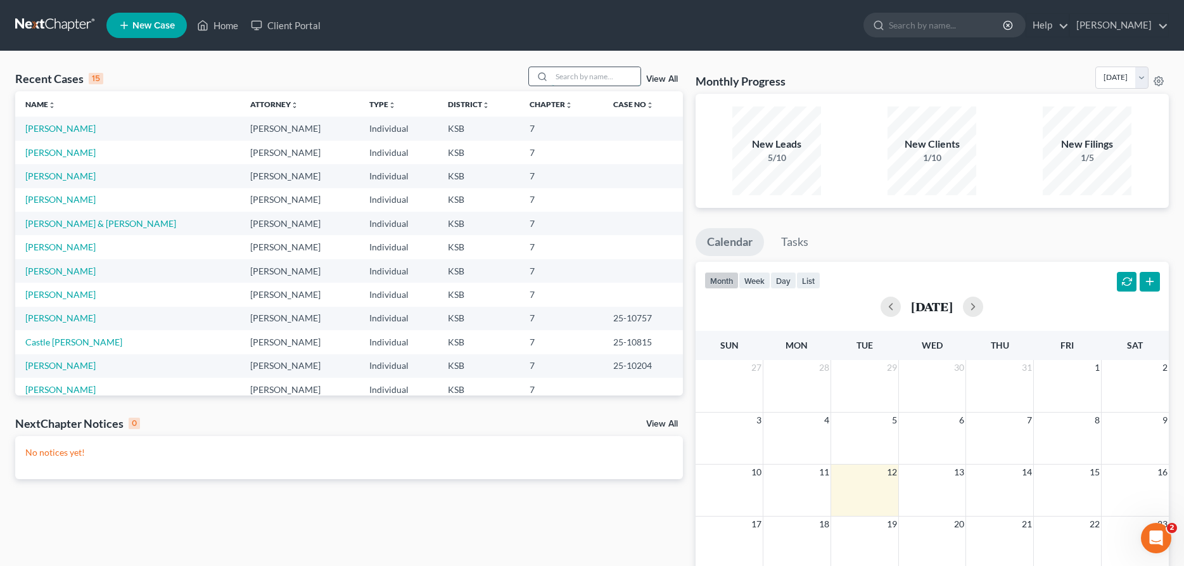
click at [552, 77] on input "search" at bounding box center [596, 76] width 89 height 18
type input "corby"
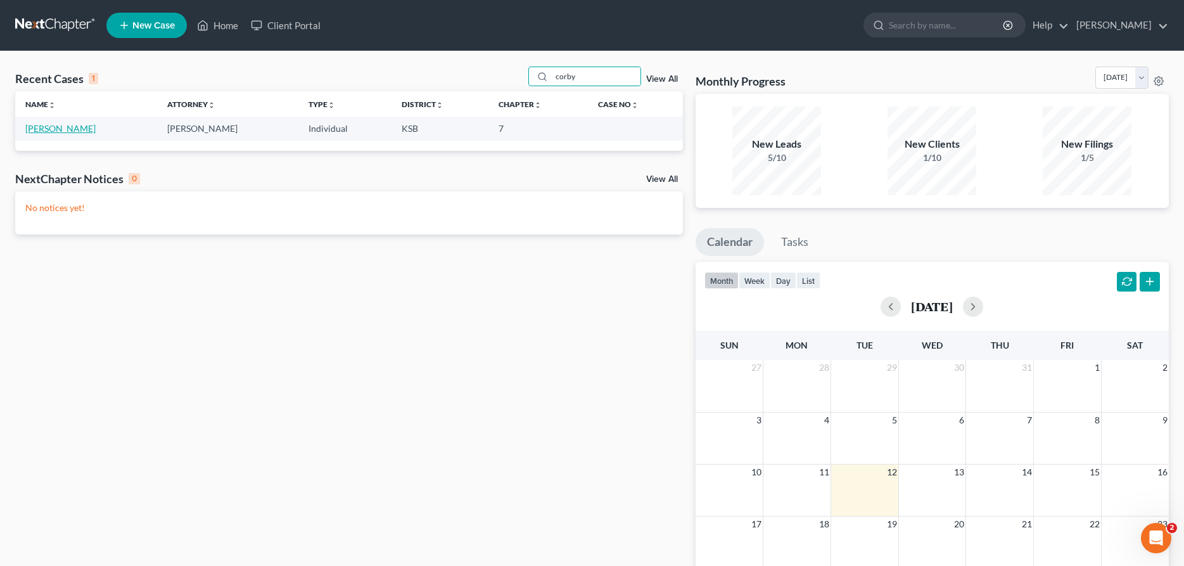
click at [65, 127] on link "[PERSON_NAME]" at bounding box center [60, 128] width 70 height 11
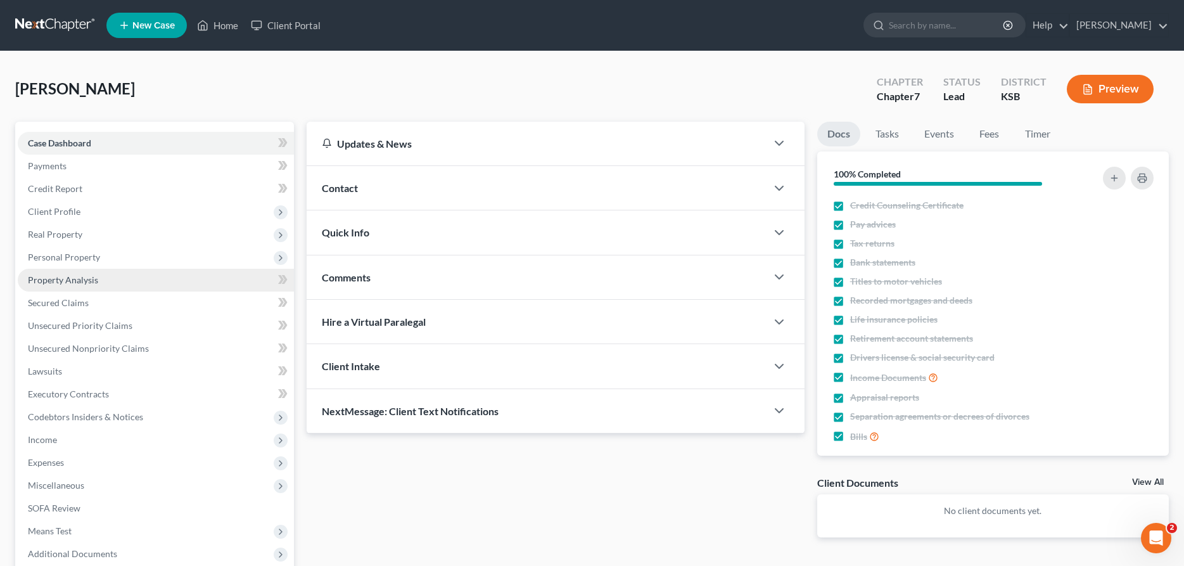
scroll to position [65, 0]
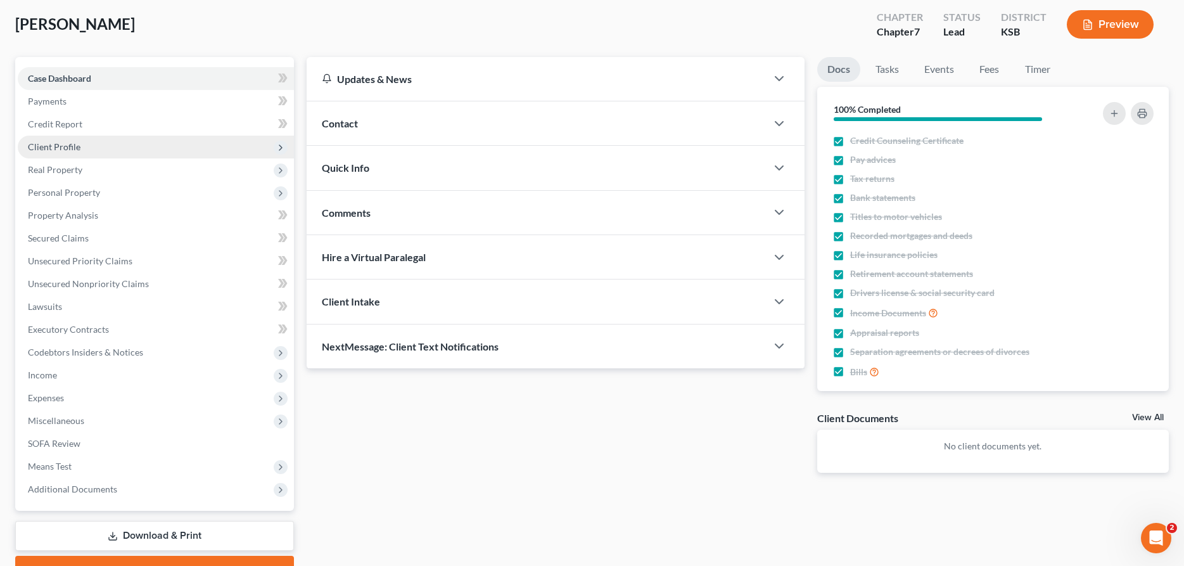
click at [65, 144] on span "Client Profile" at bounding box center [54, 146] width 53 height 11
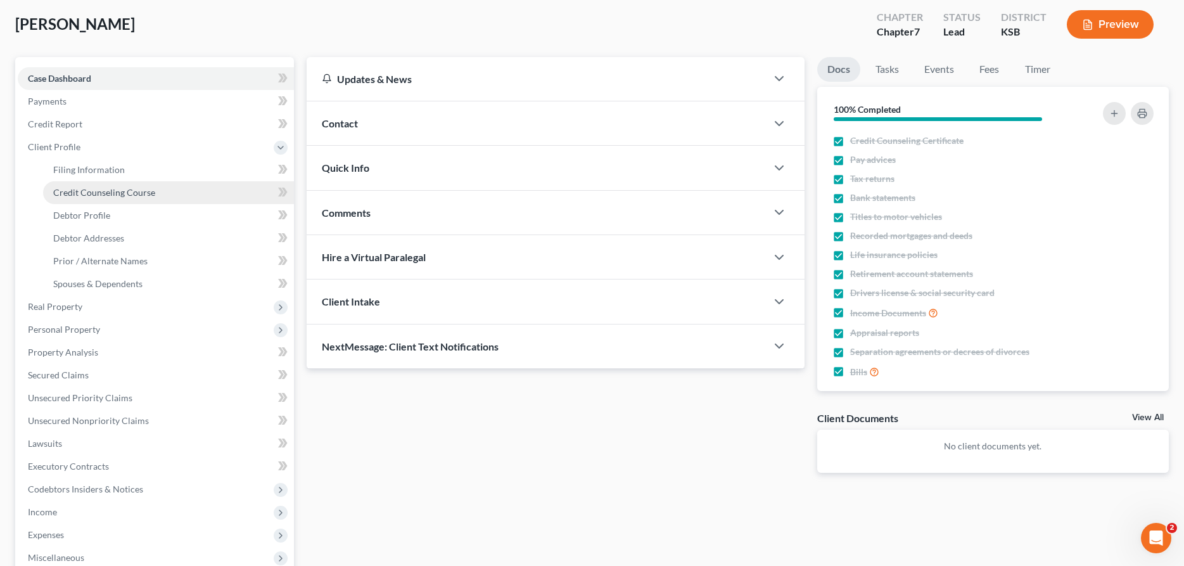
click at [76, 186] on link "Credit Counseling Course" at bounding box center [168, 192] width 251 height 23
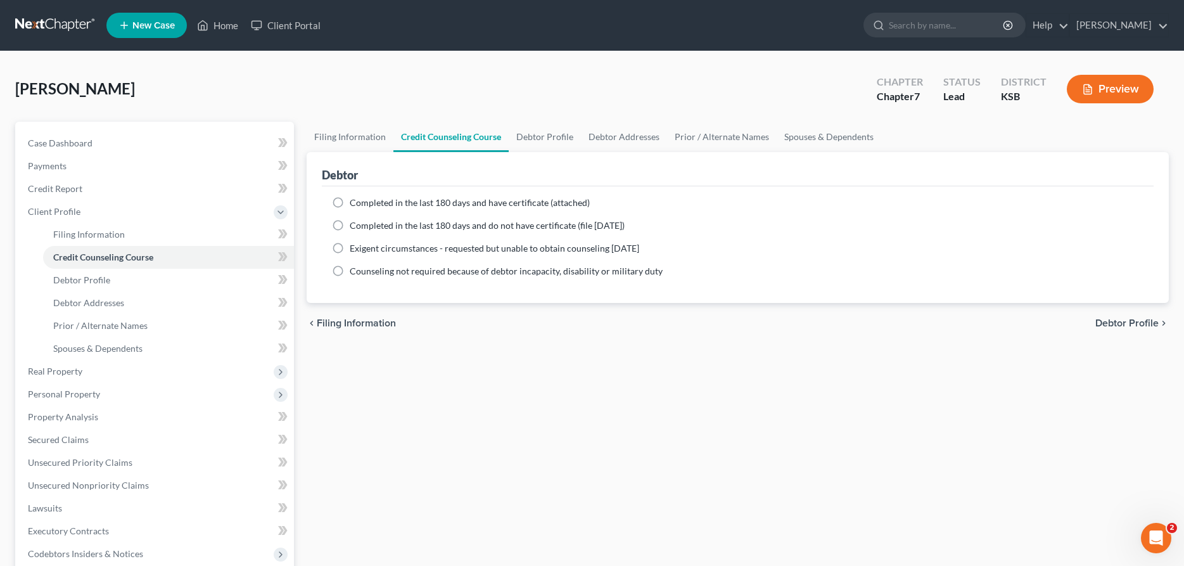
click at [350, 202] on label "Completed in the last 180 days and have certificate (attached)" at bounding box center [470, 202] width 240 height 13
click at [355, 202] on input "Completed in the last 180 days and have certificate (attached)" at bounding box center [359, 200] width 8 height 8
radio input "true"
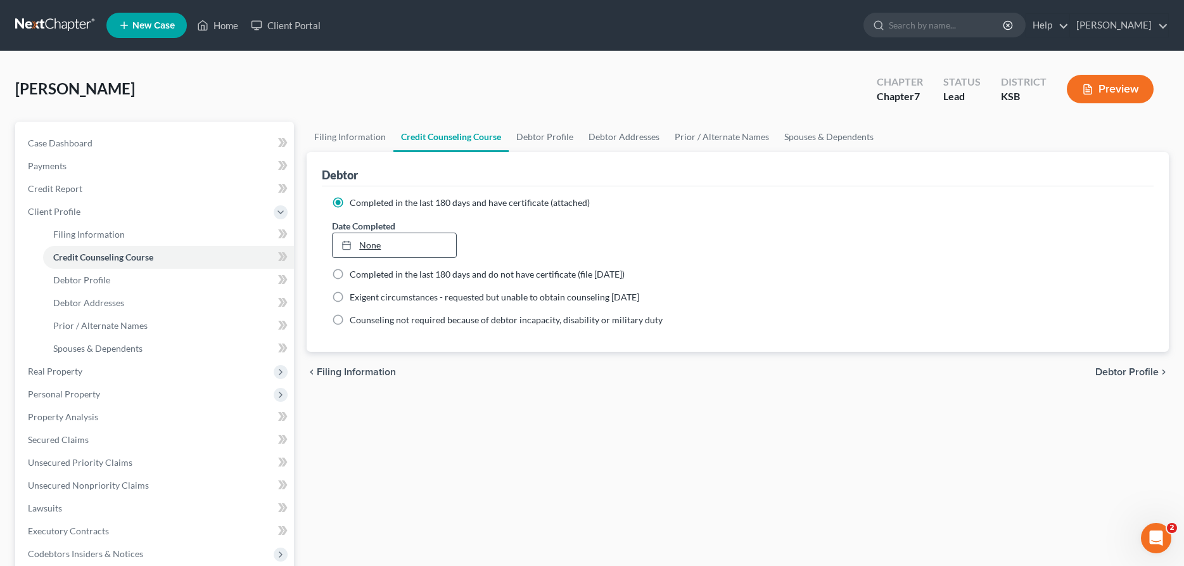
click at [363, 241] on link "None" at bounding box center [395, 245] width 124 height 24
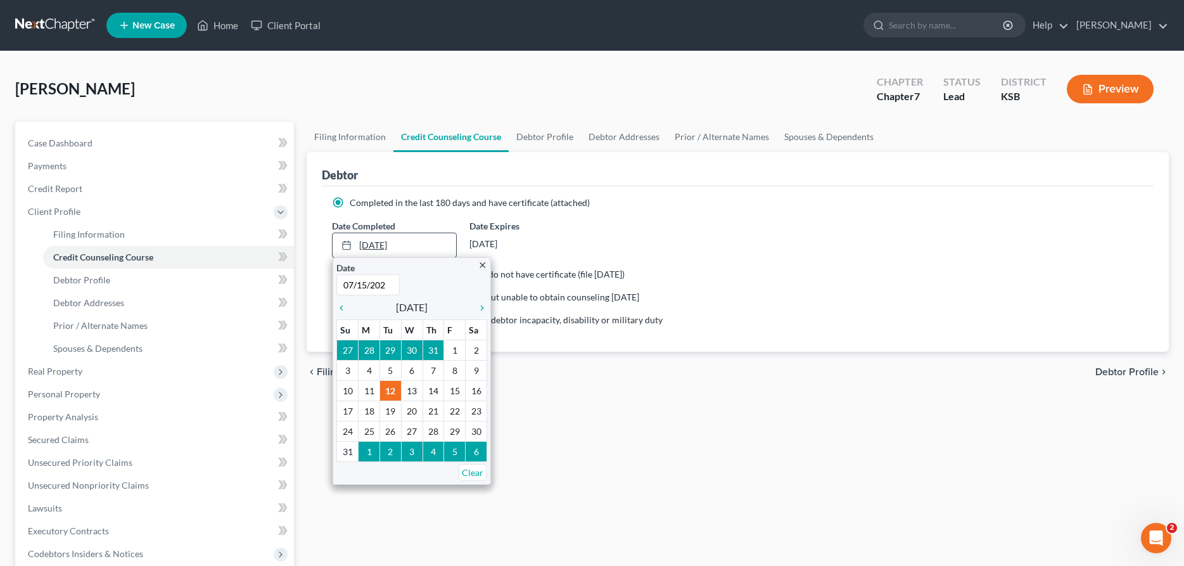
type input "[DATE]"
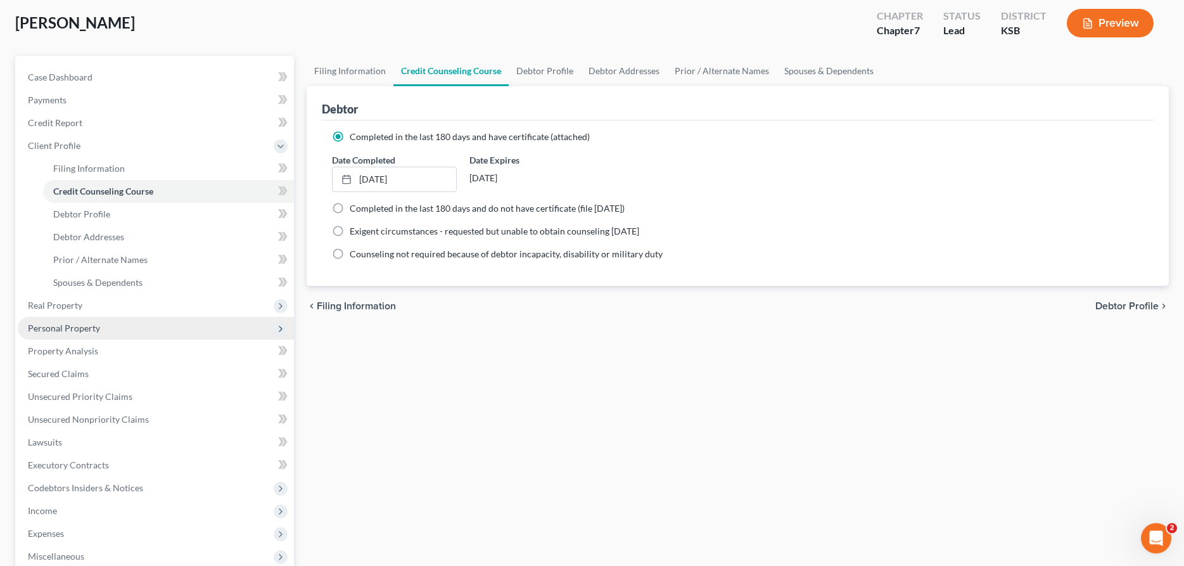
scroll to position [129, 0]
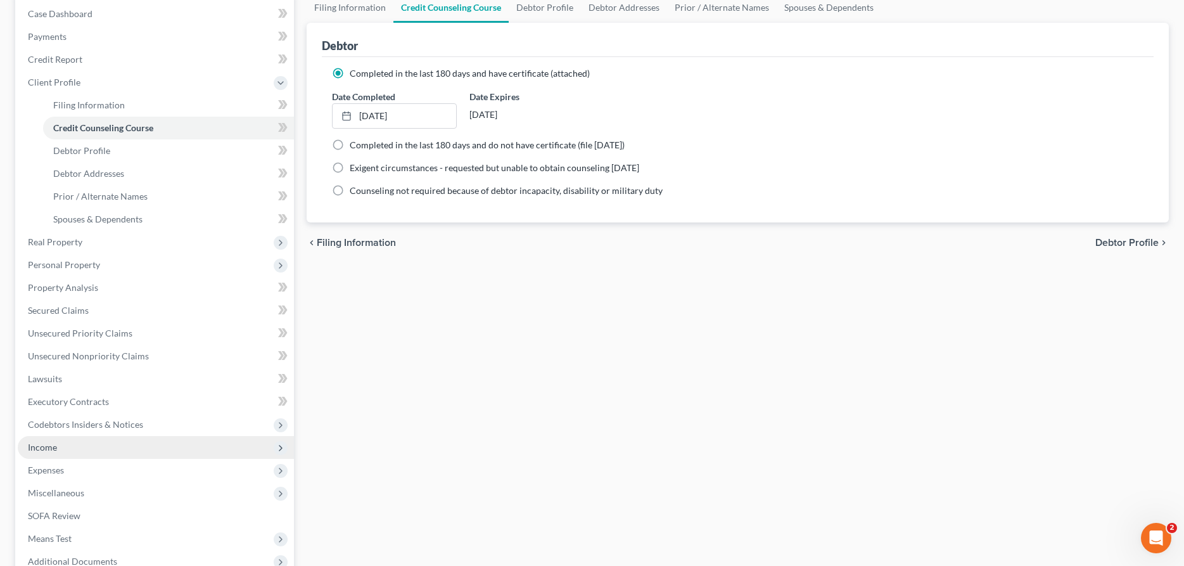
click at [76, 448] on span "Income" at bounding box center [156, 447] width 276 height 23
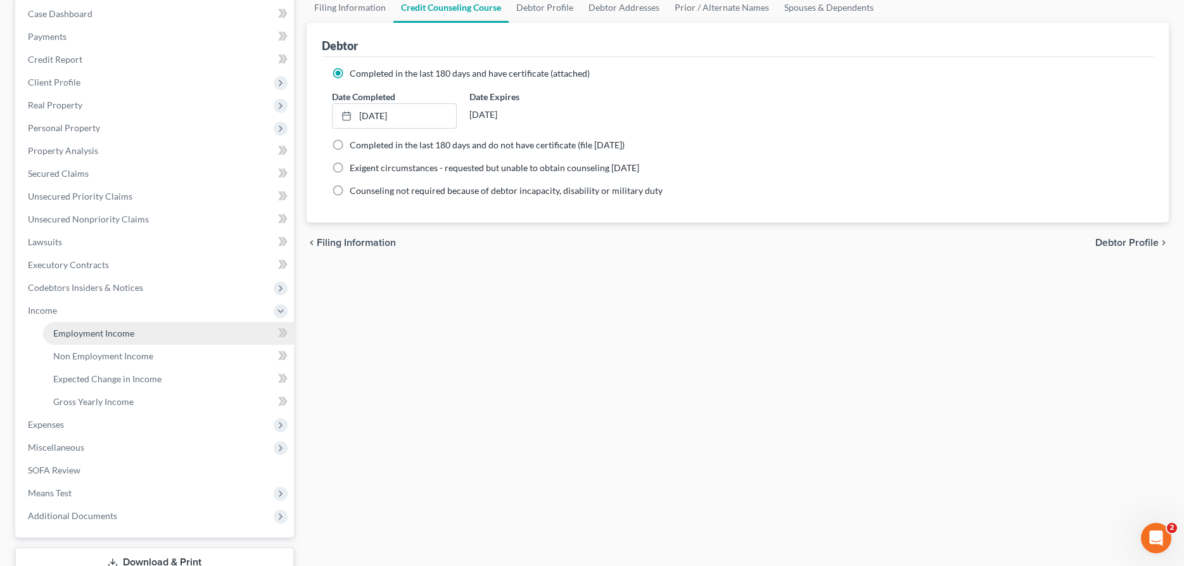
click at [93, 335] on span "Employment Income" at bounding box center [93, 333] width 81 height 11
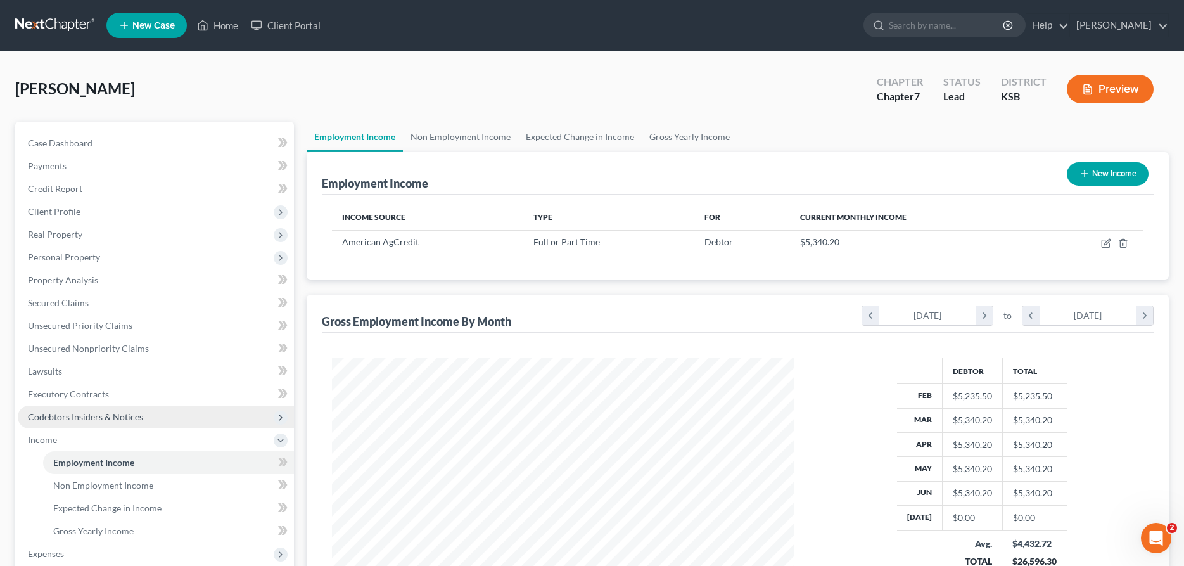
scroll to position [231, 488]
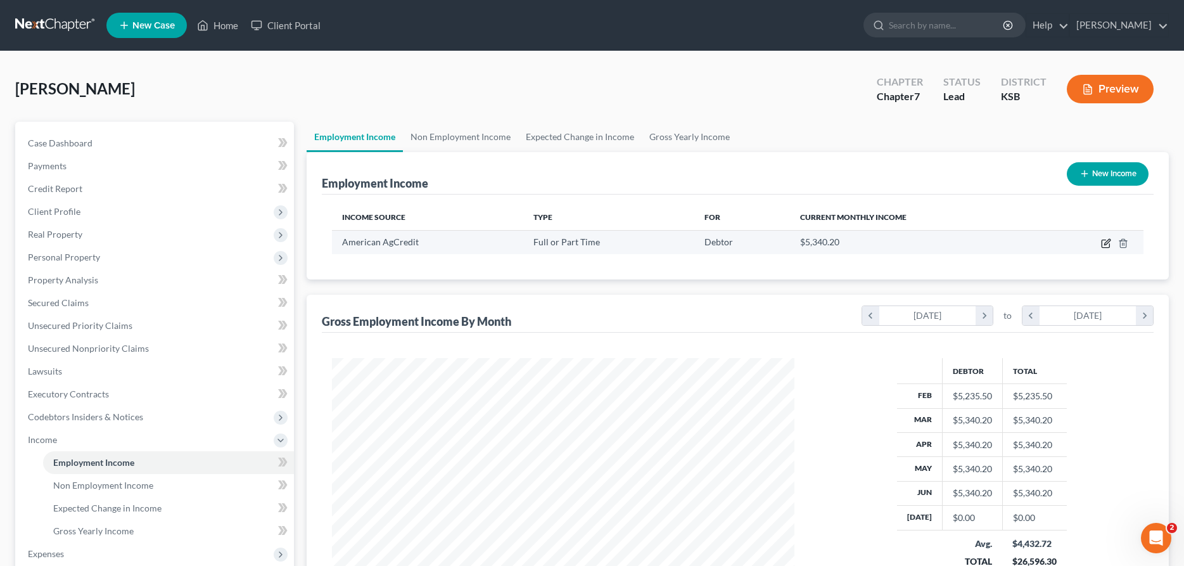
click at [1108, 245] on icon "button" at bounding box center [1106, 243] width 10 height 10
select select "0"
select select "4"
select select "1"
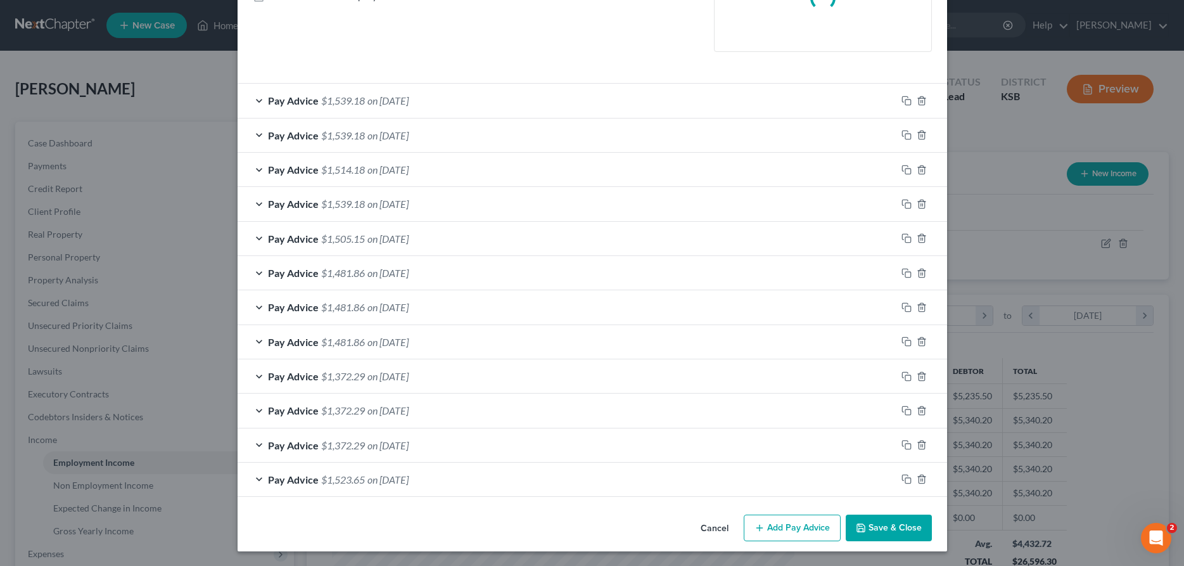
scroll to position [307, 0]
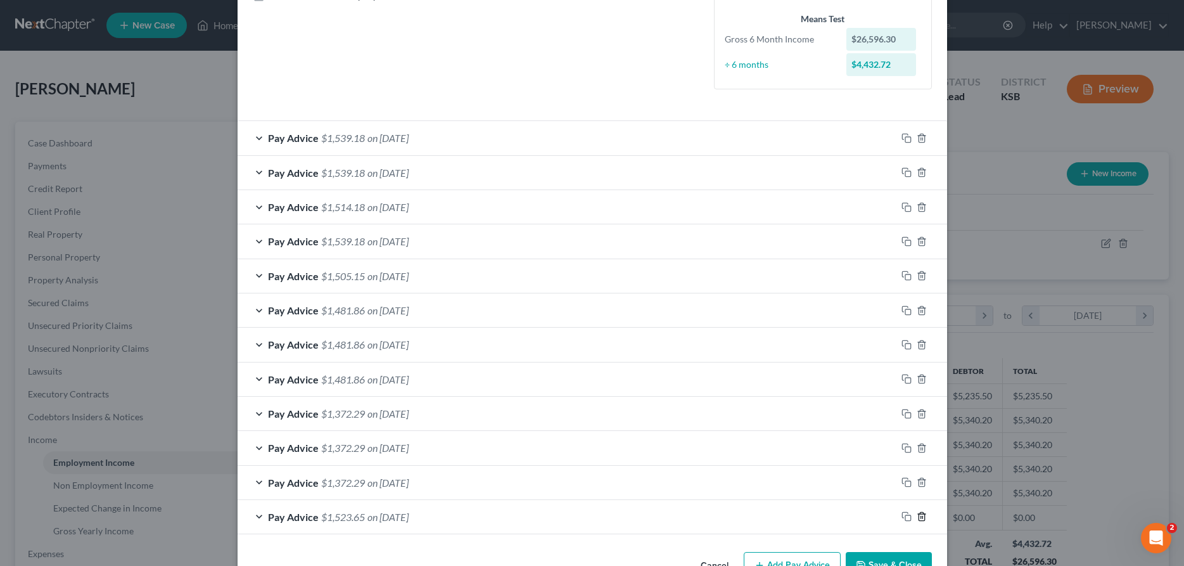
click at [923, 518] on icon "button" at bounding box center [922, 516] width 10 height 10
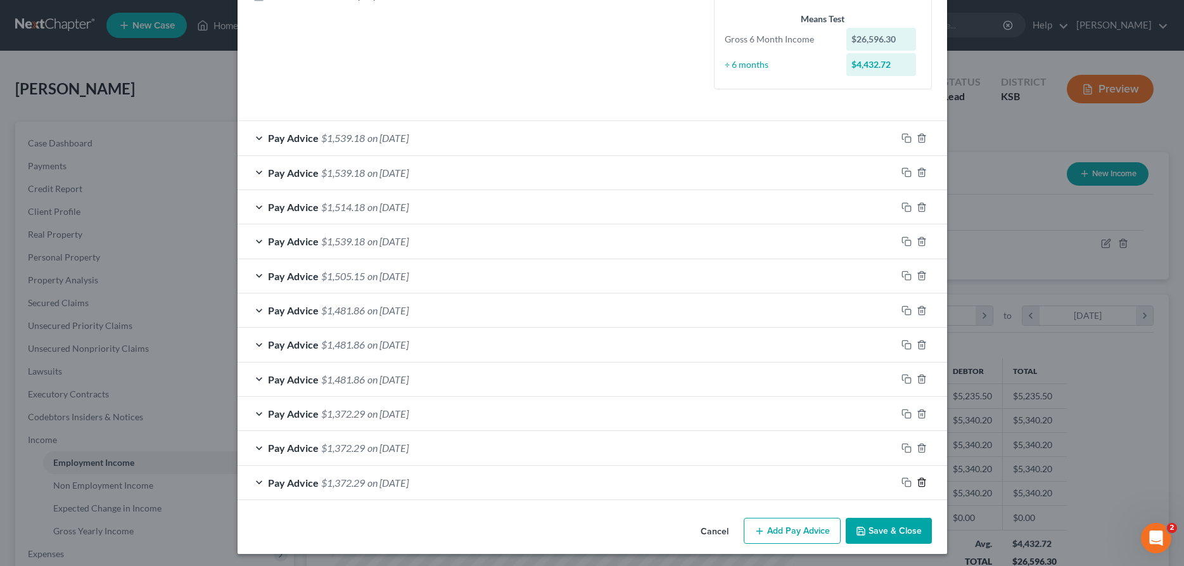
click at [920, 483] on icon "button" at bounding box center [922, 482] width 6 height 8
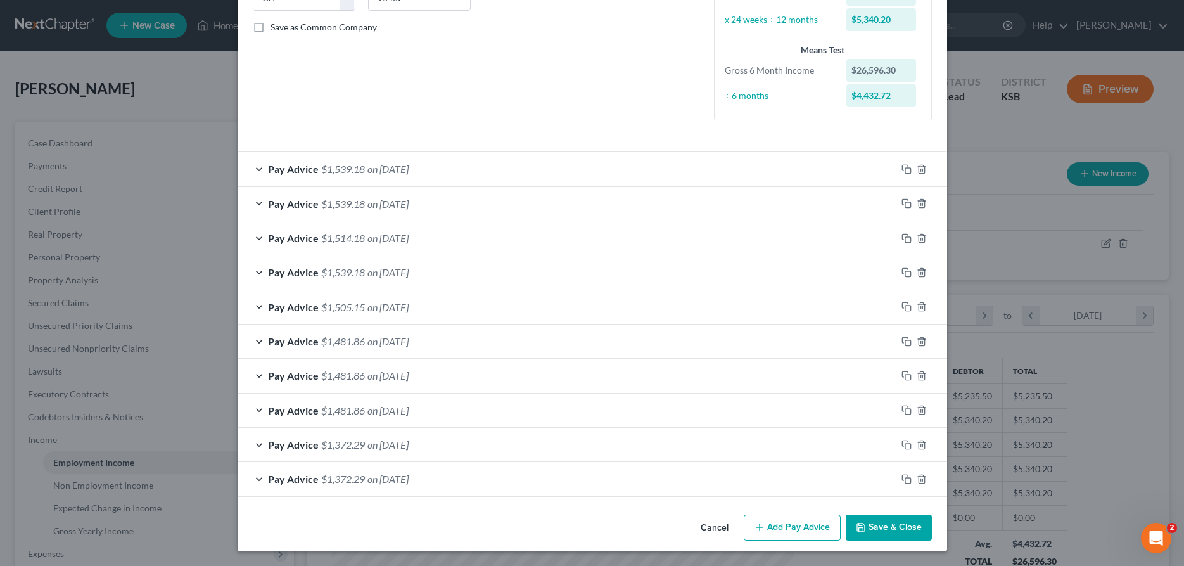
scroll to position [276, 0]
click at [924, 478] on icon "button" at bounding box center [922, 479] width 10 height 10
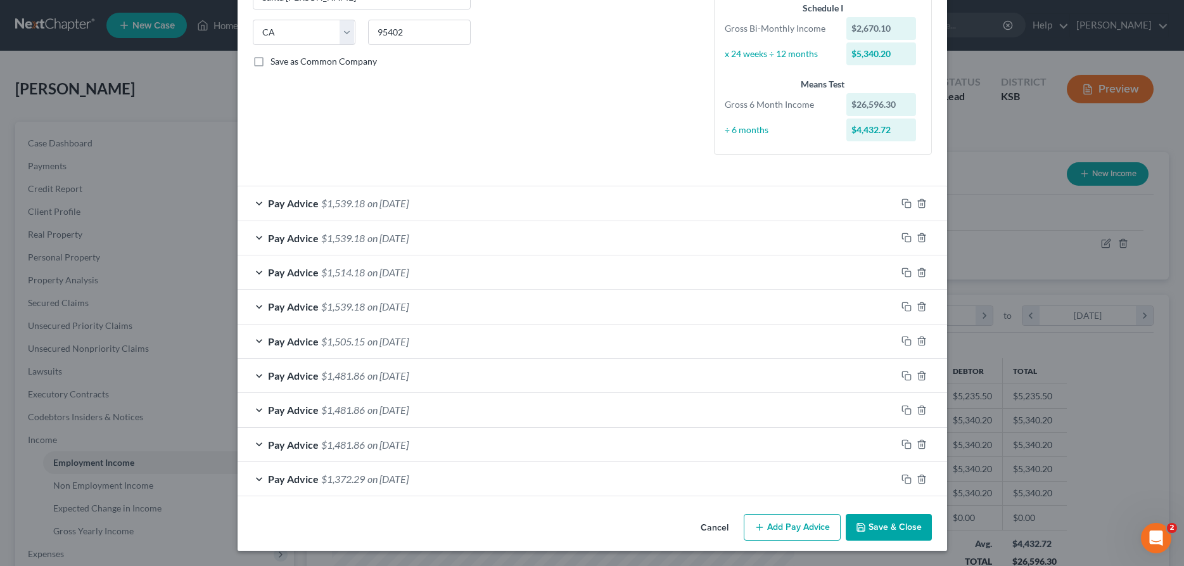
scroll to position [242, 0]
click at [909, 201] on icon "button" at bounding box center [907, 203] width 10 height 10
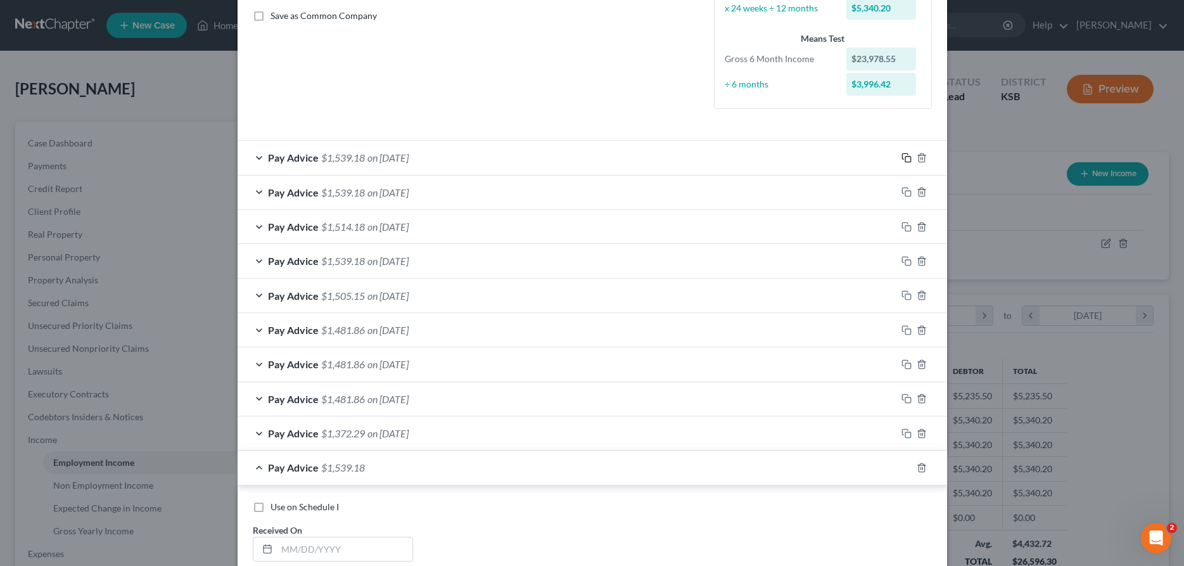
scroll to position [307, 0]
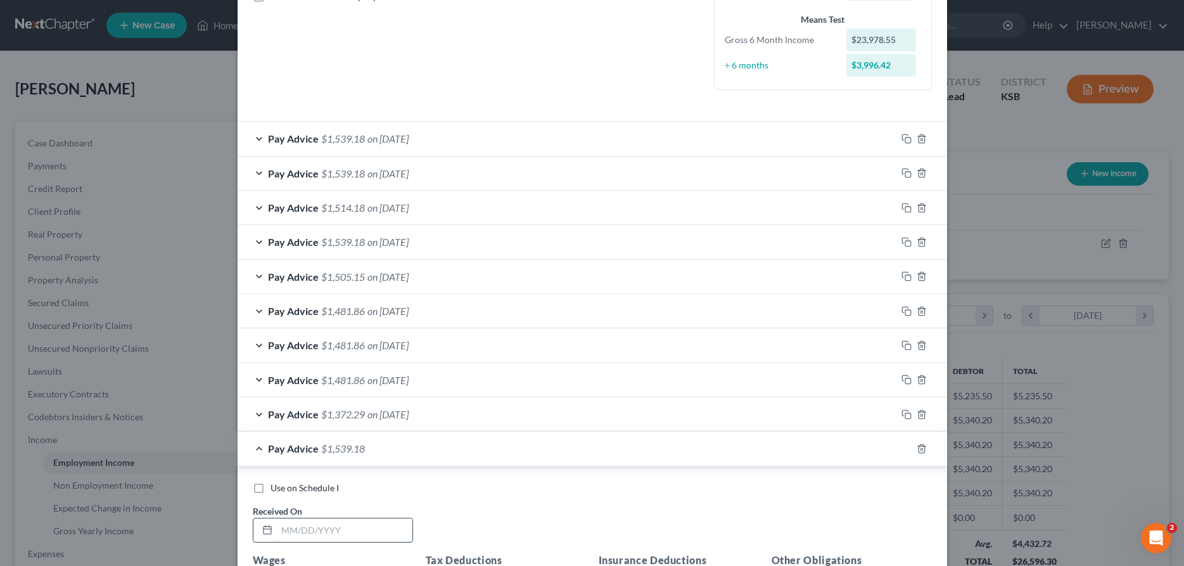
click at [369, 529] on input "text" at bounding box center [345, 530] width 136 height 24
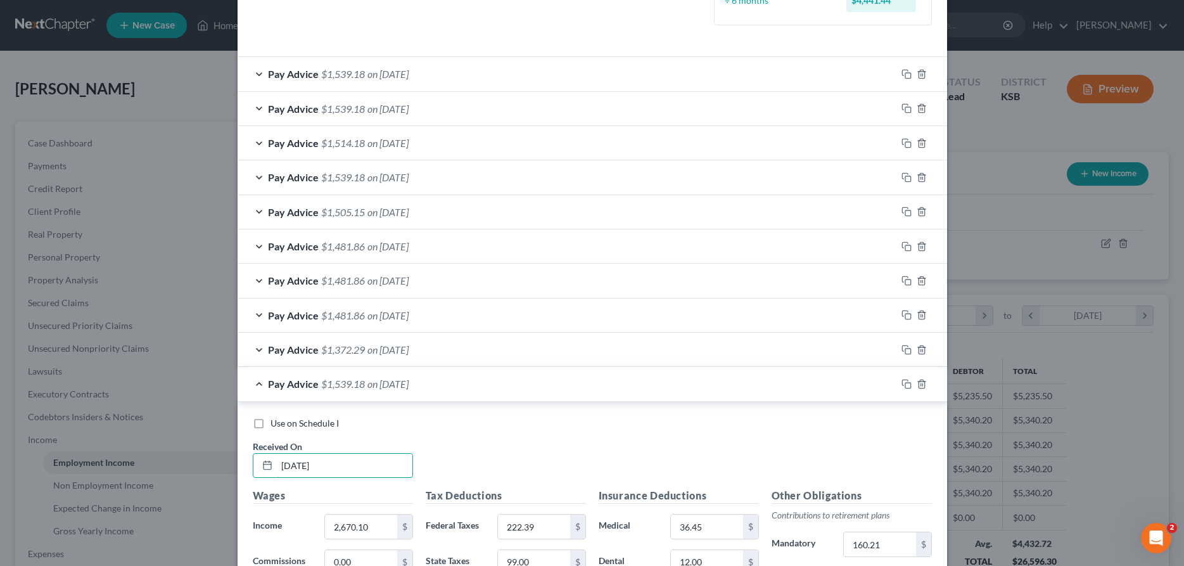
type input "[DATE]"
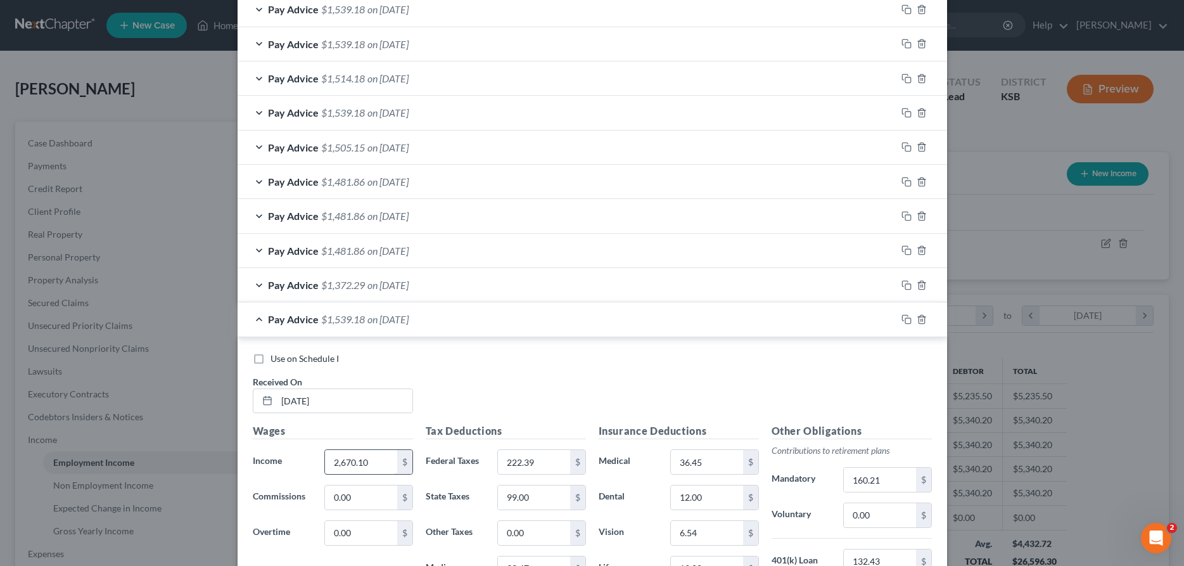
click at [374, 464] on input "2,670.10" at bounding box center [361, 462] width 72 height 24
type input "2,670.10"
click at [546, 456] on input "222.39" at bounding box center [534, 462] width 72 height 24
type input "222.39"
type input "99.00"
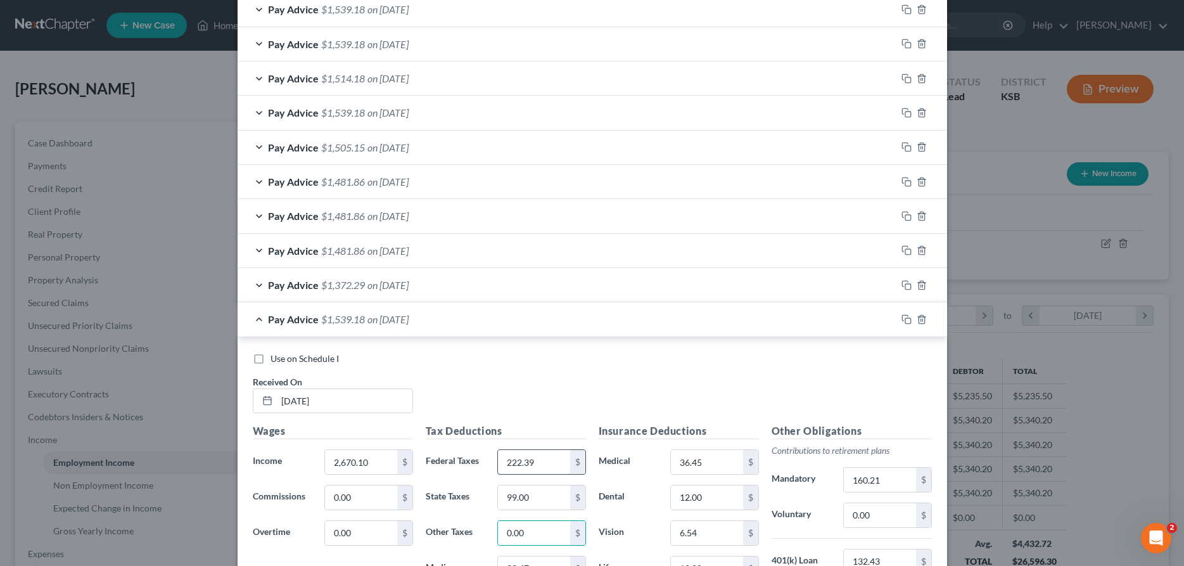
scroll to position [658, 0]
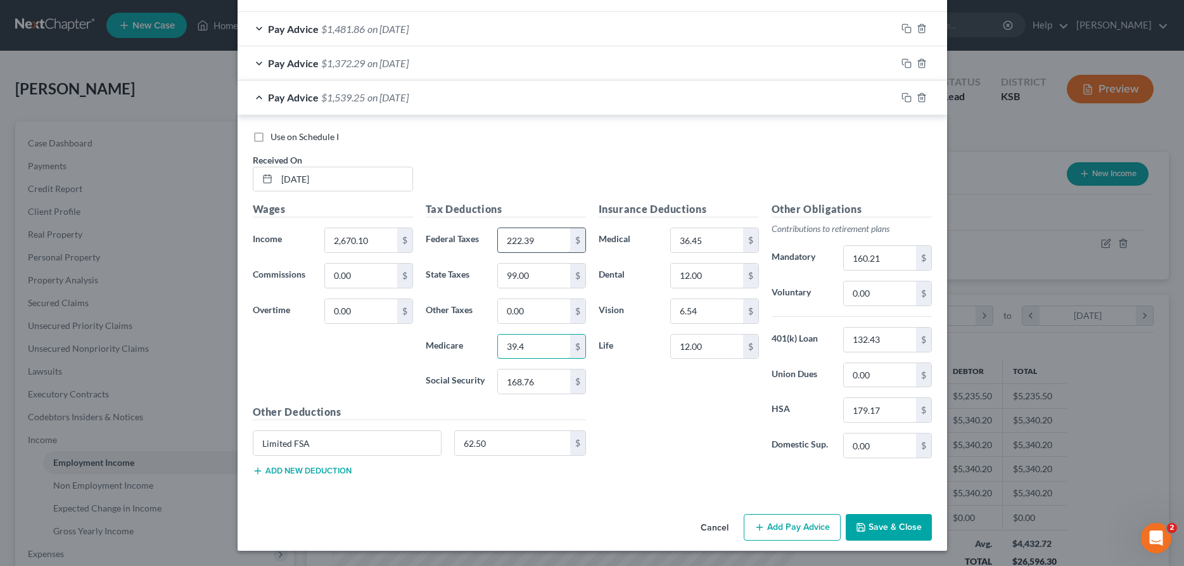
type input "39.47"
type input "168.76"
click at [886, 536] on button "Save & Close" at bounding box center [889, 527] width 86 height 27
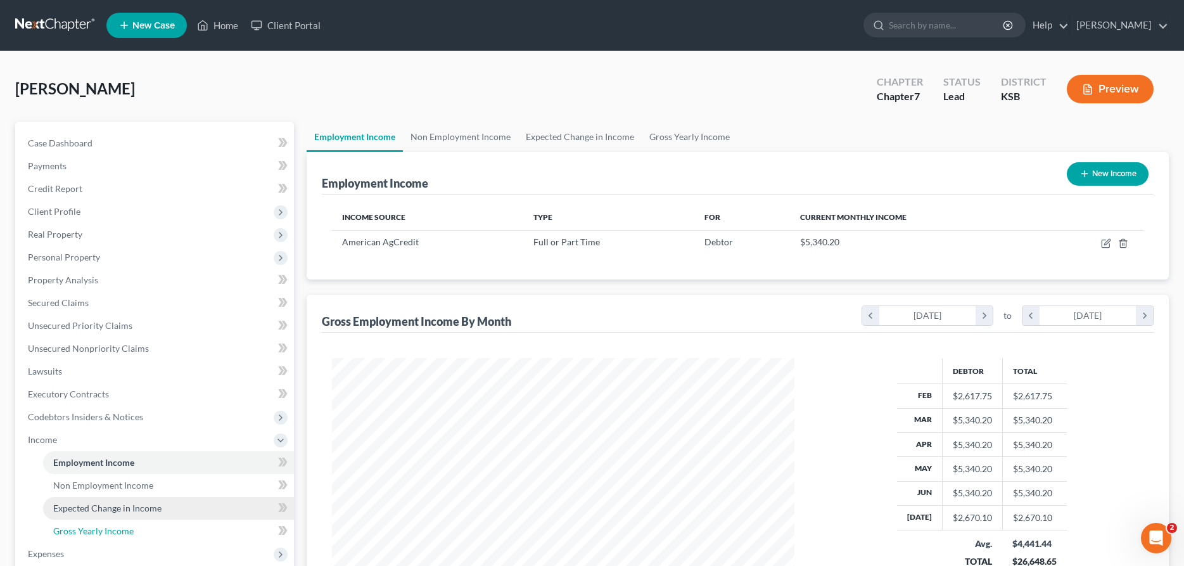
drag, startPoint x: 115, startPoint y: 528, endPoint x: 136, endPoint y: 501, distance: 34.7
click at [115, 527] on span "Gross Yearly Income" at bounding box center [93, 530] width 80 height 11
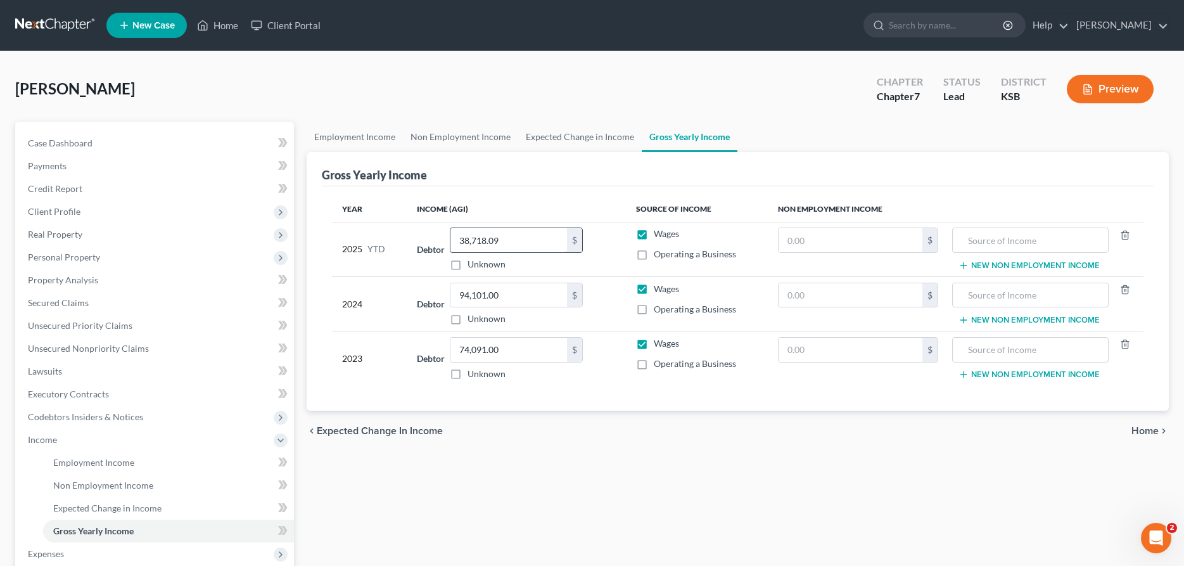
click at [510, 238] on input "38,718.09" at bounding box center [509, 240] width 117 height 24
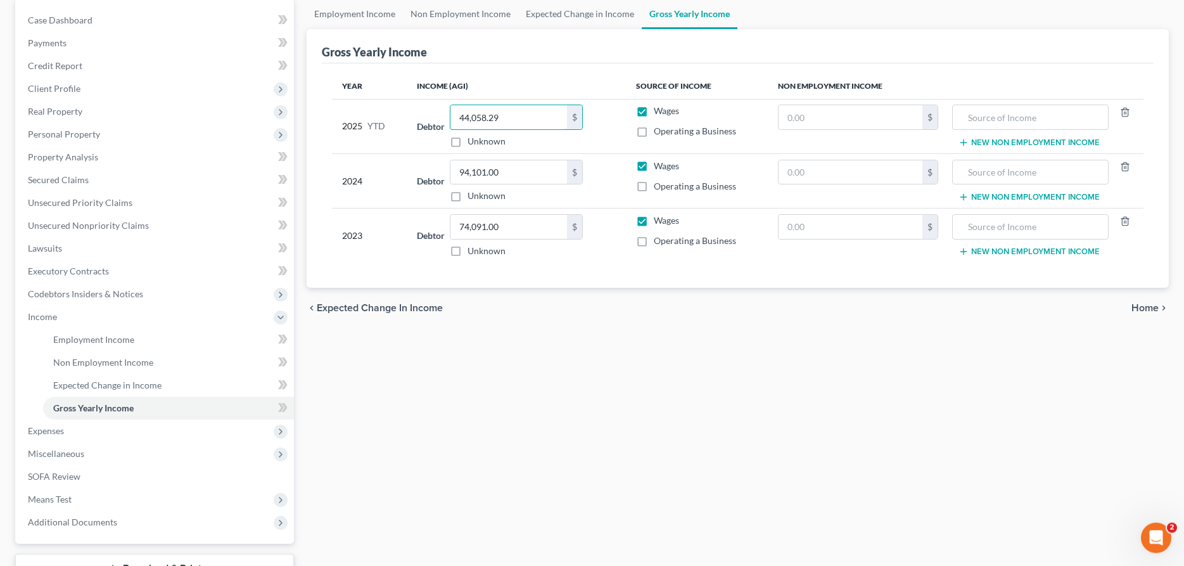
scroll to position [194, 0]
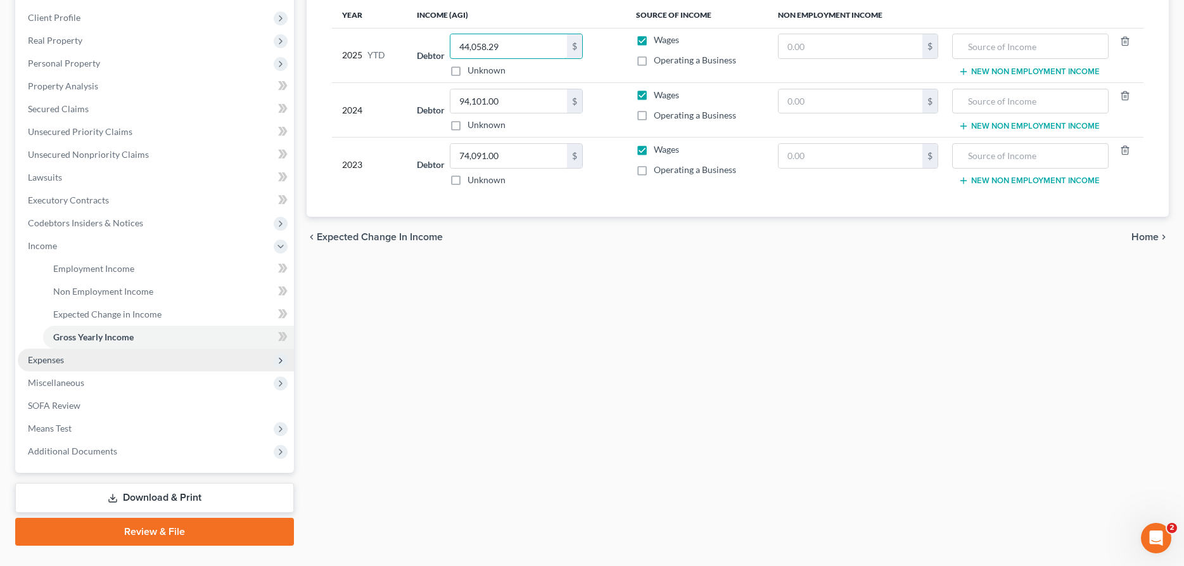
type input "44,058.29"
click at [86, 362] on span "Expenses" at bounding box center [156, 360] width 276 height 23
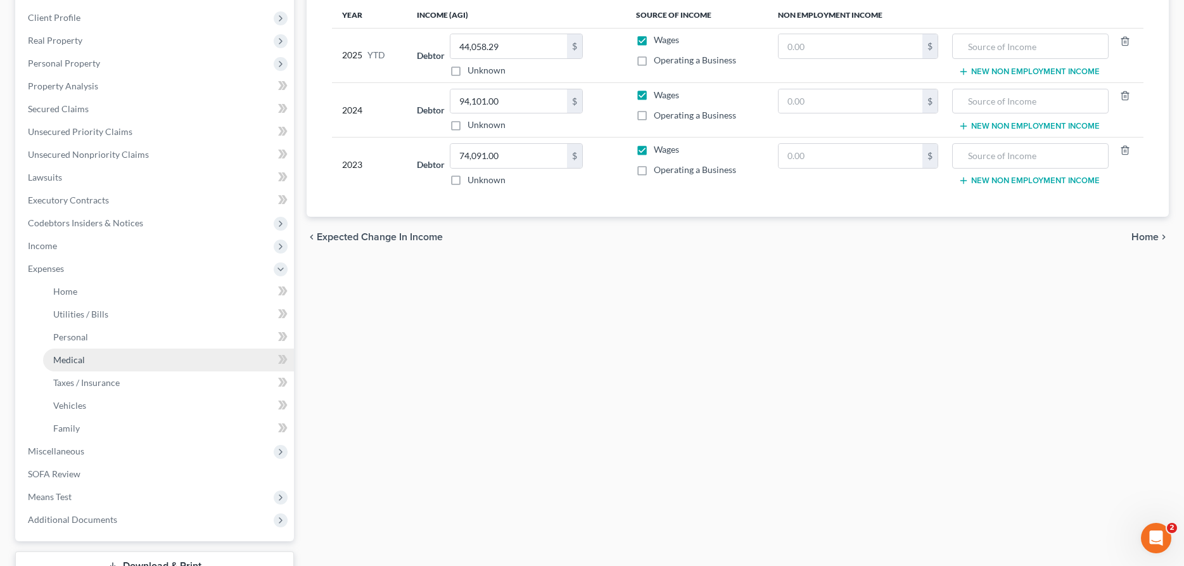
click at [96, 354] on link "Medical" at bounding box center [168, 360] width 251 height 23
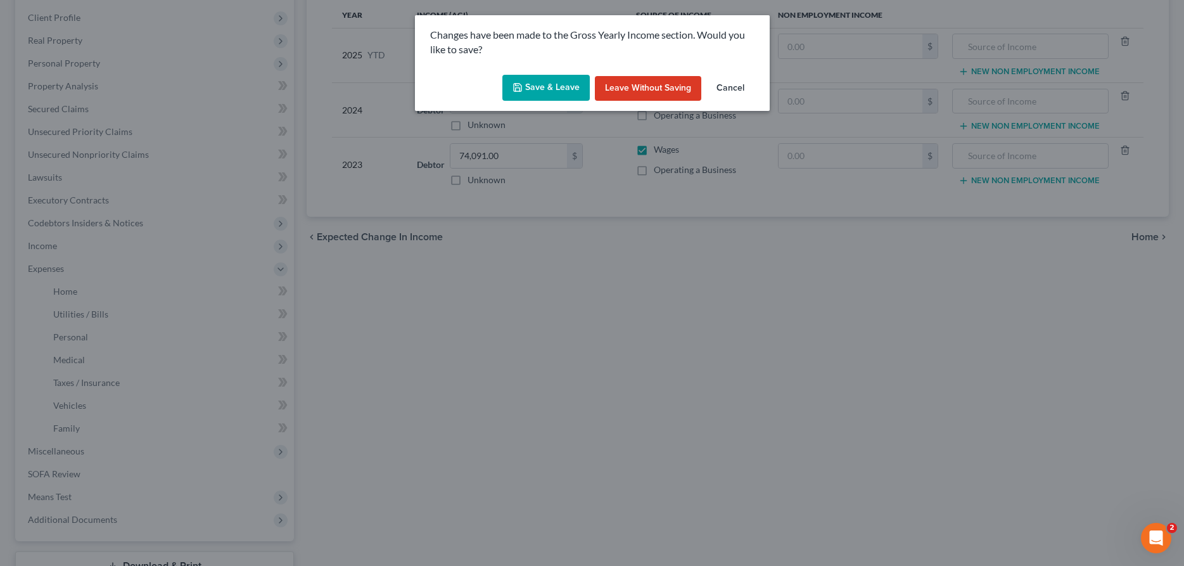
click at [526, 86] on button "Save & Leave" at bounding box center [546, 88] width 87 height 27
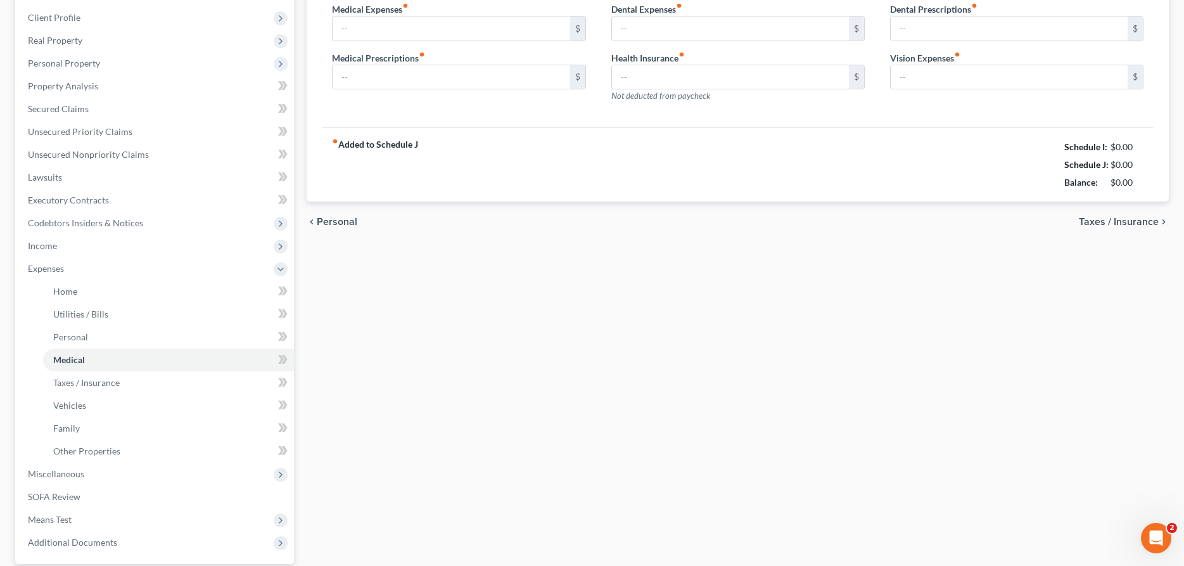
type input "350.00"
type input "150.00"
type input "50.00"
type input "81.04"
type input "0.00"
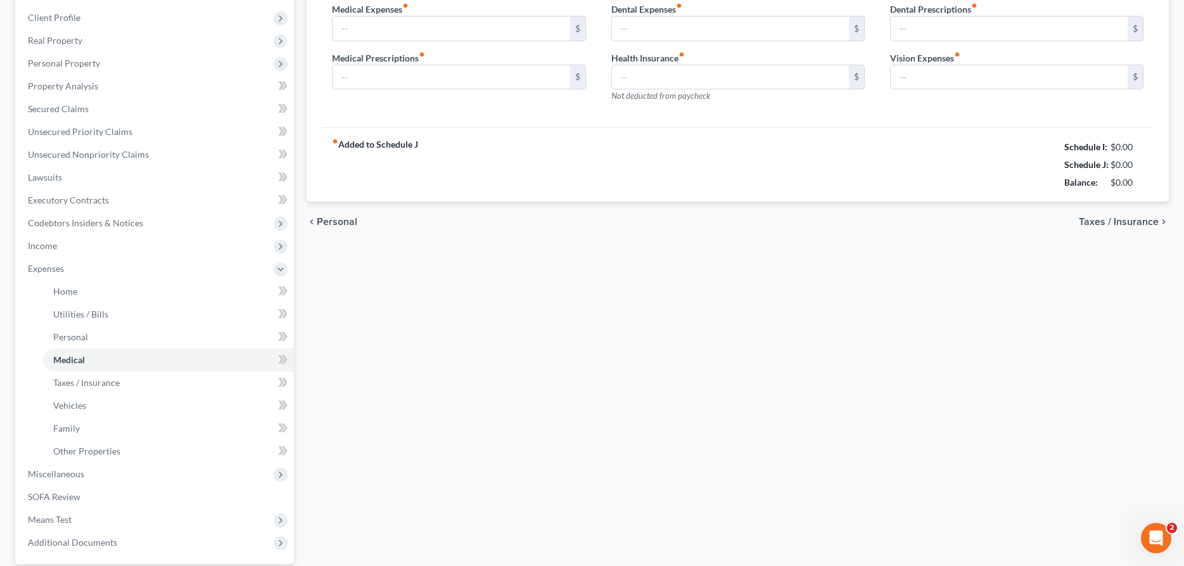
type input "0.00"
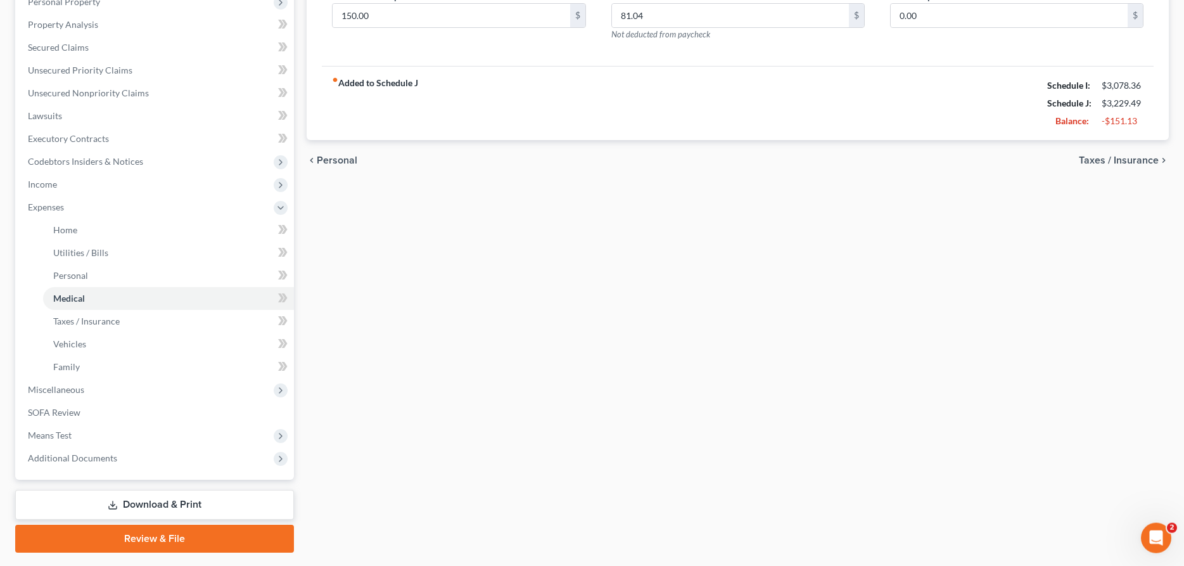
scroll to position [289, 0]
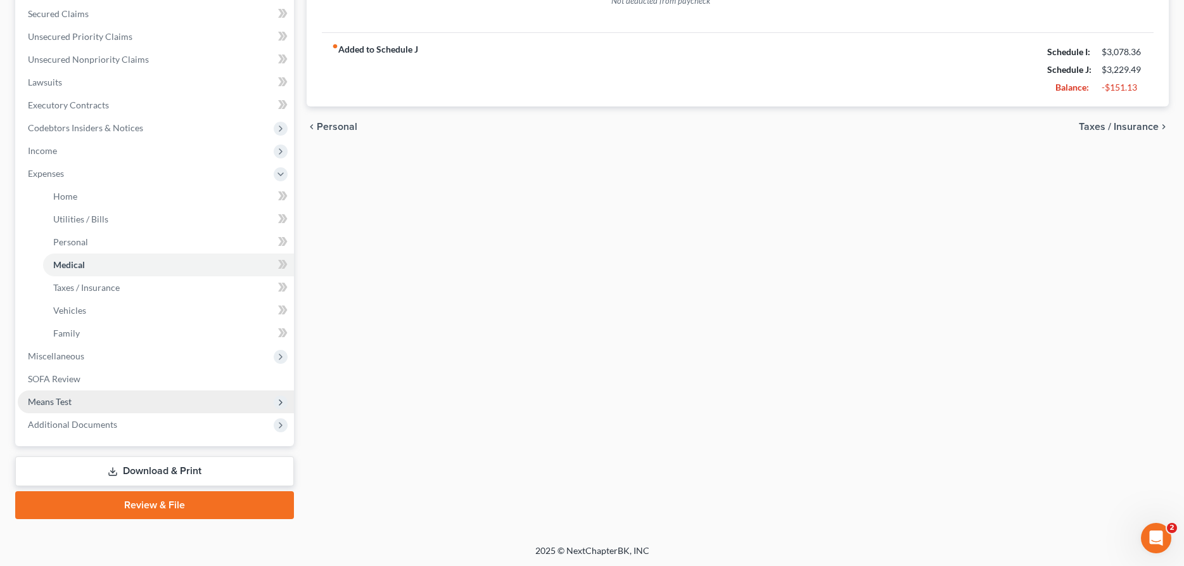
click at [90, 408] on span "Means Test" at bounding box center [156, 401] width 276 height 23
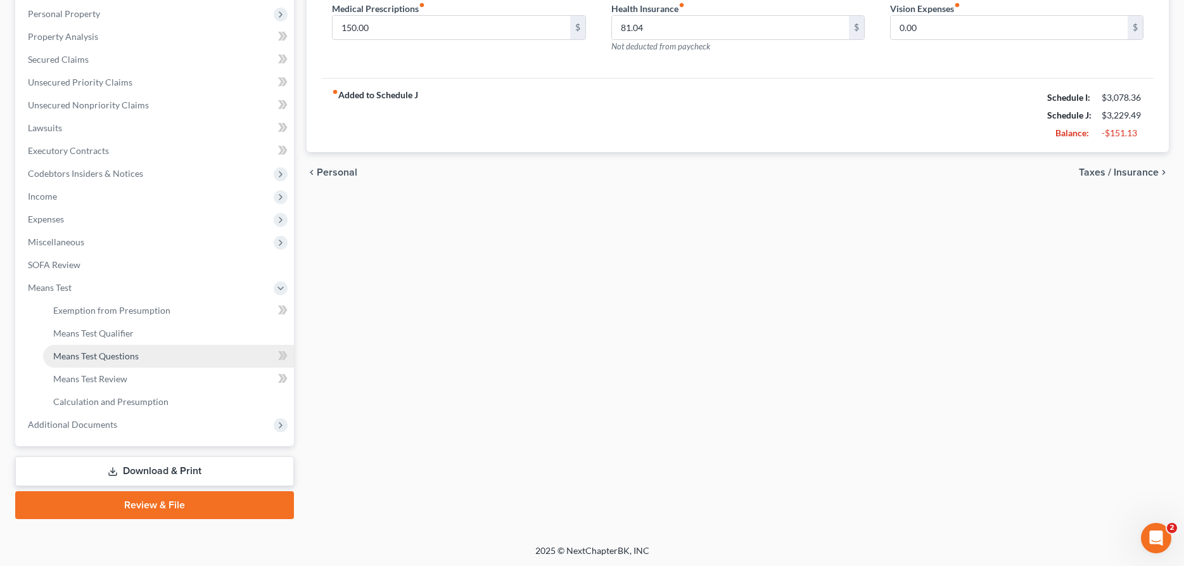
click at [97, 360] on span "Means Test Questions" at bounding box center [96, 355] width 86 height 11
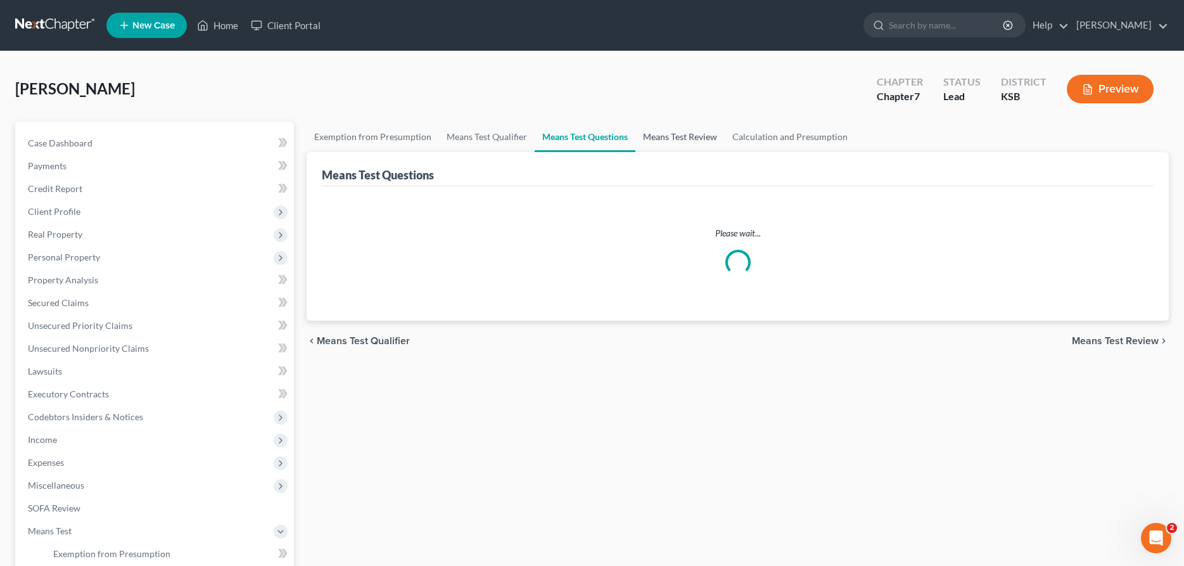
click at [695, 137] on link "Means Test Review" at bounding box center [680, 137] width 89 height 30
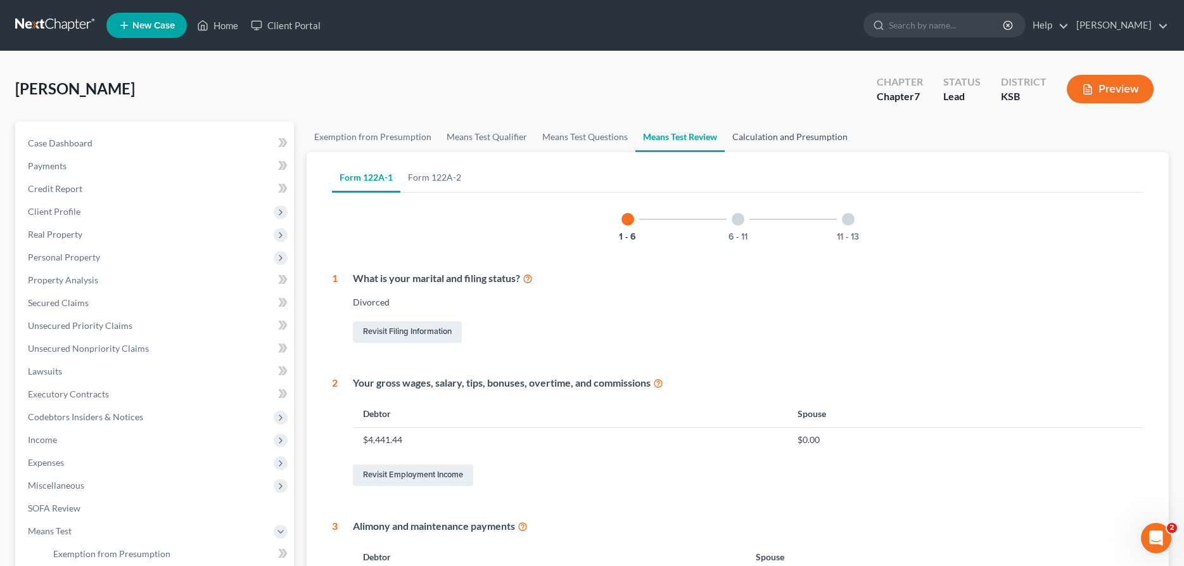
click at [772, 136] on link "Calculation and Presumption" at bounding box center [790, 137] width 131 height 30
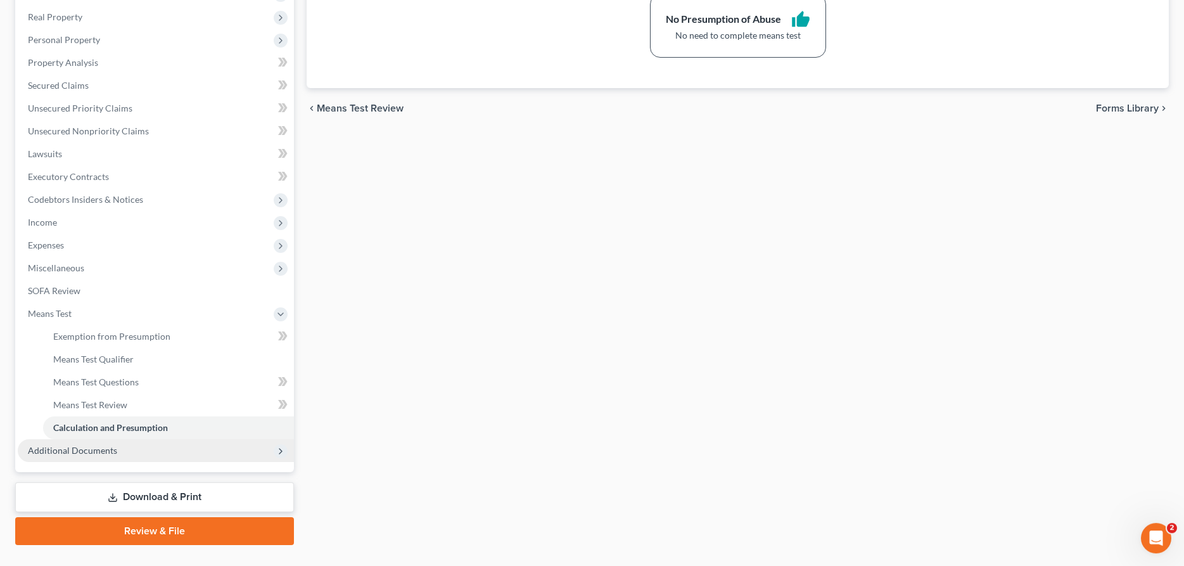
scroll to position [243, 0]
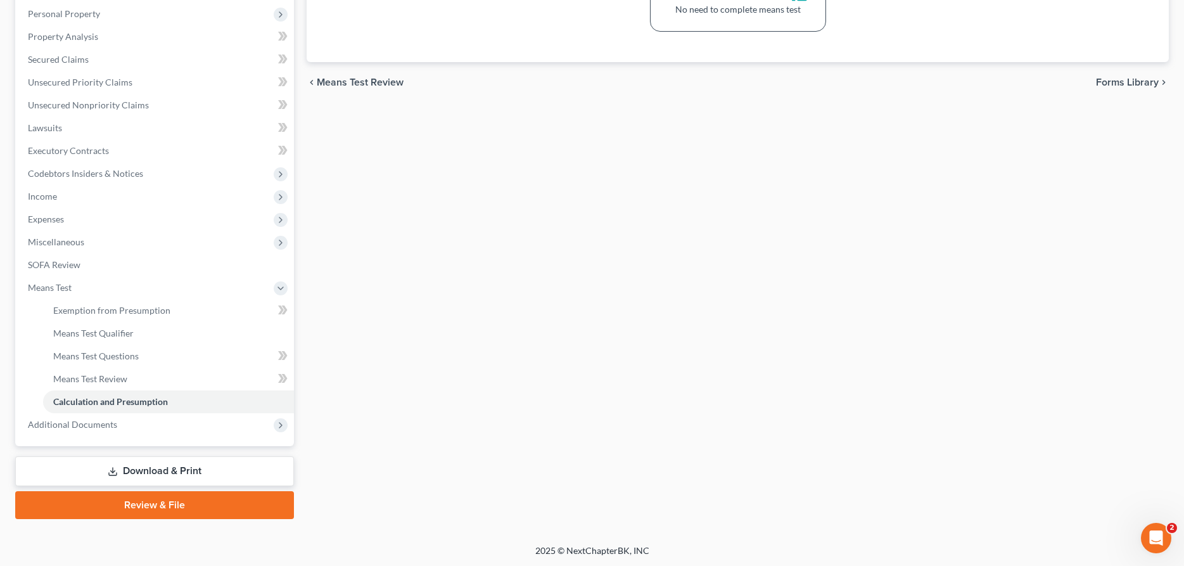
click at [150, 467] on link "Download & Print" at bounding box center [154, 471] width 279 height 30
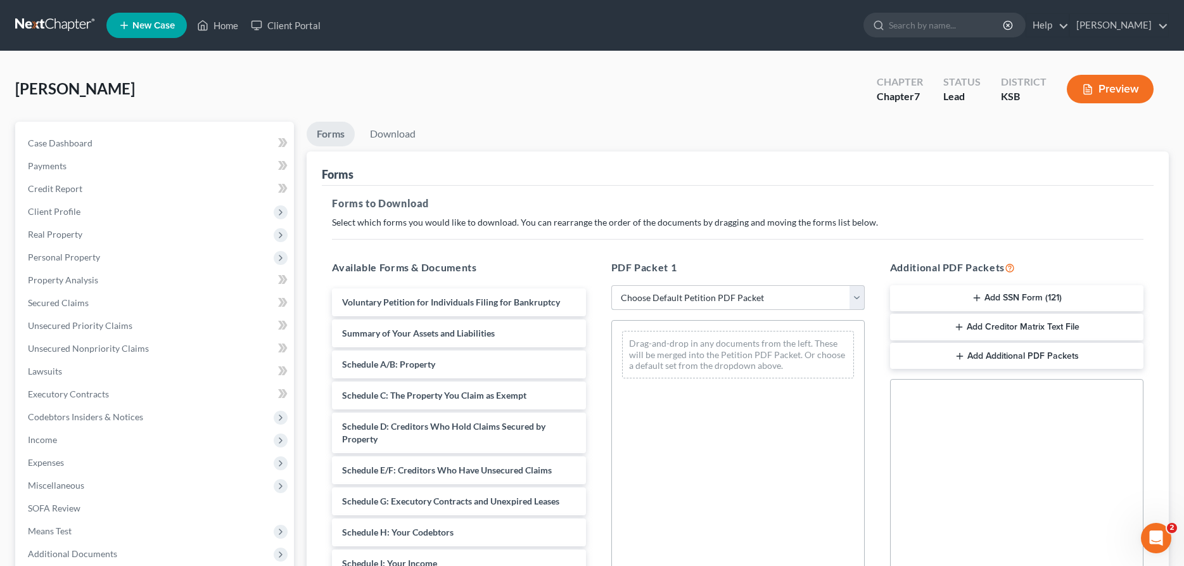
click at [612, 285] on select "Choose Default Petition PDF Packet Complete Bankruptcy Petition (all forms and …" at bounding box center [739, 297] width 254 height 25
select select "4"
click option "District of KS" at bounding box center [0, 0] width 0 height 0
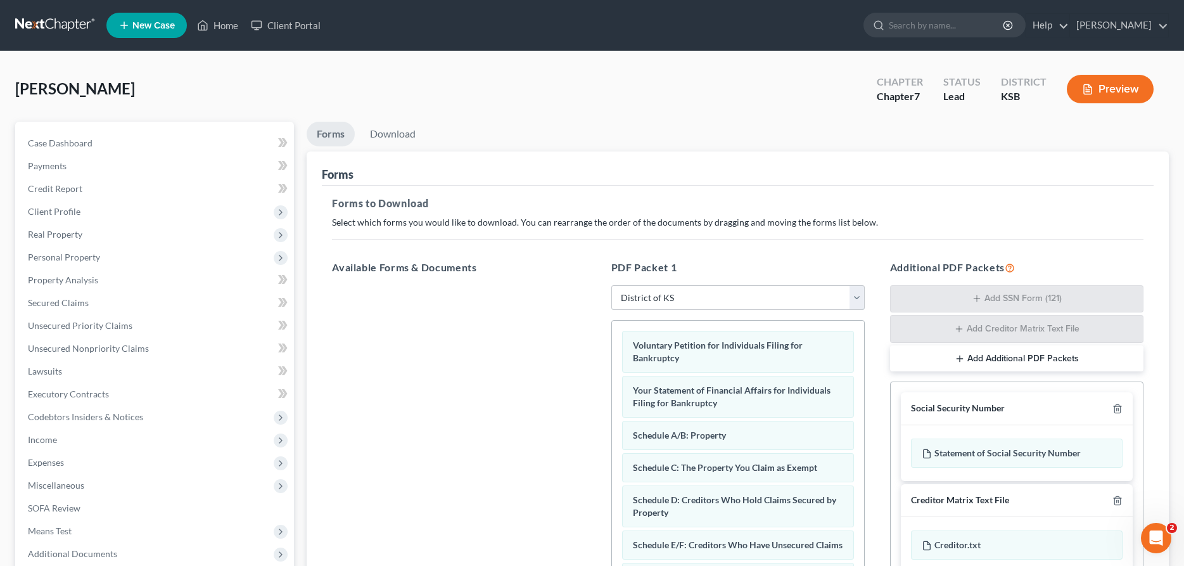
scroll to position [194, 0]
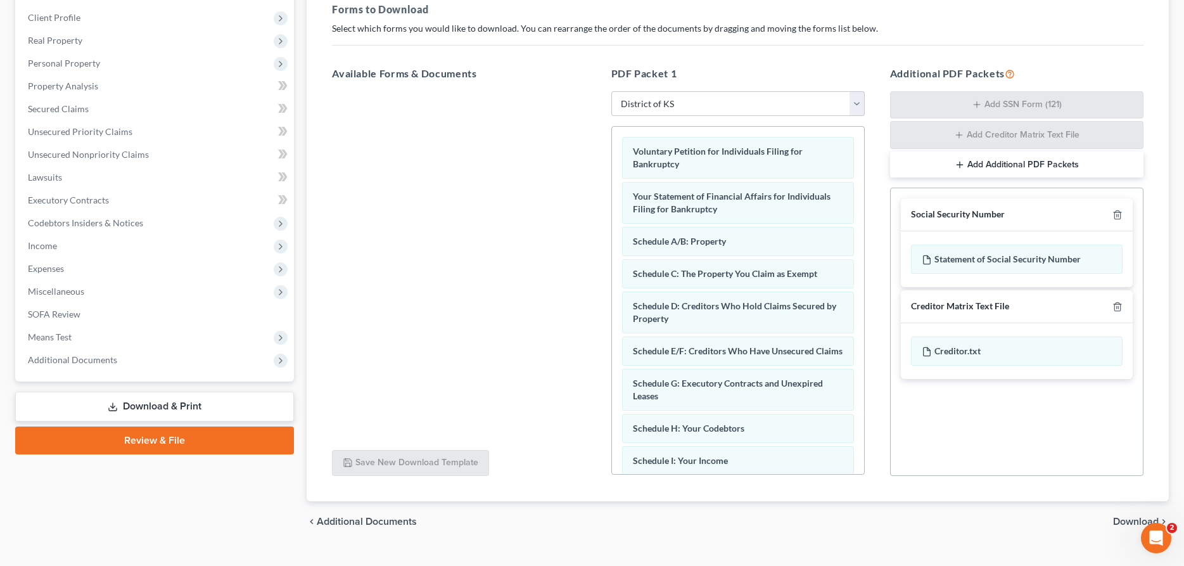
click at [1136, 518] on span "Download" at bounding box center [1137, 522] width 46 height 10
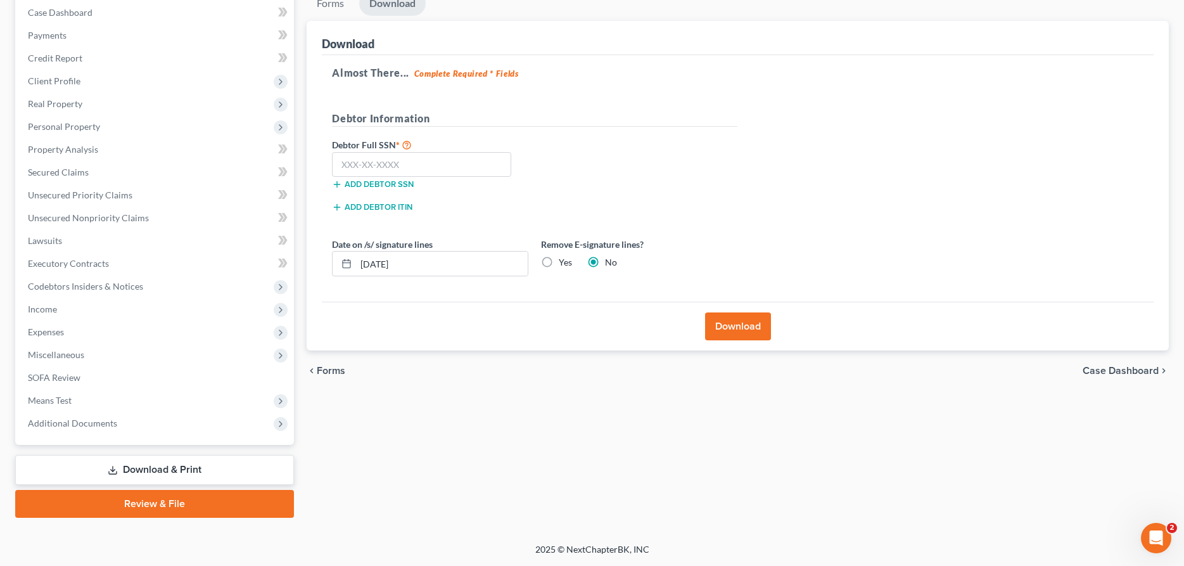
scroll to position [129, 0]
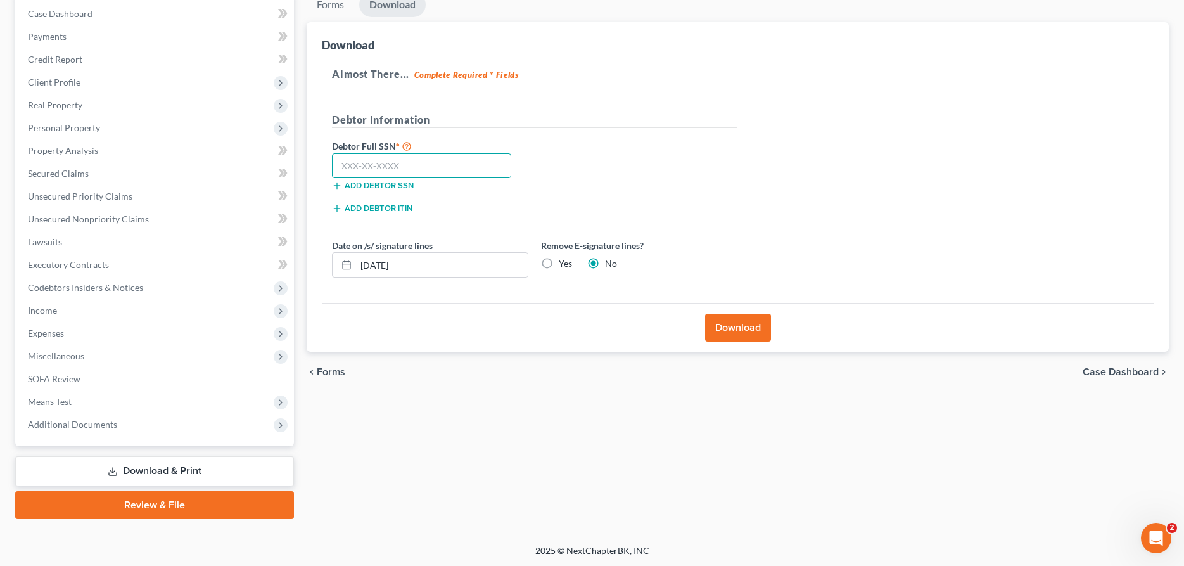
click at [423, 161] on input "text" at bounding box center [421, 165] width 179 height 25
click at [361, 164] on input "text" at bounding box center [421, 165] width 179 height 25
type input "509-94-5693"
click at [747, 325] on button "Download" at bounding box center [738, 328] width 66 height 28
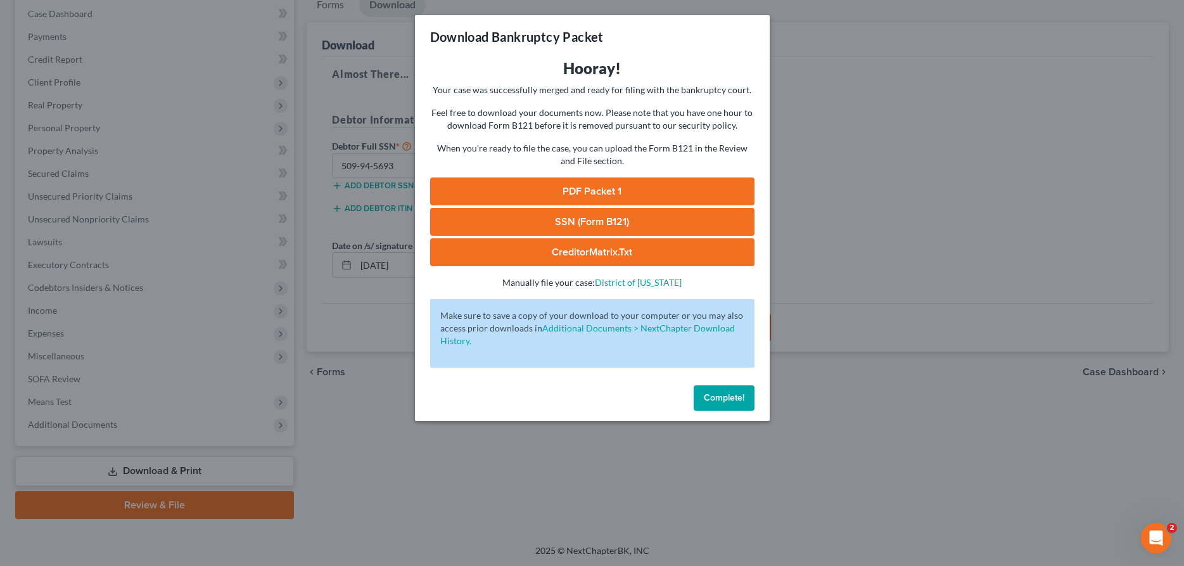
click at [658, 190] on link "PDF Packet 1" at bounding box center [592, 191] width 324 height 28
